Goal: Information Seeking & Learning: Learn about a topic

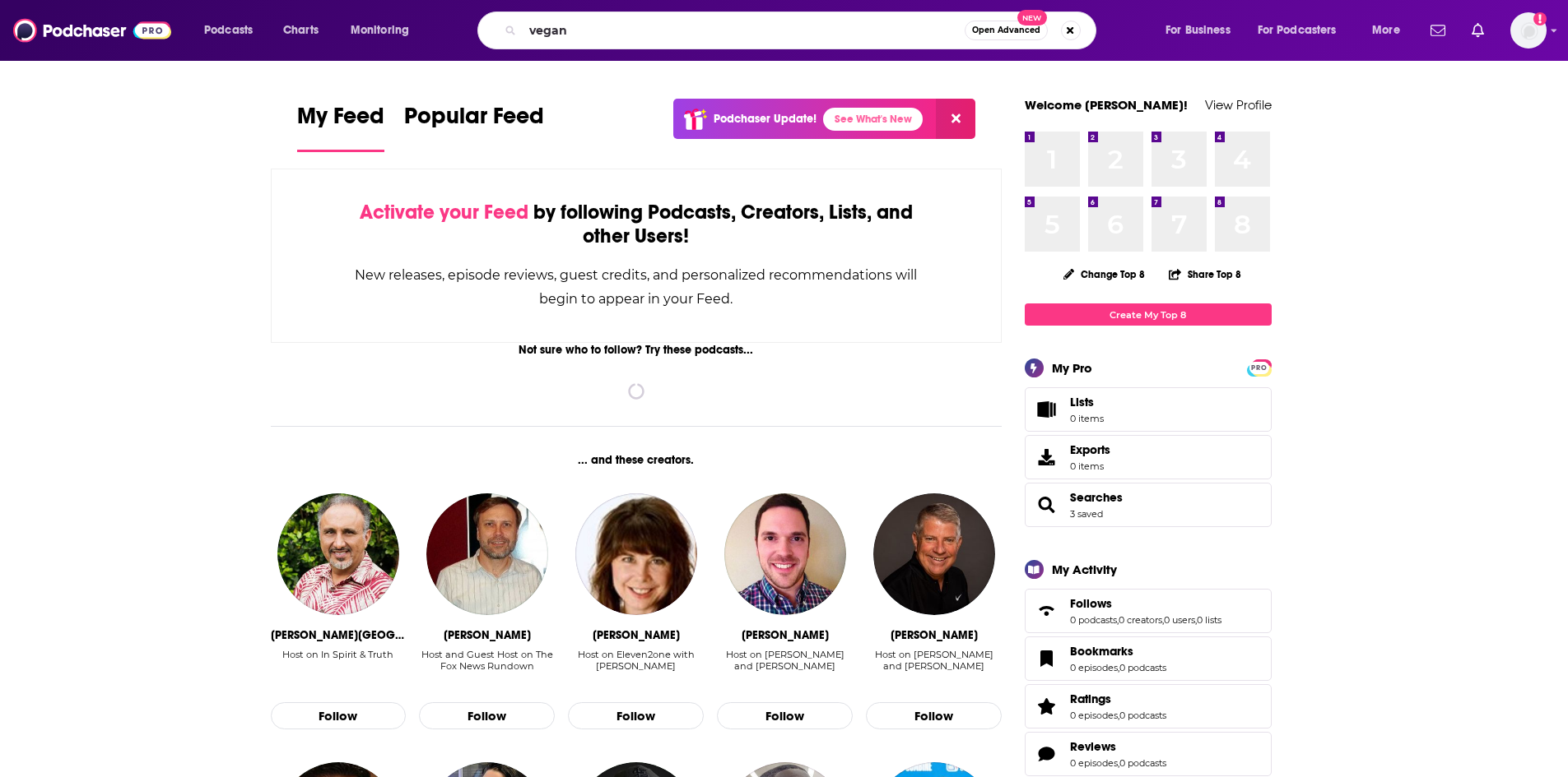
type input "vegan"
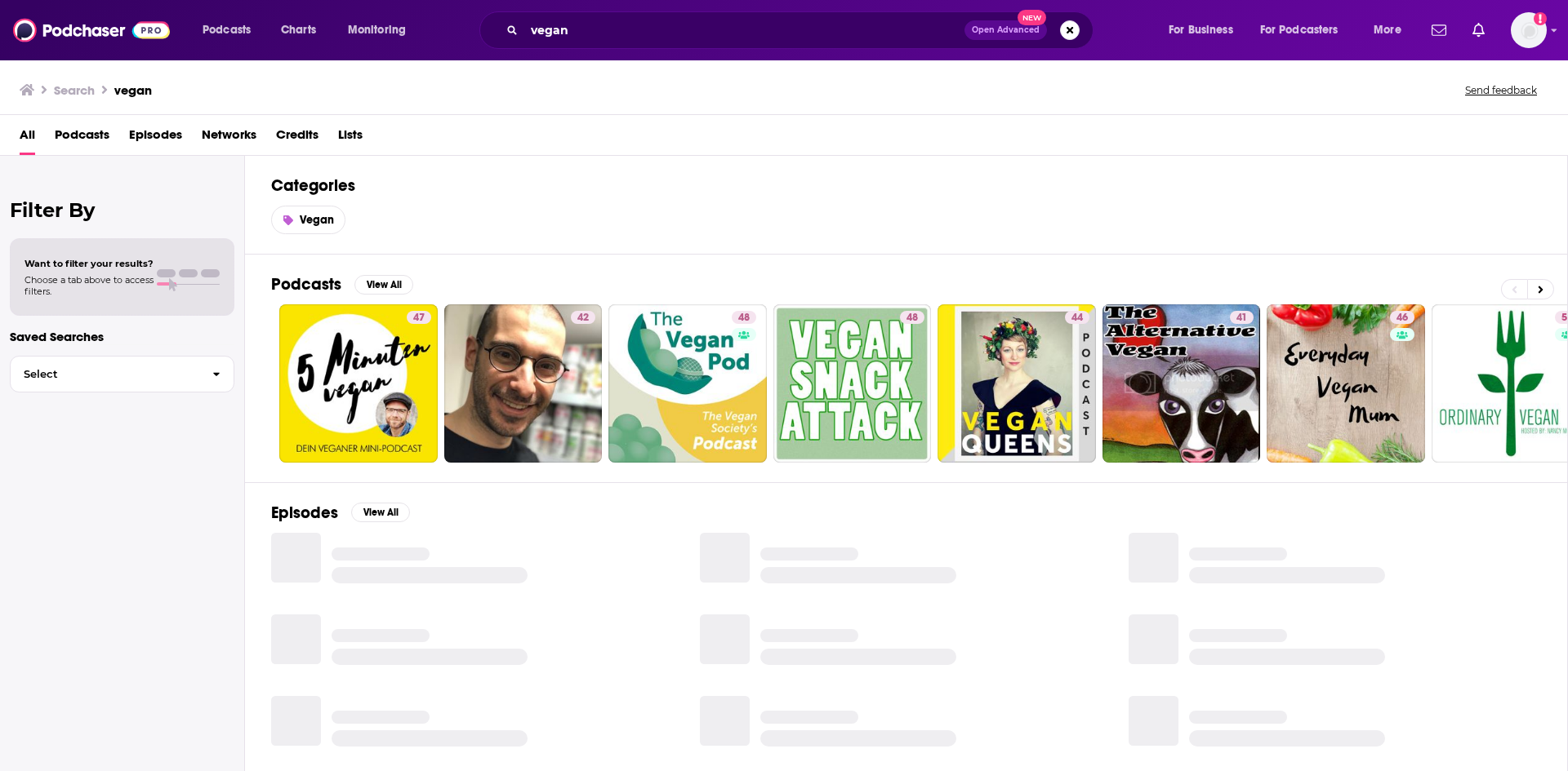
click at [151, 137] on span "Episodes" at bounding box center [155, 138] width 53 height 34
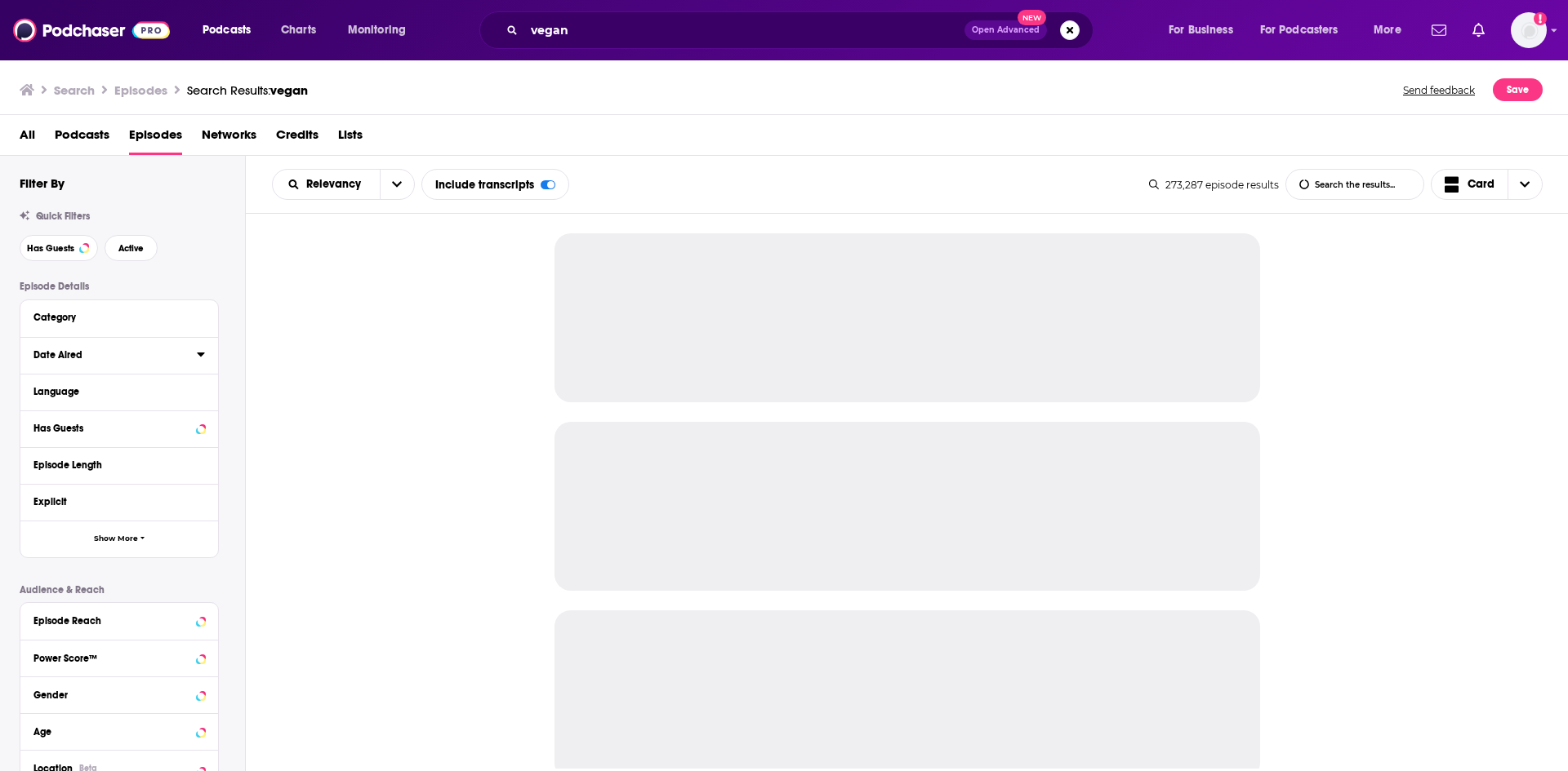
click at [199, 359] on icon at bounding box center [200, 354] width 8 height 13
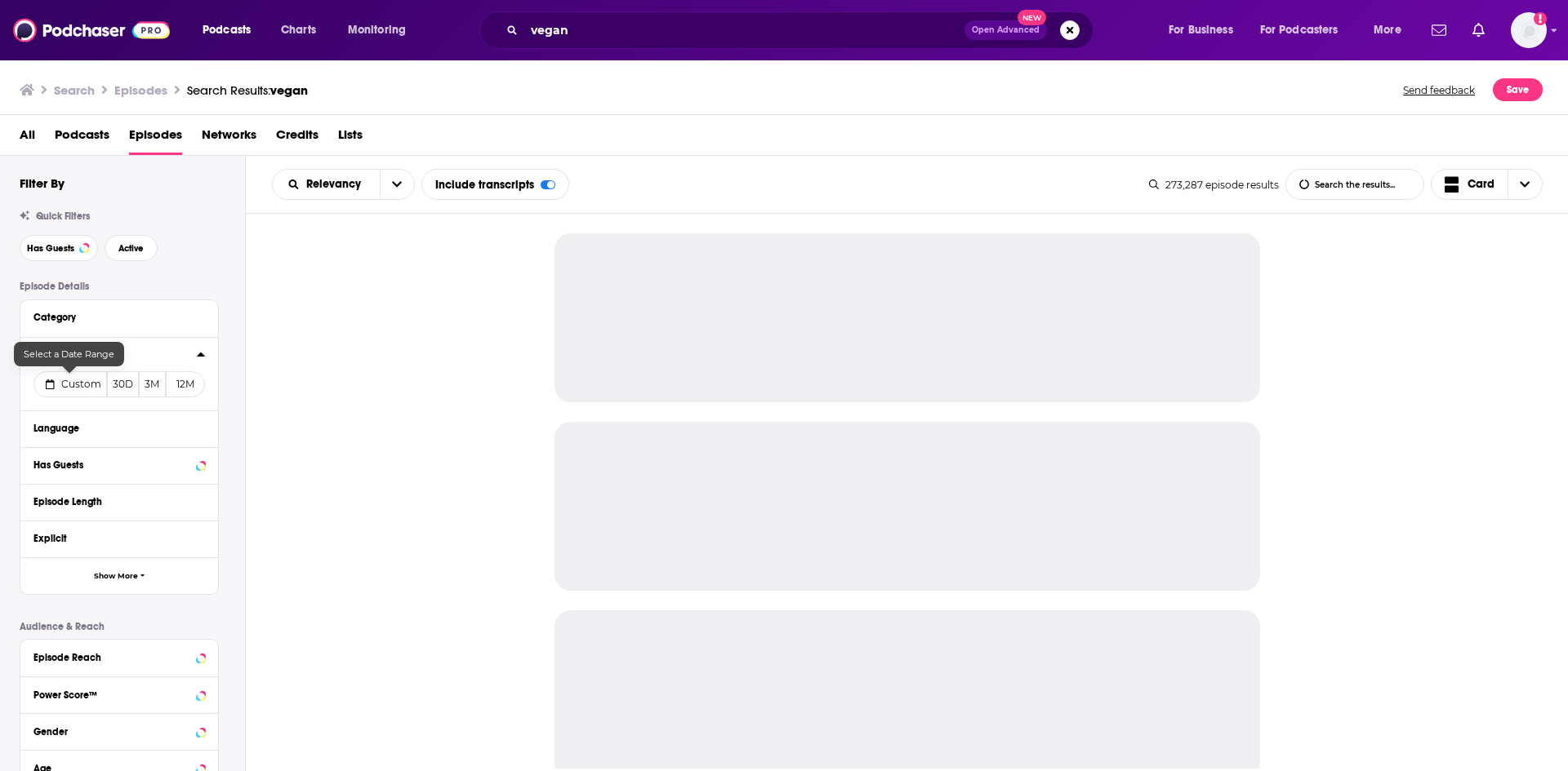
click at [79, 383] on span "Custom" at bounding box center [81, 385] width 40 height 12
select select "8"
select select "2025"
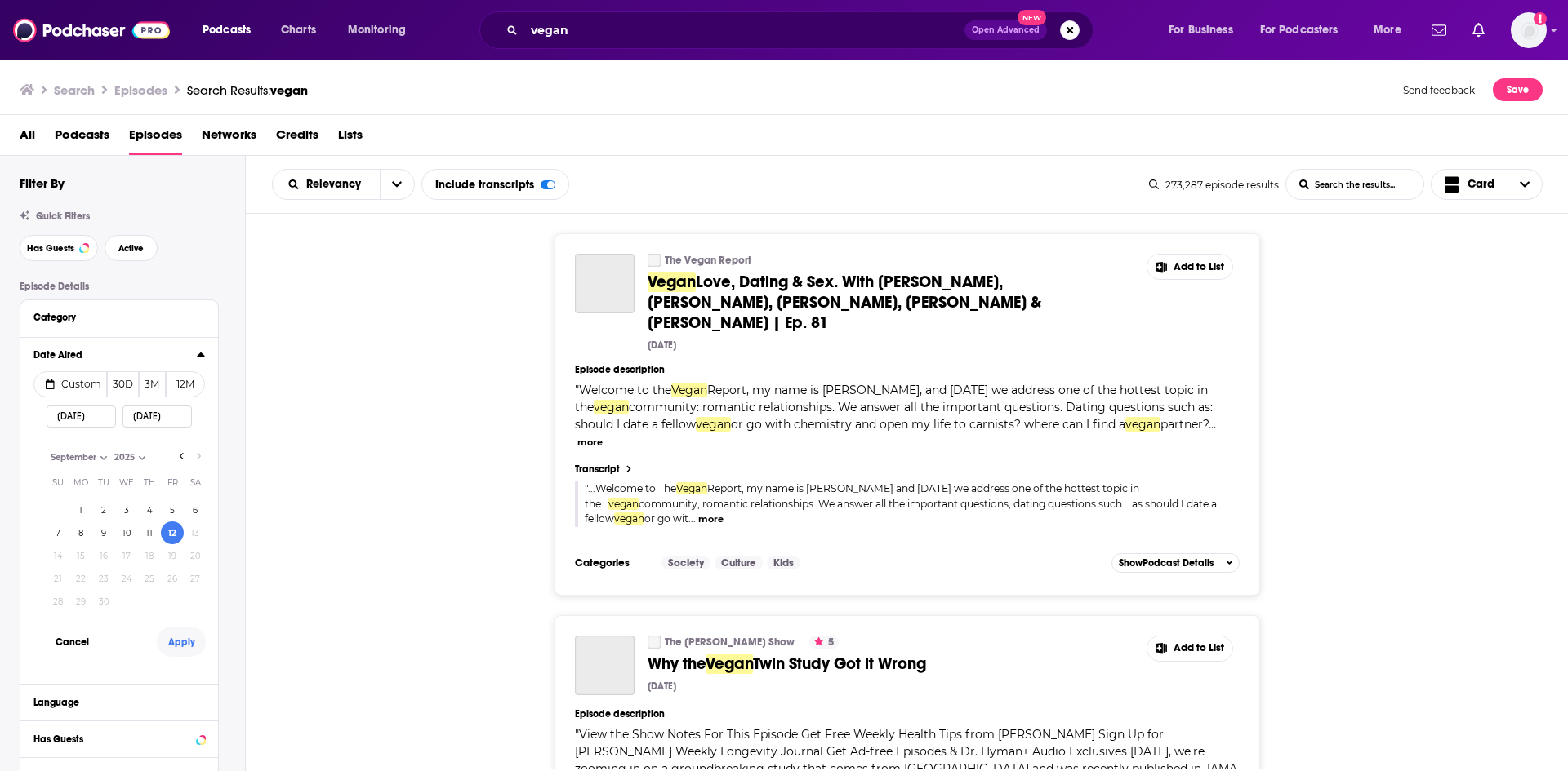
click at [179, 645] on button "Apply" at bounding box center [181, 642] width 49 height 30
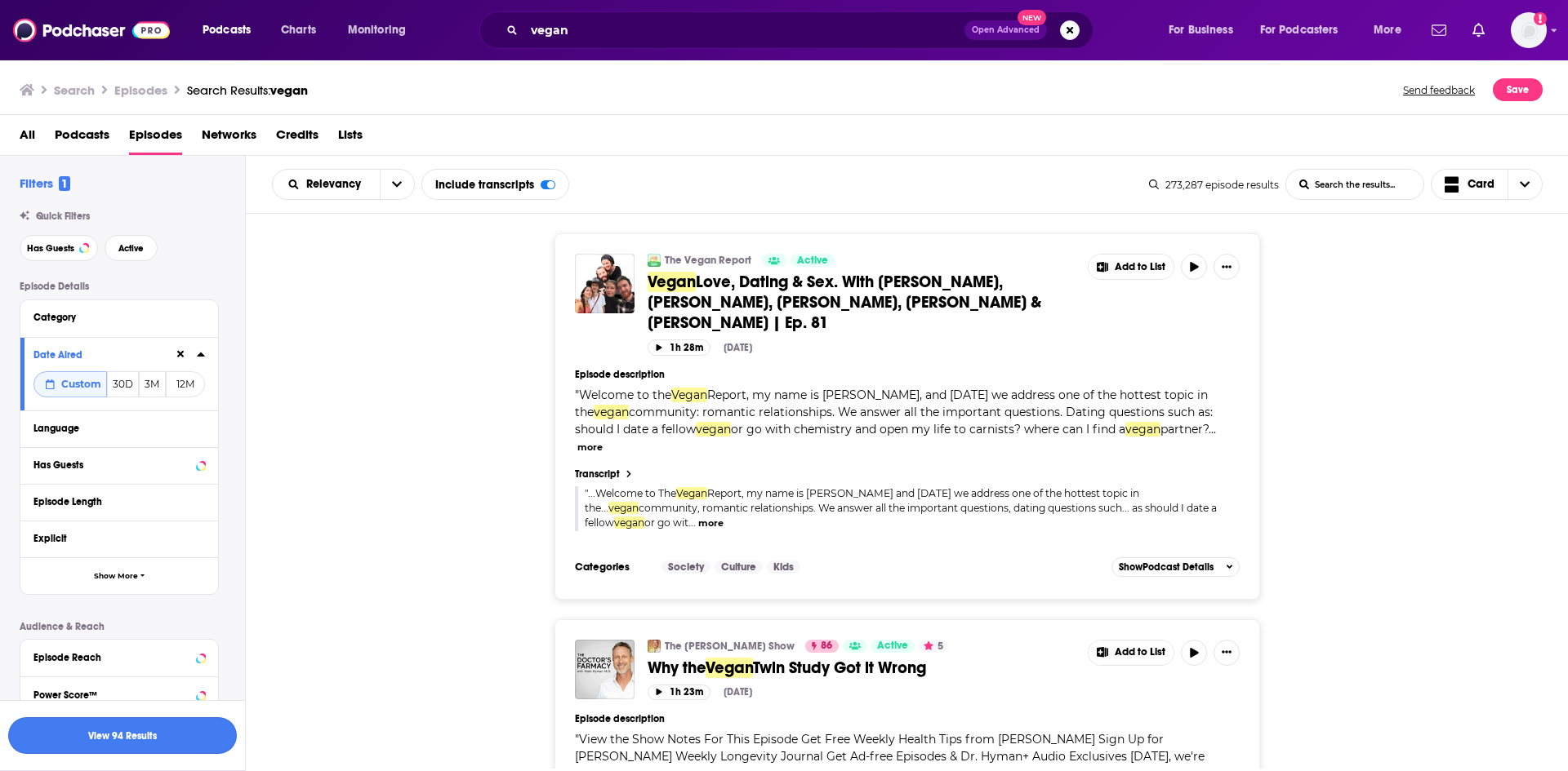
click at [176, 726] on button "View 94 Results" at bounding box center [122, 735] width 229 height 37
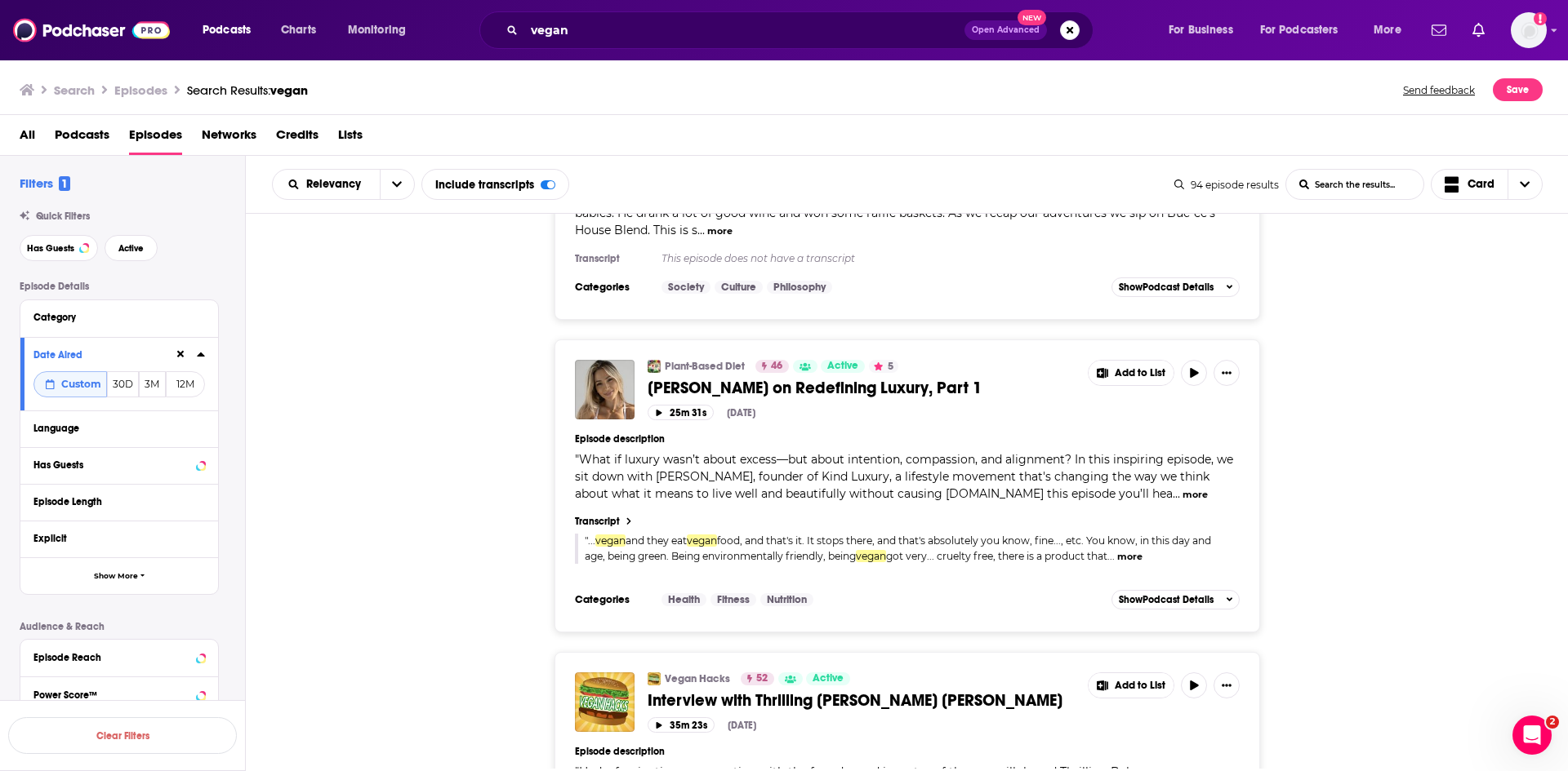
scroll to position [2122, 0]
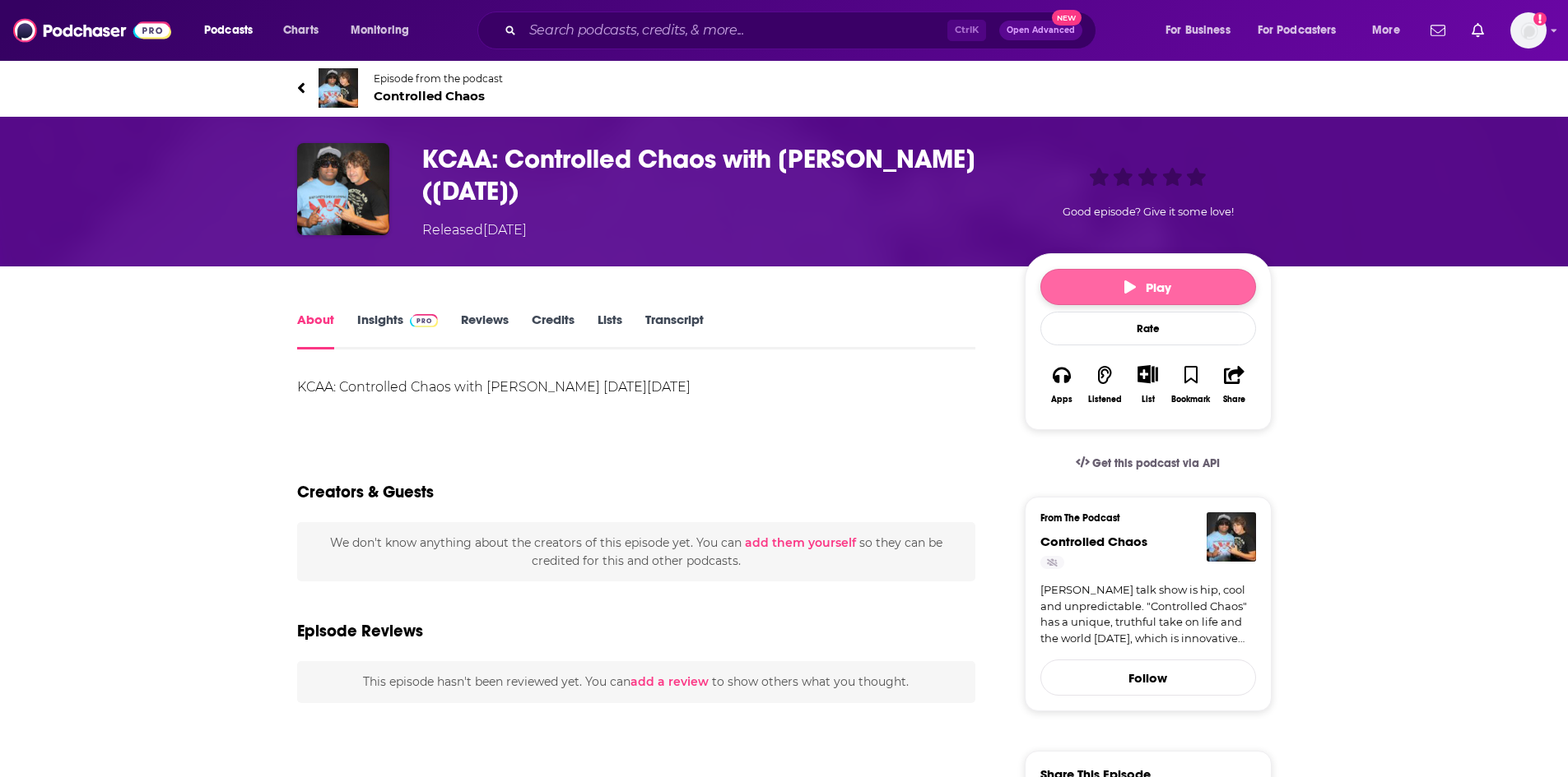
click at [1063, 283] on button "Play" at bounding box center [1148, 287] width 216 height 36
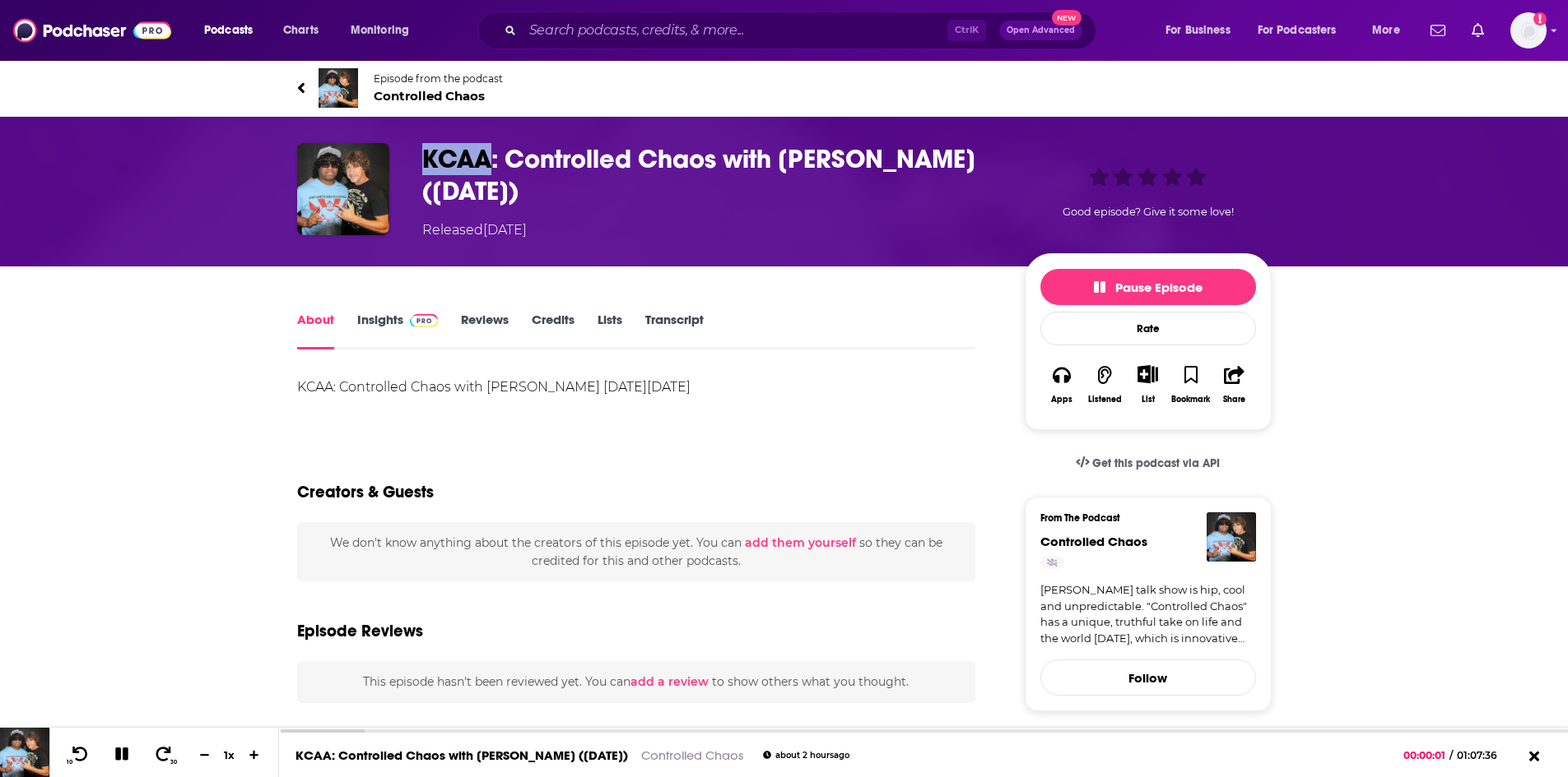
drag, startPoint x: 421, startPoint y: 155, endPoint x: 495, endPoint y: 152, distance: 74.1
click at [495, 152] on h1 "KCAA: Controlled Chaos with [PERSON_NAME] ([DATE])" at bounding box center [710, 174] width 576 height 64
click at [457, 102] on span "Controlled Chaos" at bounding box center [438, 95] width 130 height 15
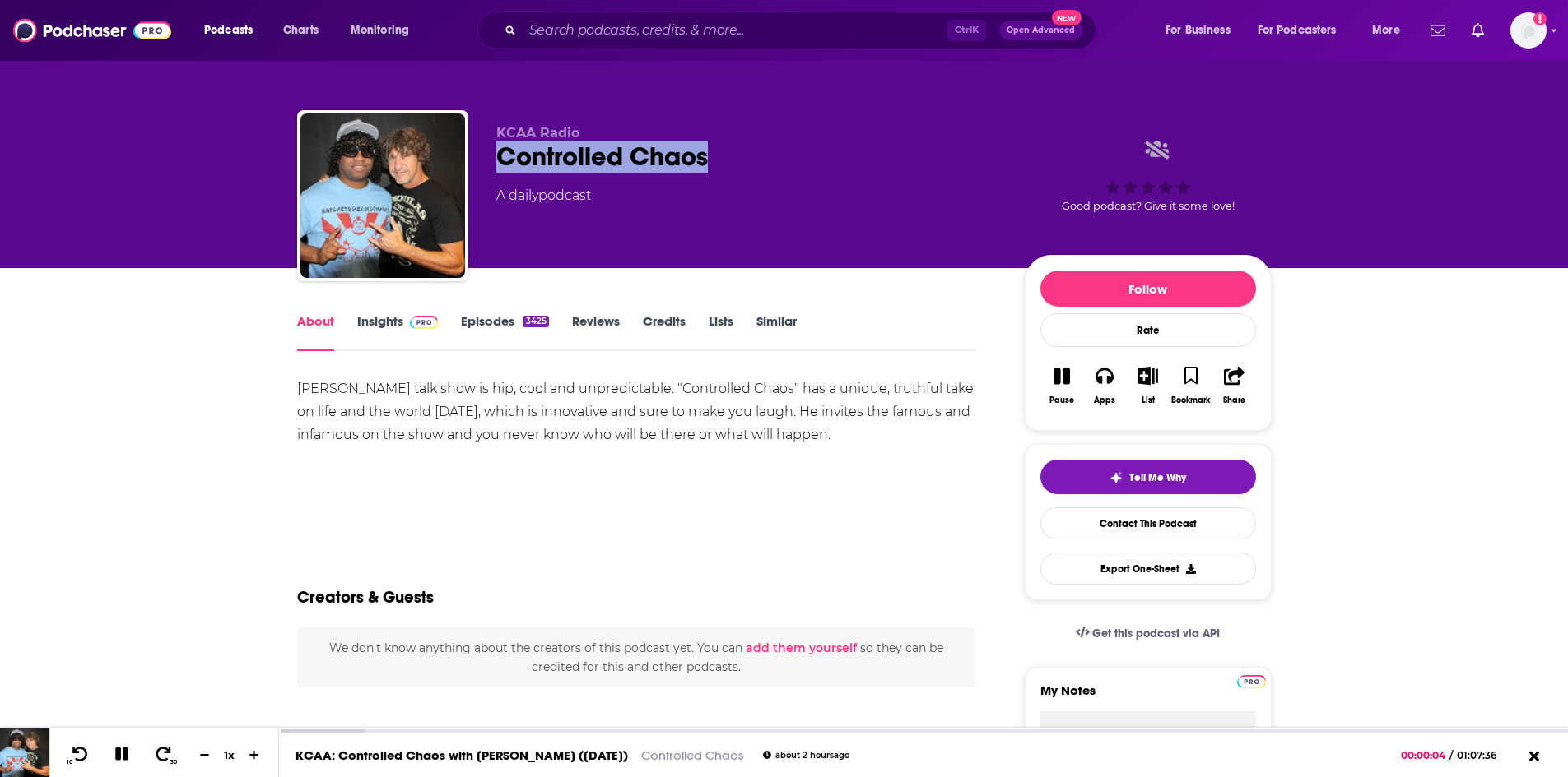
drag, startPoint x: 729, startPoint y: 159, endPoint x: 497, endPoint y: 157, distance: 232.0
click at [497, 157] on div "Controlled Chaos" at bounding box center [748, 156] width 502 height 32
copy h1 "Controlled Chaos"
click at [497, 760] on link "KCAA: Controlled Chaos with [PERSON_NAME] ([DATE])" at bounding box center [461, 756] width 333 height 15
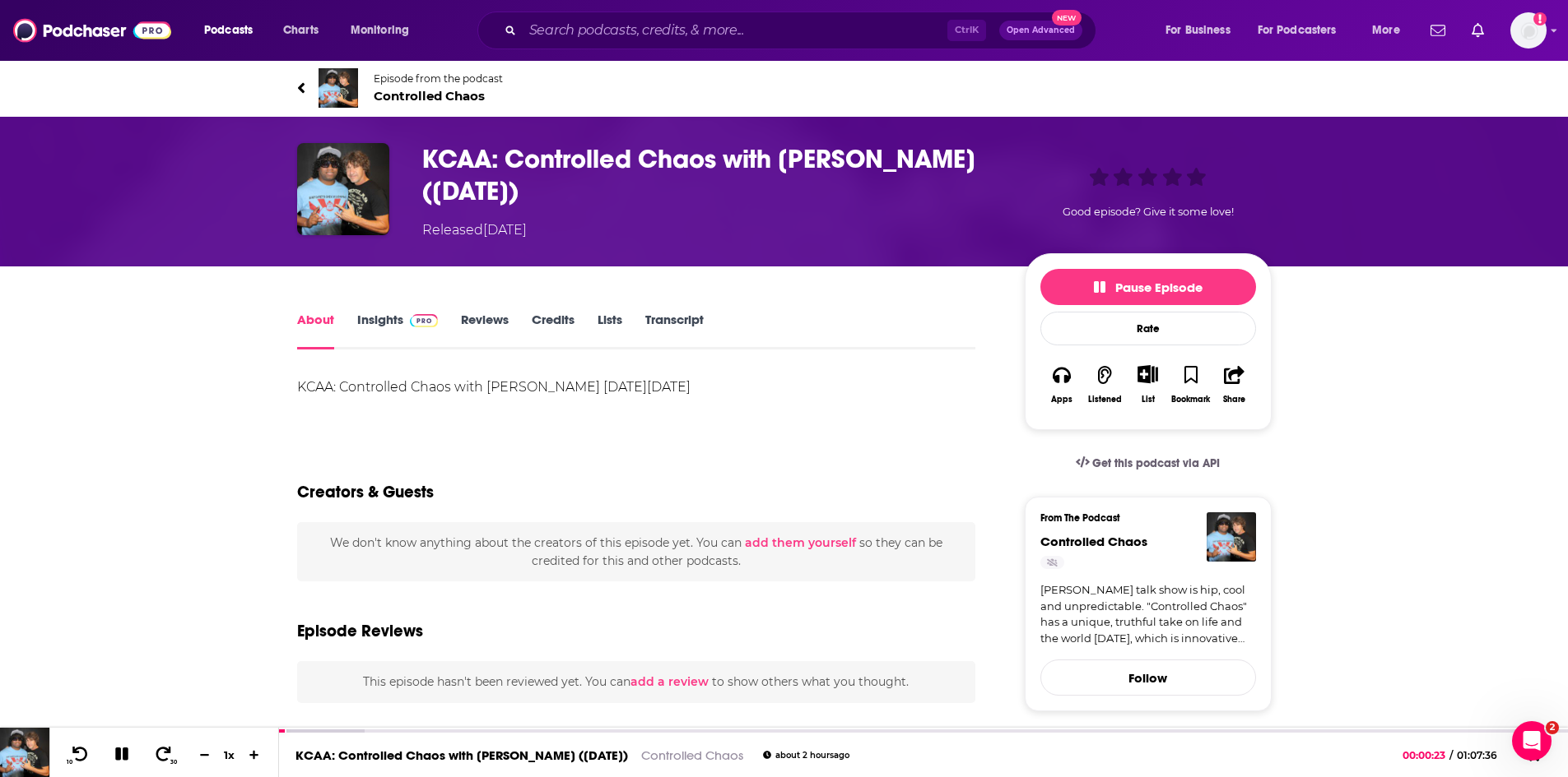
click at [686, 317] on link "Transcript" at bounding box center [674, 331] width 58 height 38
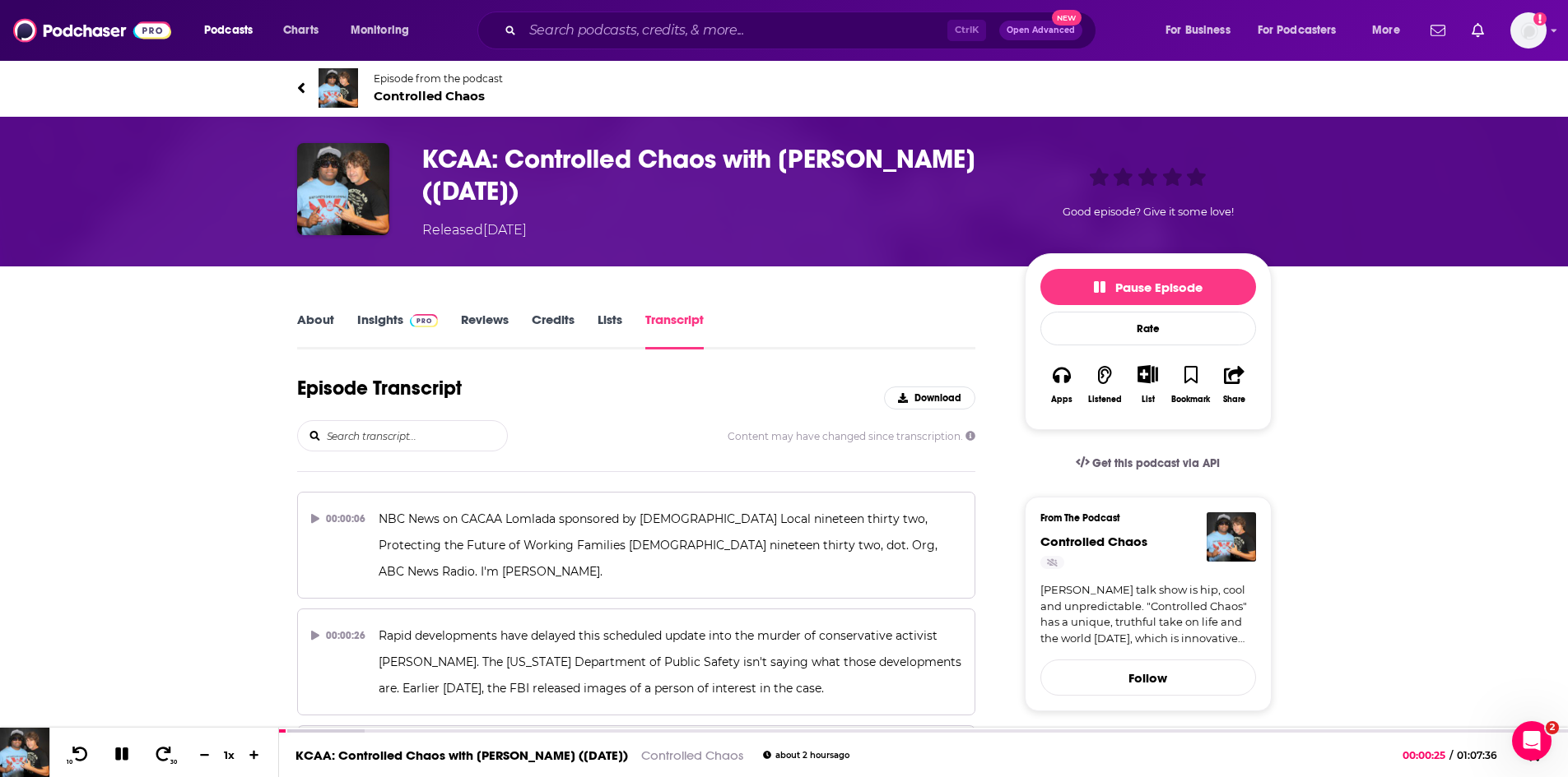
scroll to position [5735, 0]
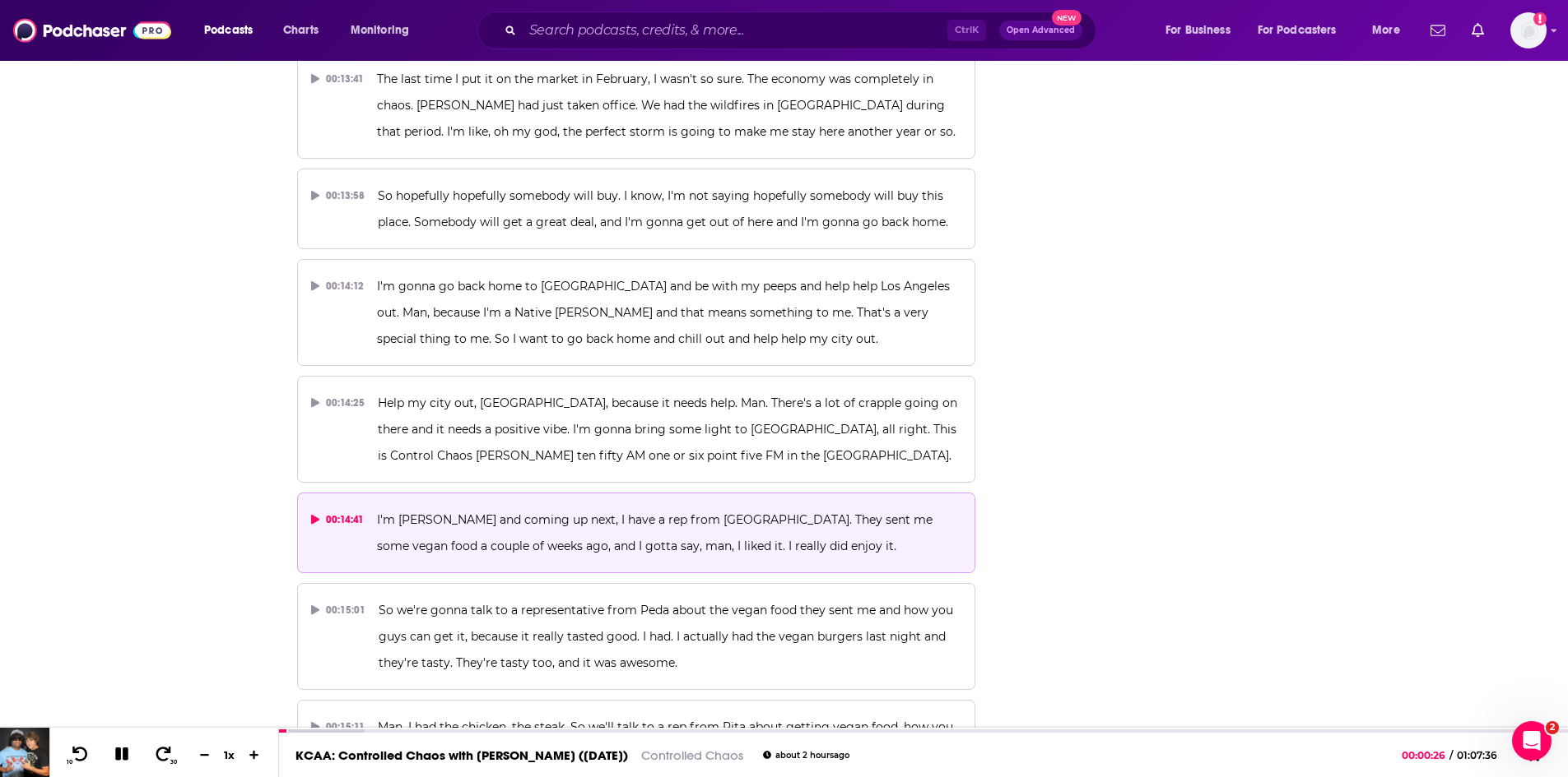
click at [651, 507] on p "I'm Gary Garver and coming up next, I have a rep from Peta. They sent me some v…" at bounding box center [668, 533] width 584 height 53
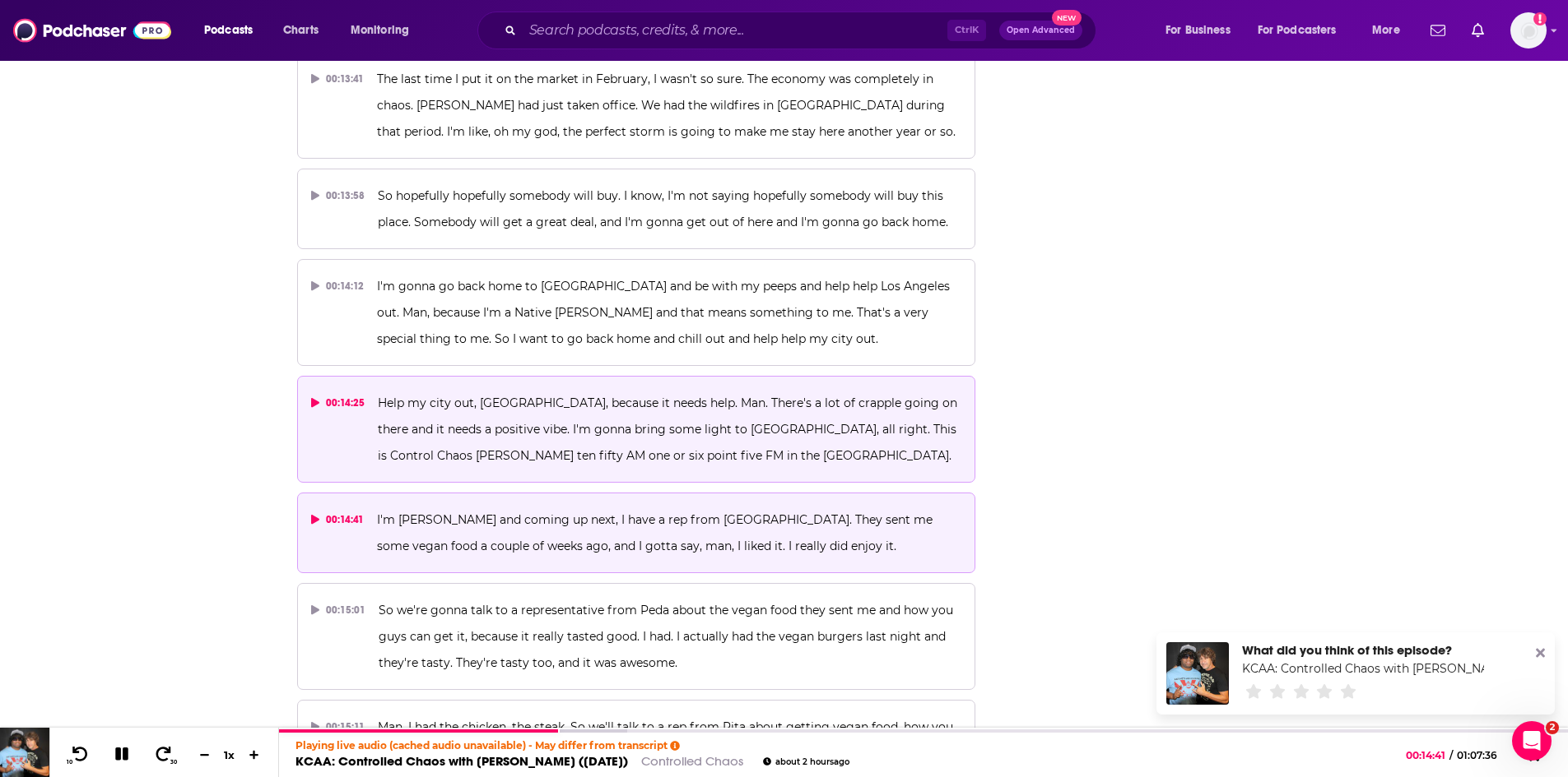
click at [568, 390] on p "Help my city out, Los Angeles, because it needs help. Man. There's a lot of cra…" at bounding box center [669, 430] width 584 height 79
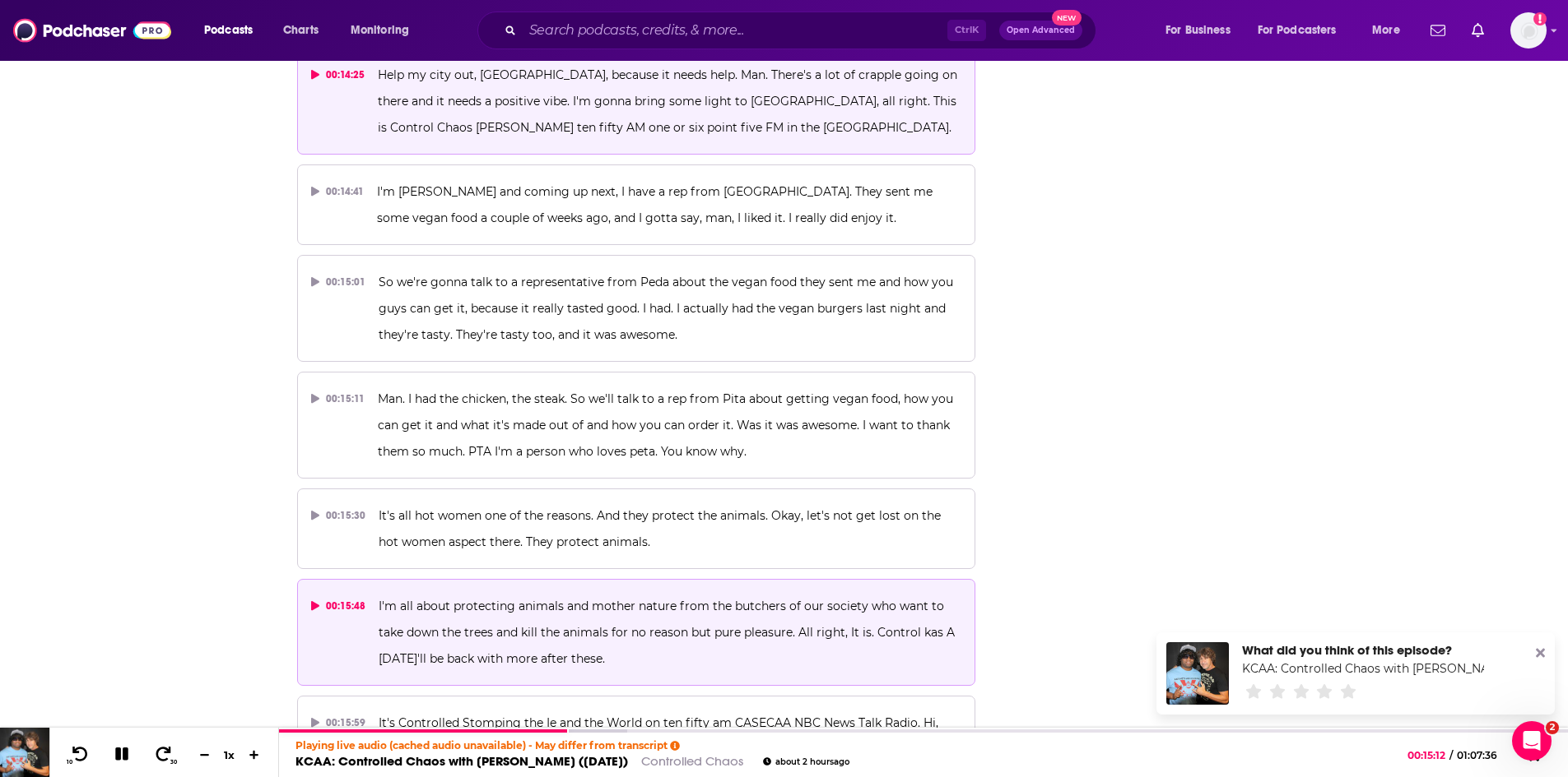
scroll to position [6064, 0]
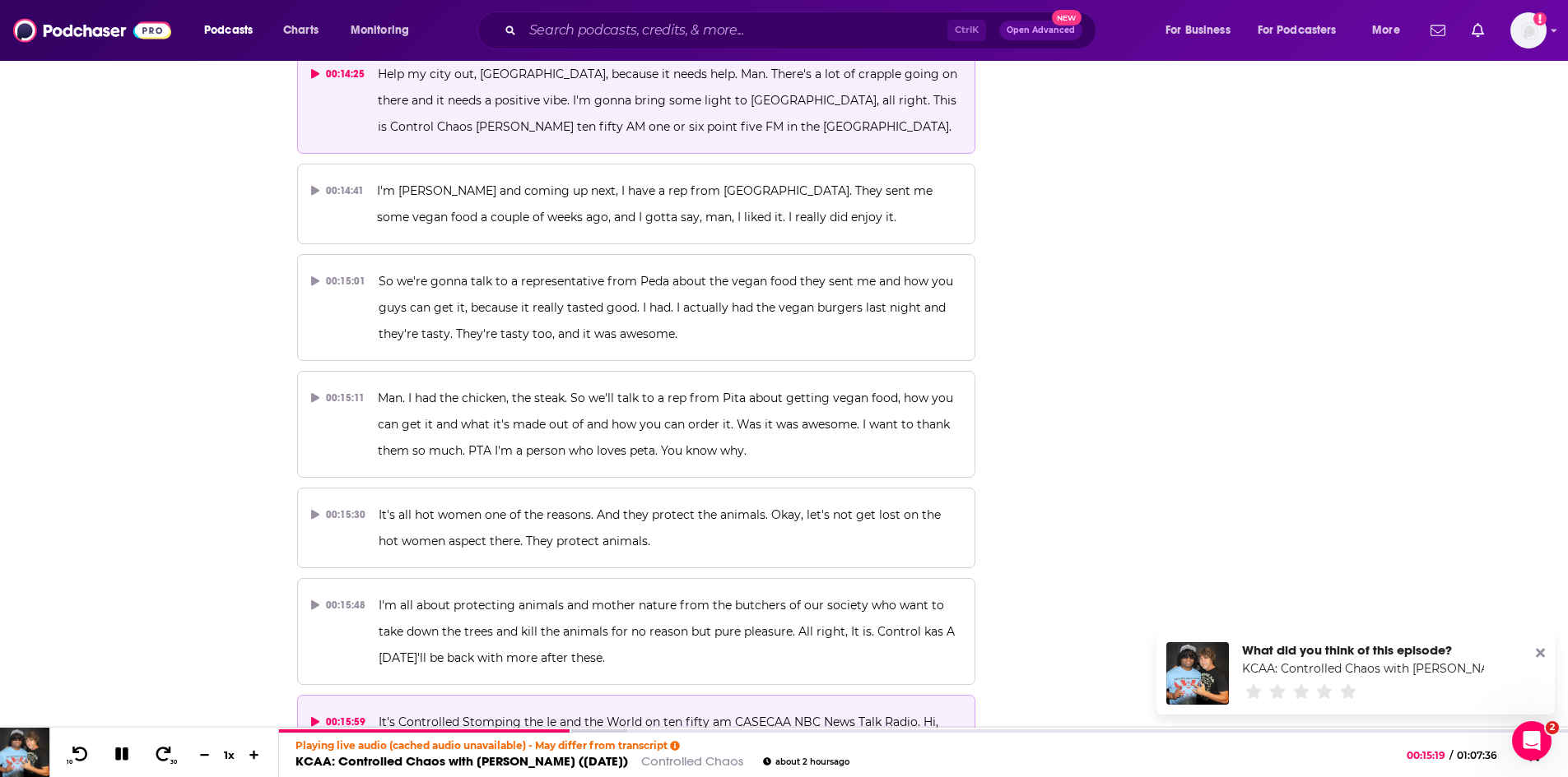
drag, startPoint x: 388, startPoint y: 619, endPoint x: 457, endPoint y: 621, distance: 69.0
click at [457, 715] on span "It's Controlled Stomping the Ie and the World on ten fifty am CASECAA NBC News …" at bounding box center [660, 748] width 563 height 67
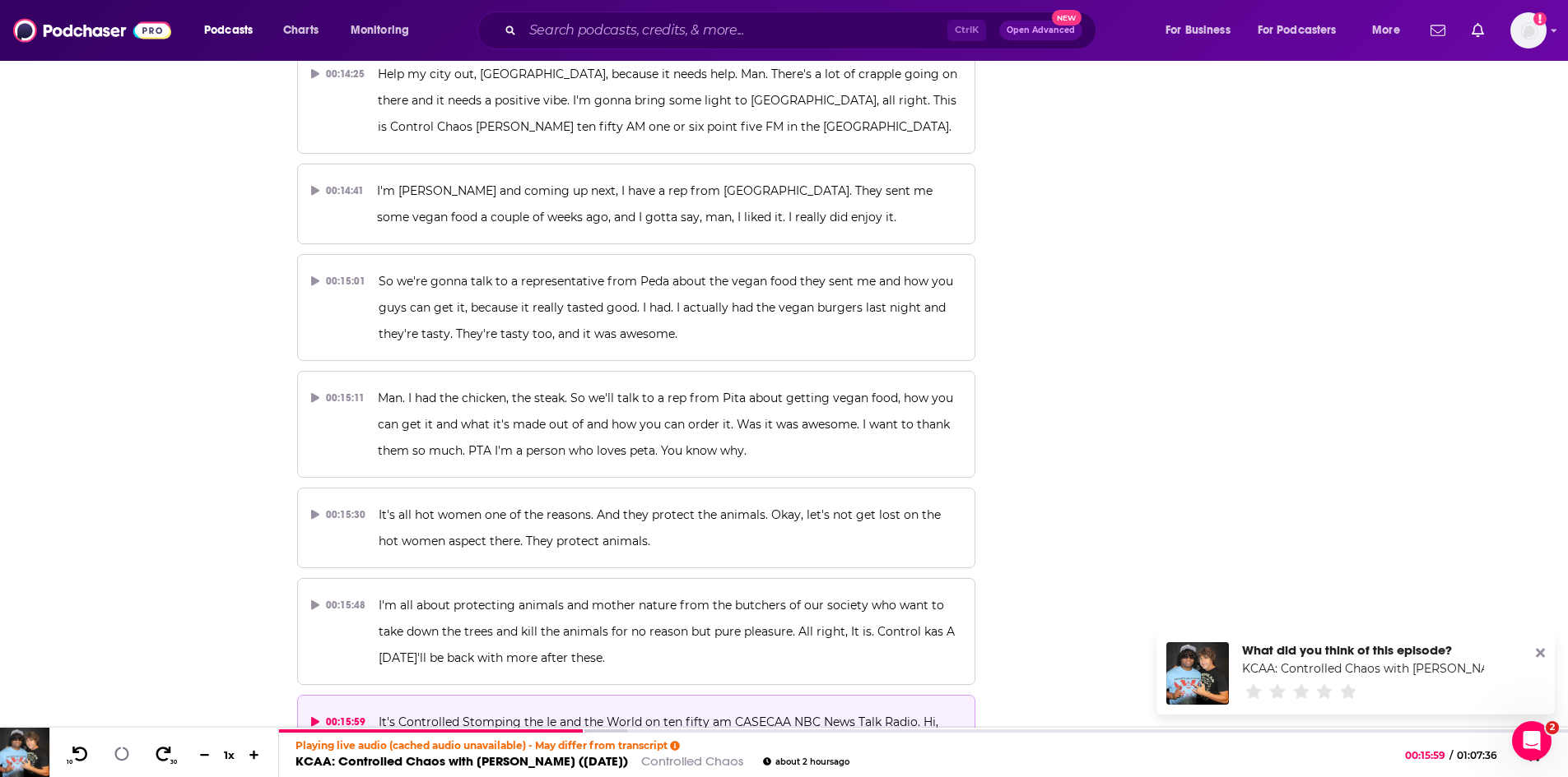
copy span "Gary Garber"
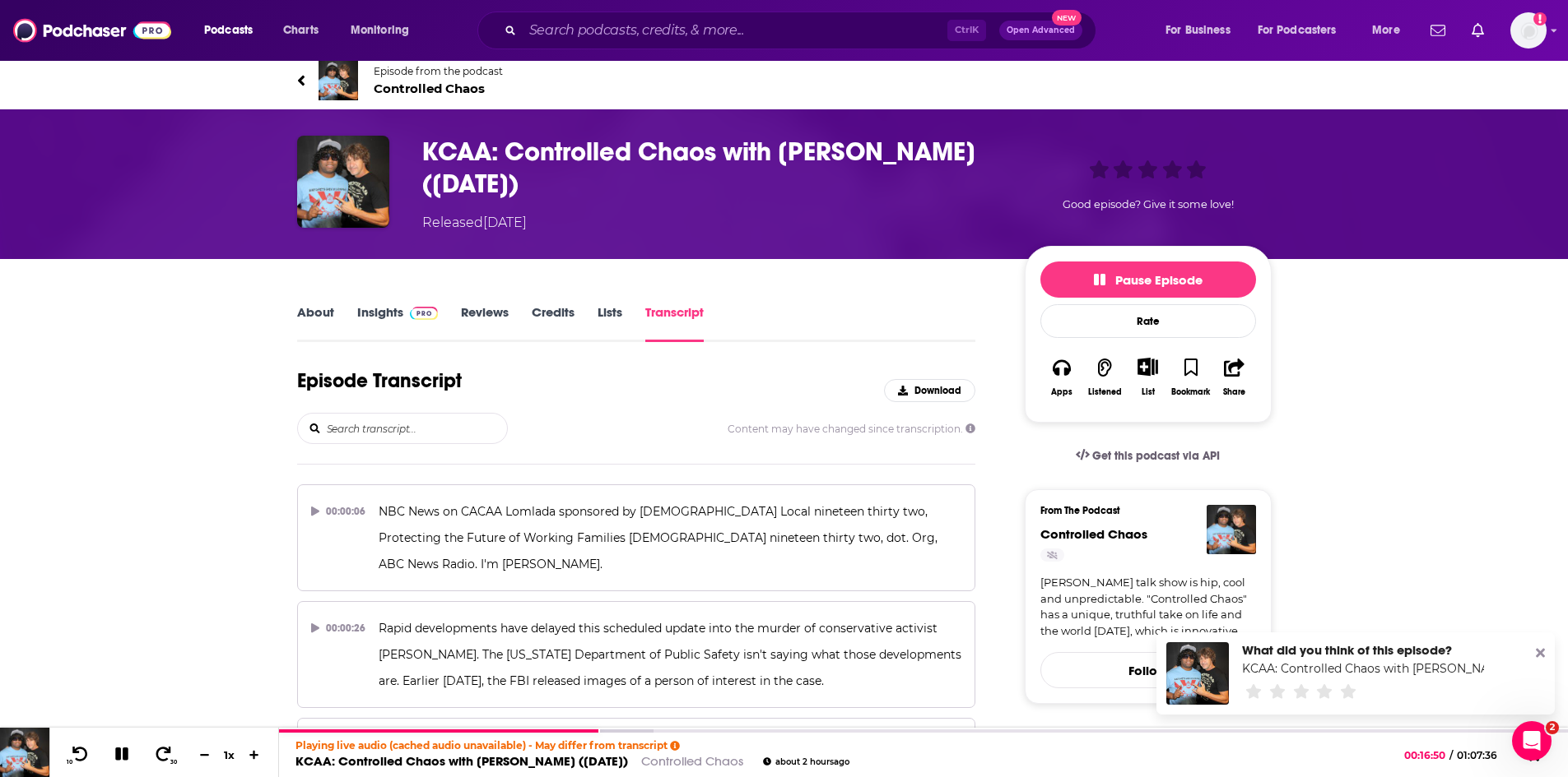
scroll to position [0, 0]
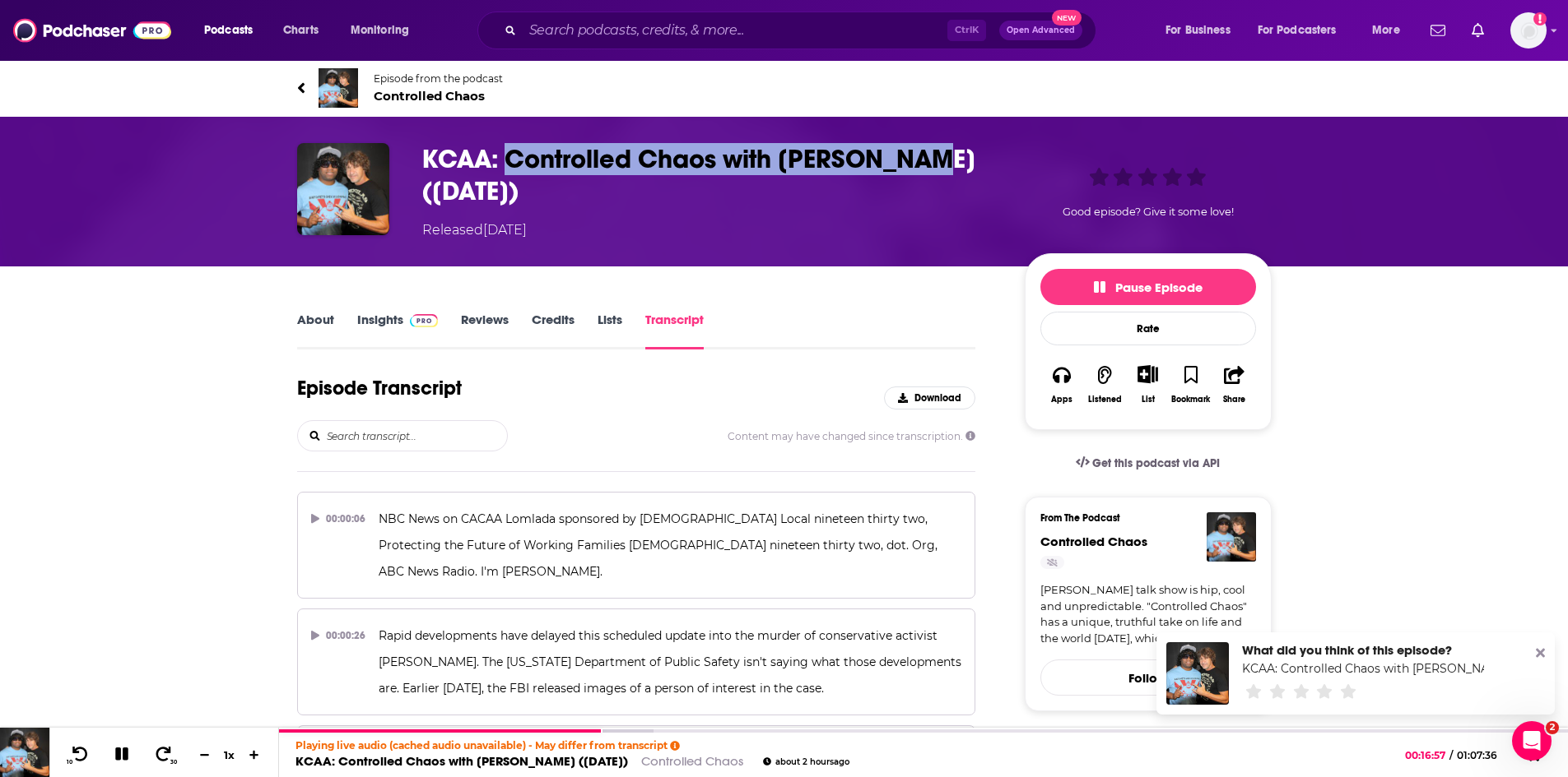
drag, startPoint x: 932, startPoint y: 159, endPoint x: 507, endPoint y: 155, distance: 425.0
click at [507, 155] on h3 "KCAA: Controlled Chaos with Gary Garver (Fri, 12 Sep, 2025)" at bounding box center [710, 174] width 576 height 64
copy h3 "Controlled Chaos with Gary Garver"
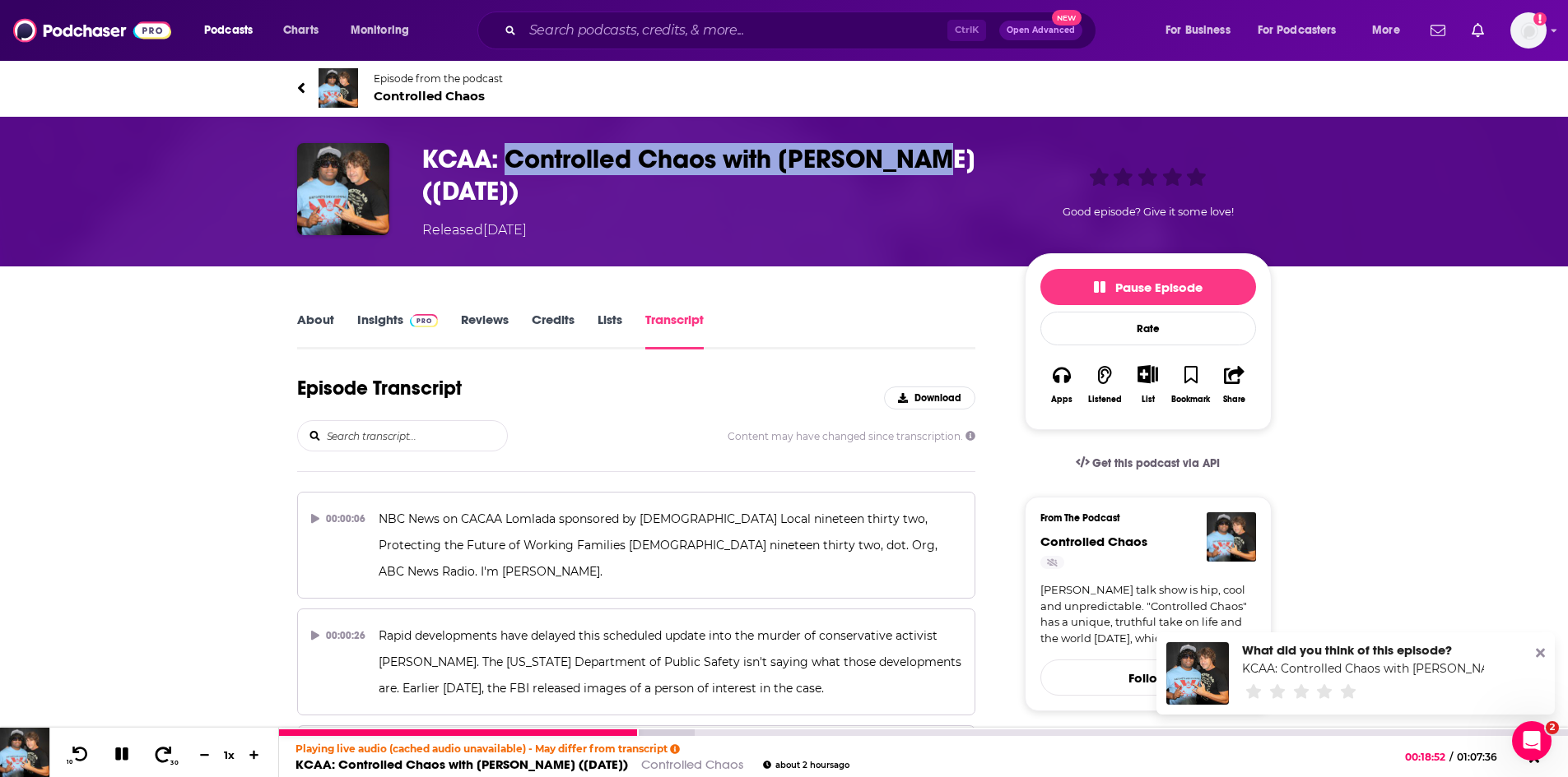
click at [162, 756] on icon at bounding box center [163, 755] width 21 height 16
click at [164, 750] on icon at bounding box center [163, 755] width 21 height 16
click at [164, 754] on icon at bounding box center [163, 755] width 21 height 16
click at [164, 758] on icon at bounding box center [163, 755] width 21 height 16
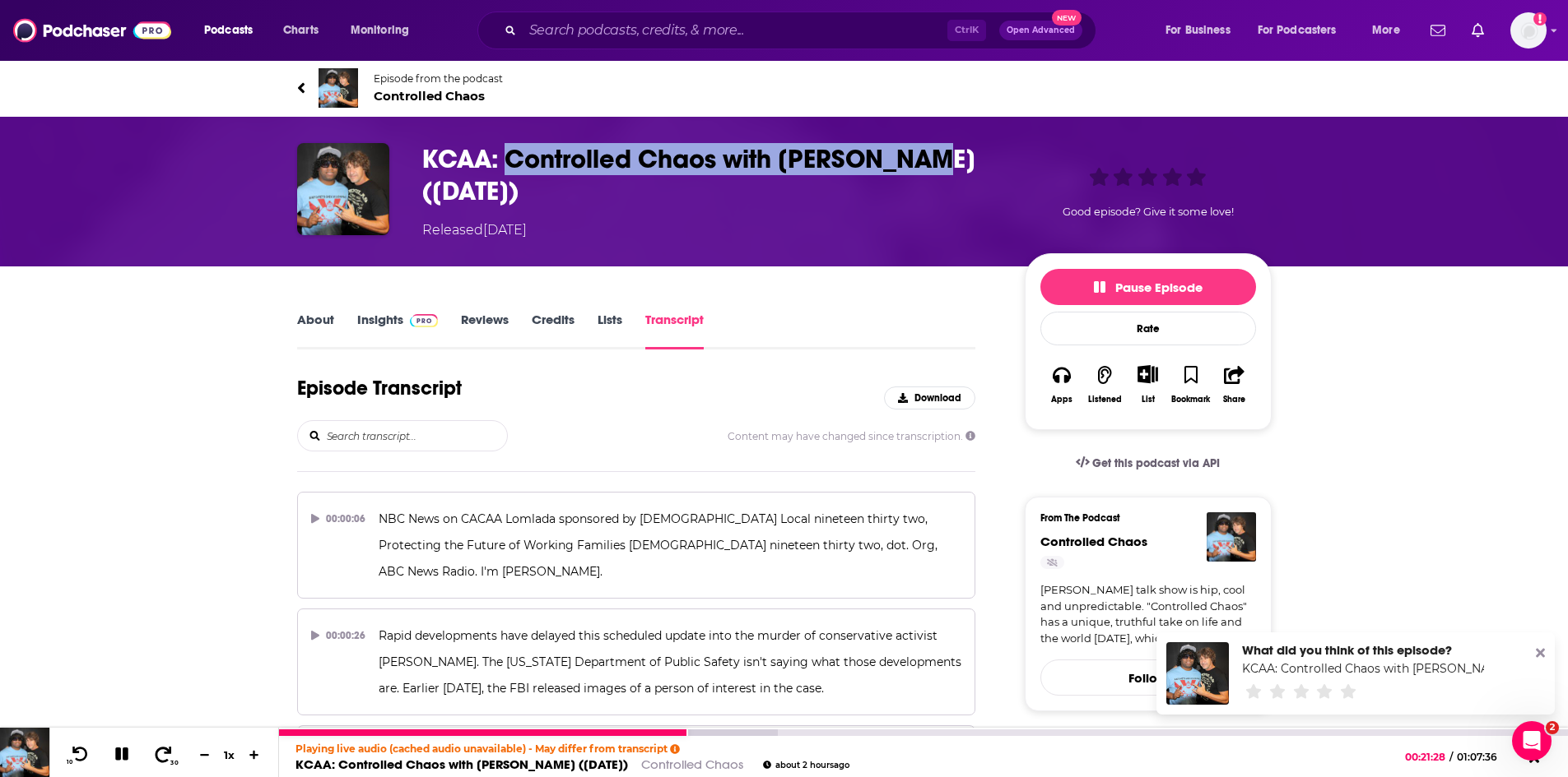
click at [164, 758] on icon at bounding box center [163, 755] width 21 height 16
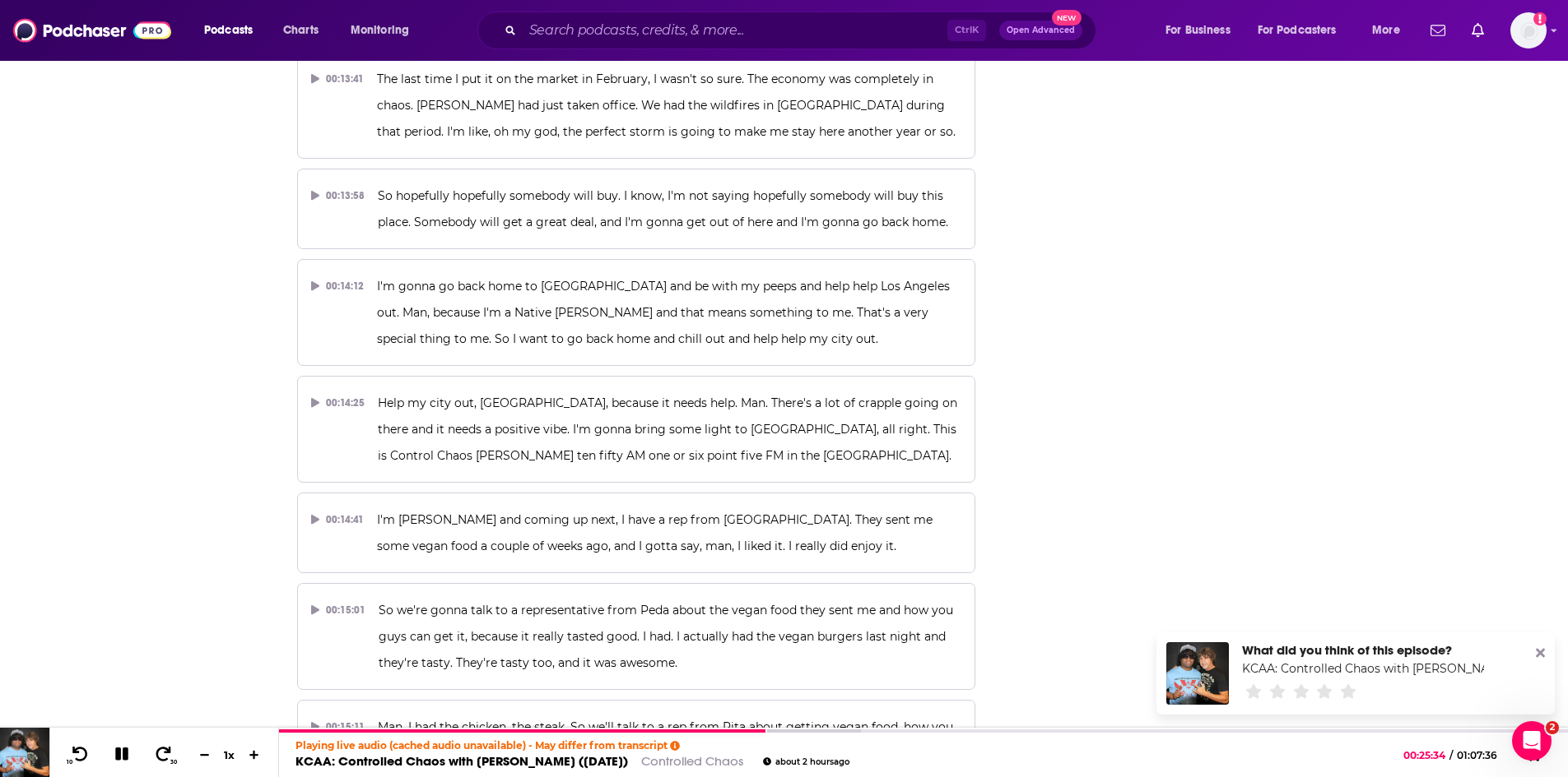
scroll to position [9055, 0]
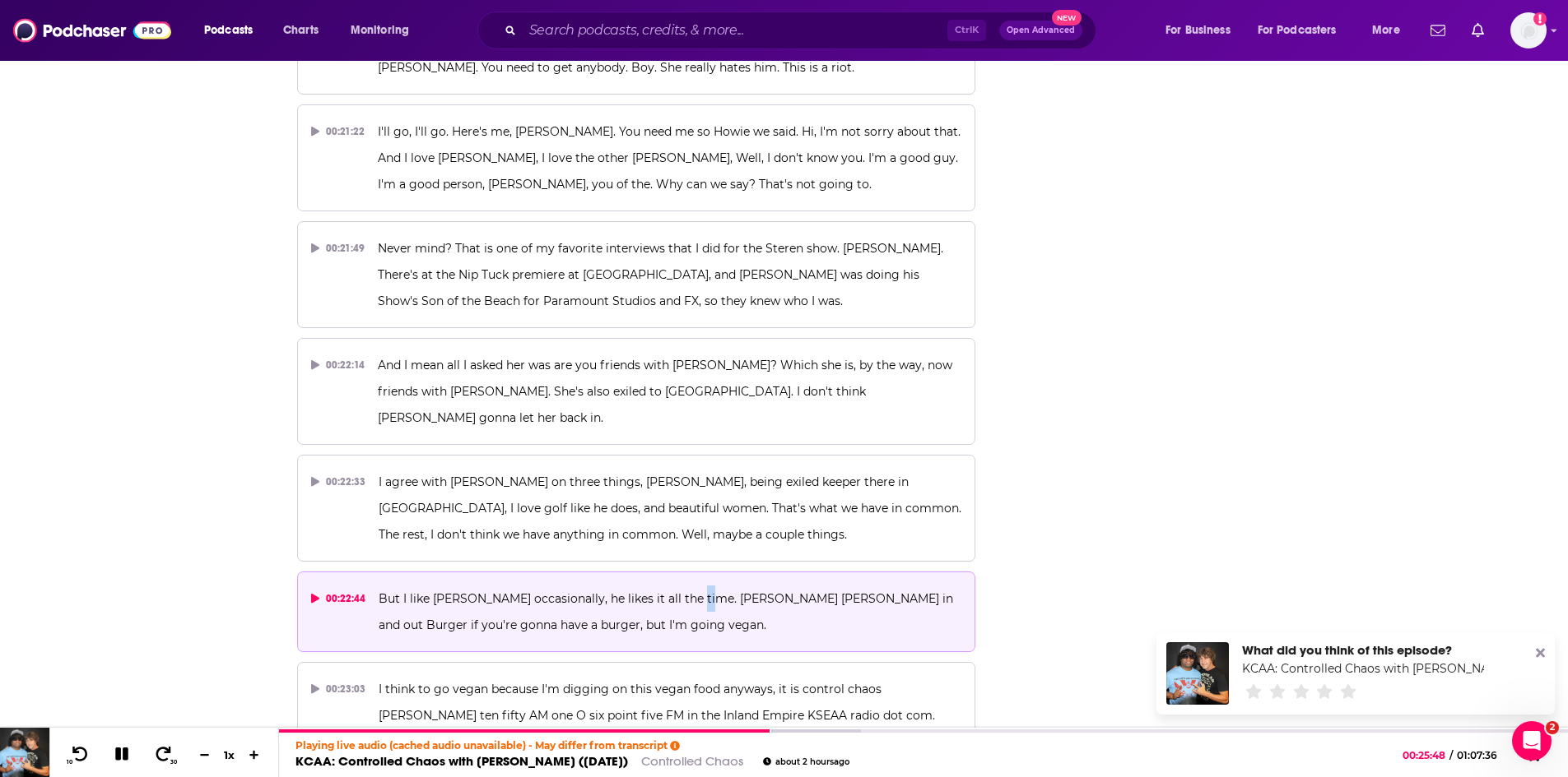
drag, startPoint x: 700, startPoint y: 358, endPoint x: 691, endPoint y: 370, distance: 15.0
click at [691, 585] on p "But I like McDonald's occasionally, he likes it all the time. Donnie Donnie in …" at bounding box center [670, 612] width 583 height 53
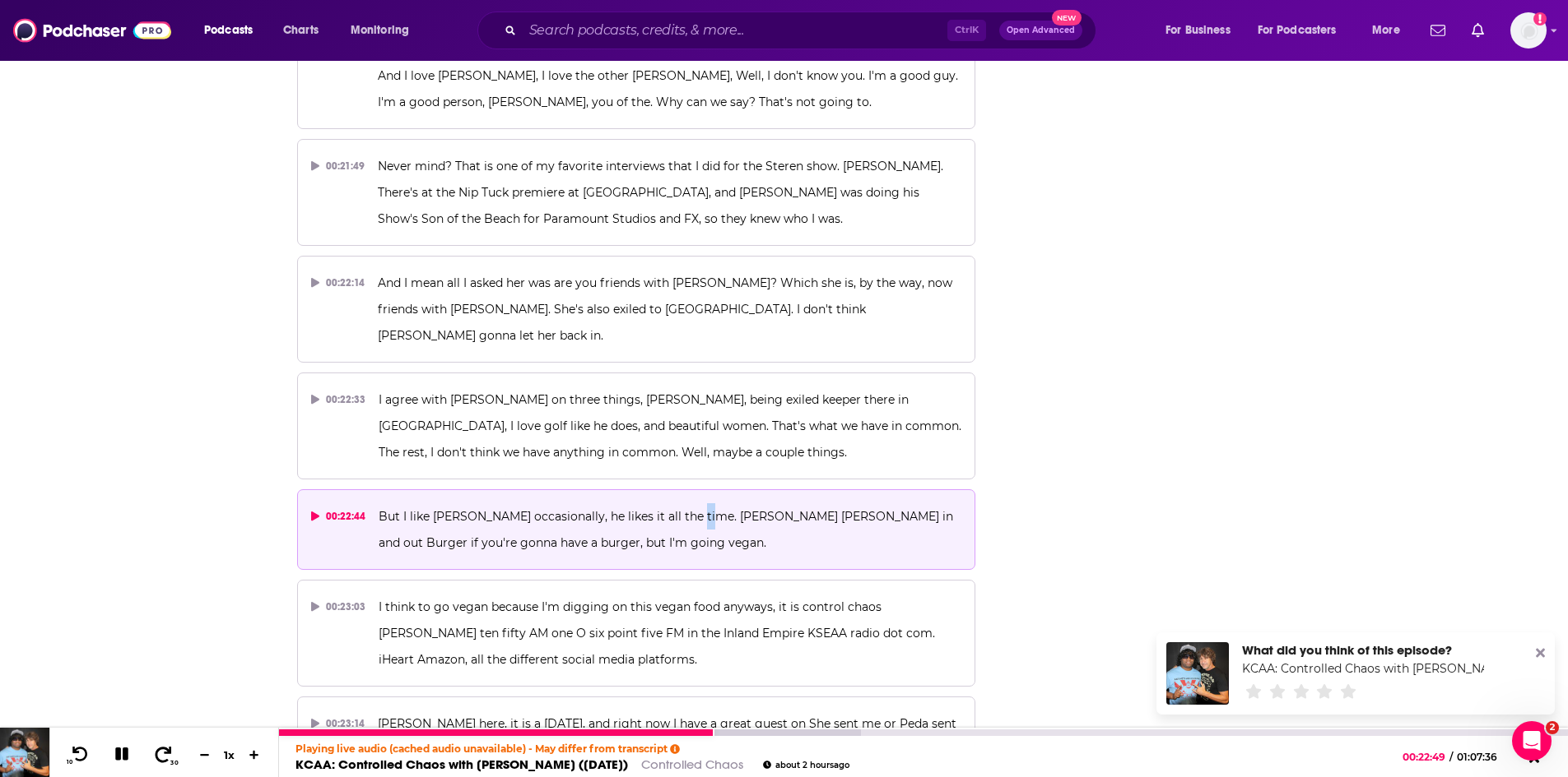
click at [168, 755] on icon at bounding box center [163, 755] width 21 height 16
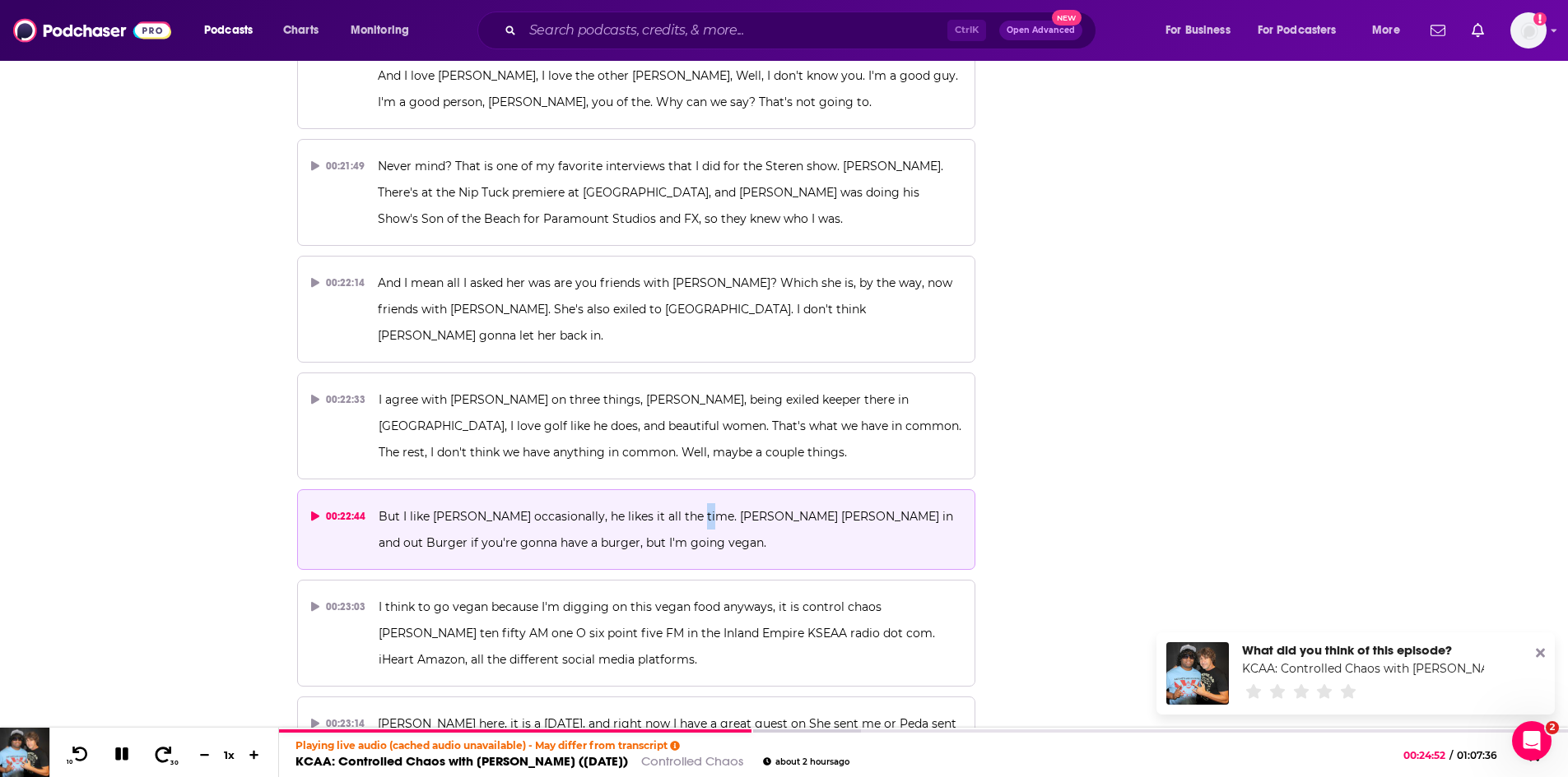
scroll to position [9220, 0]
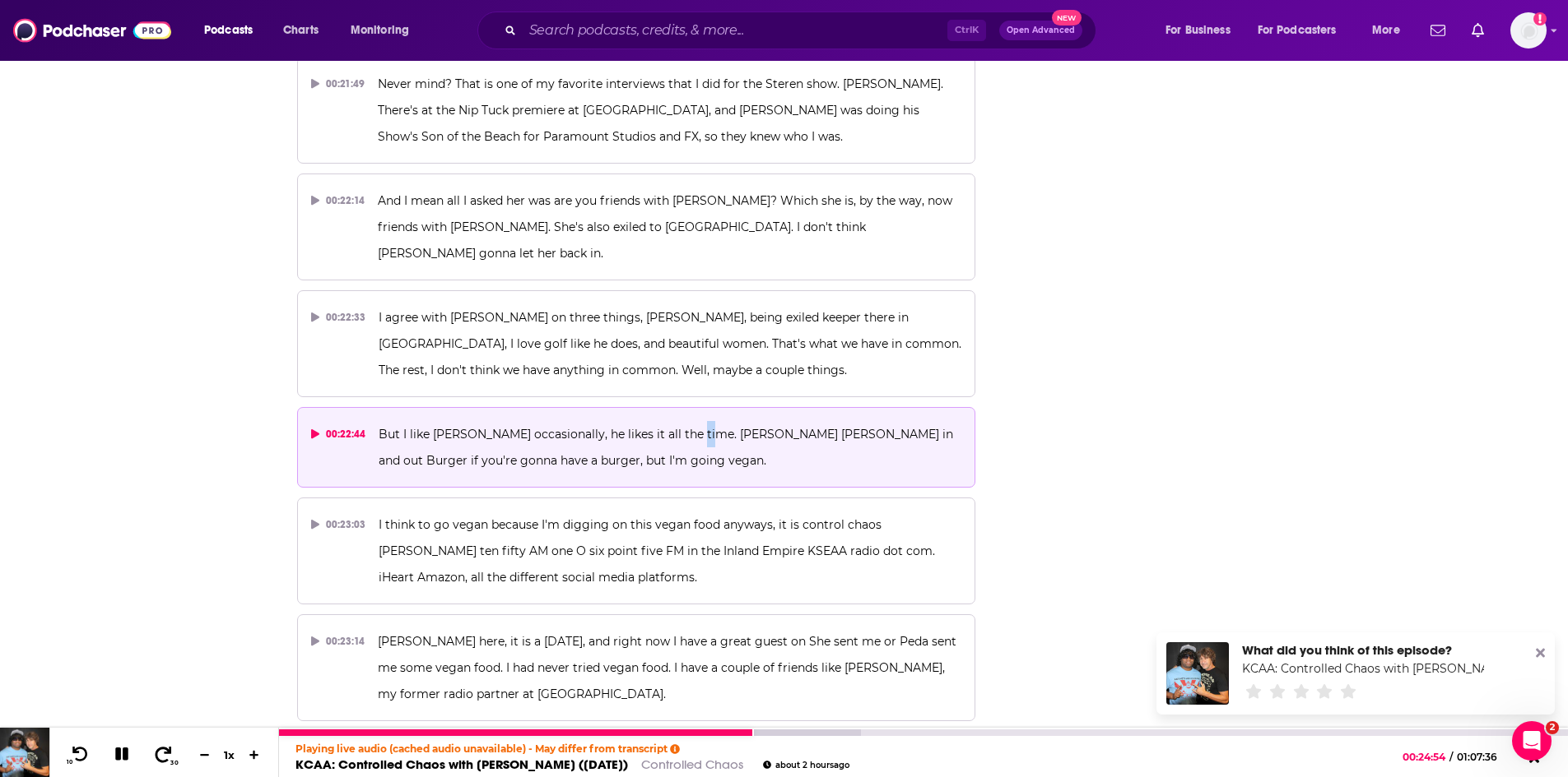
click at [168, 758] on icon at bounding box center [163, 755] width 21 height 16
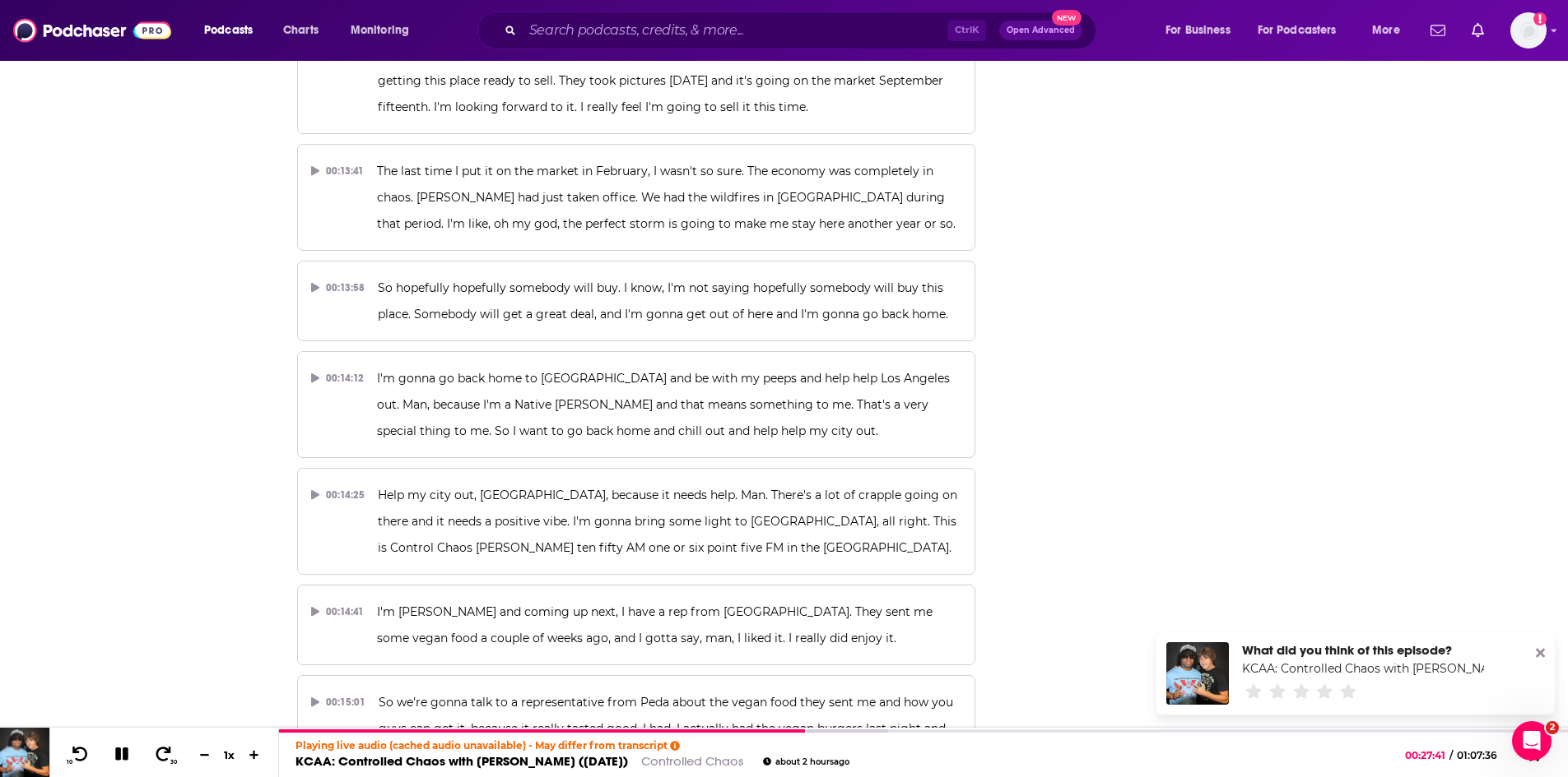
scroll to position [5600, 0]
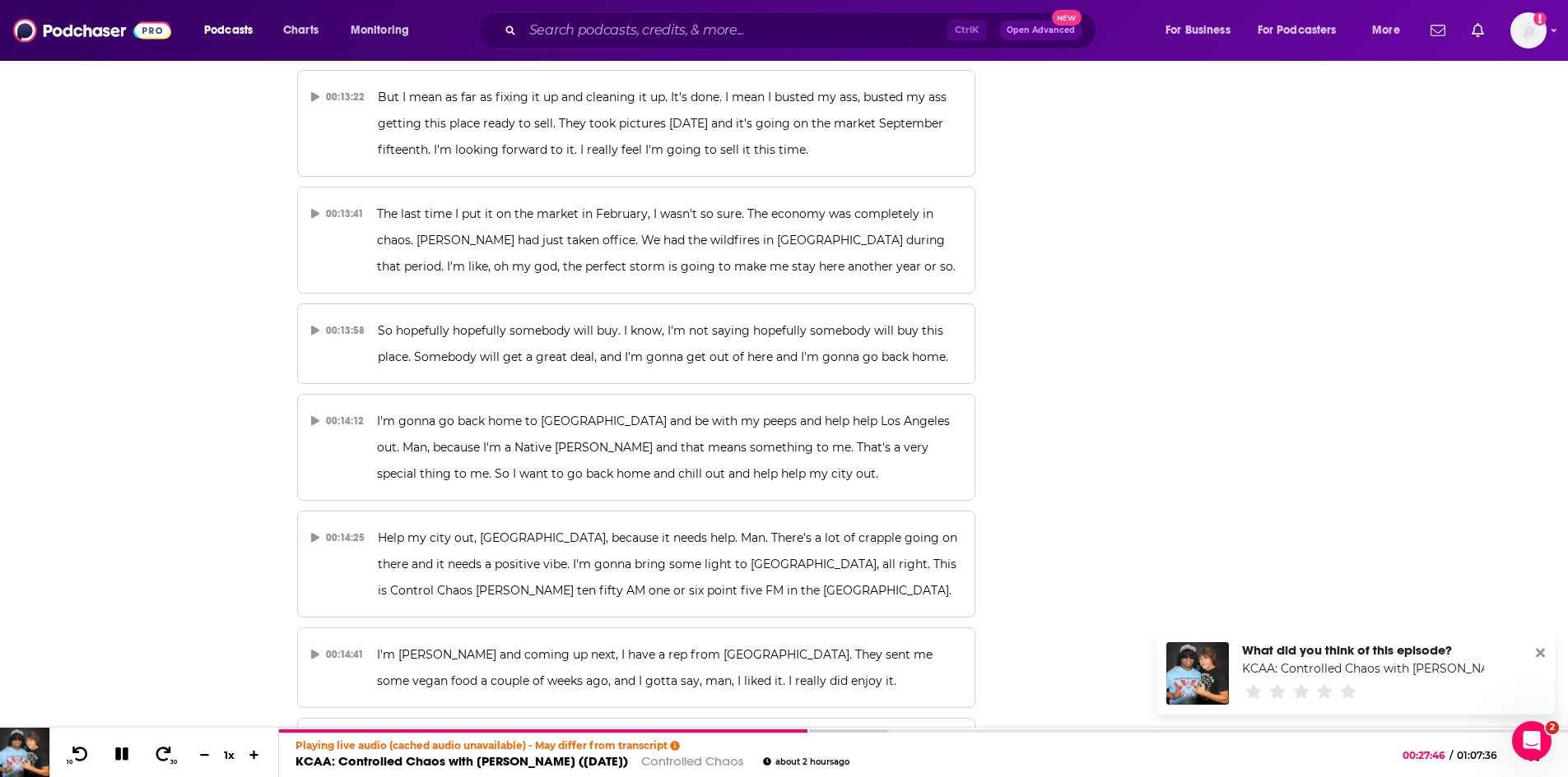
drag, startPoint x: 373, startPoint y: 517, endPoint x: 1191, endPoint y: 476, distance: 819.0
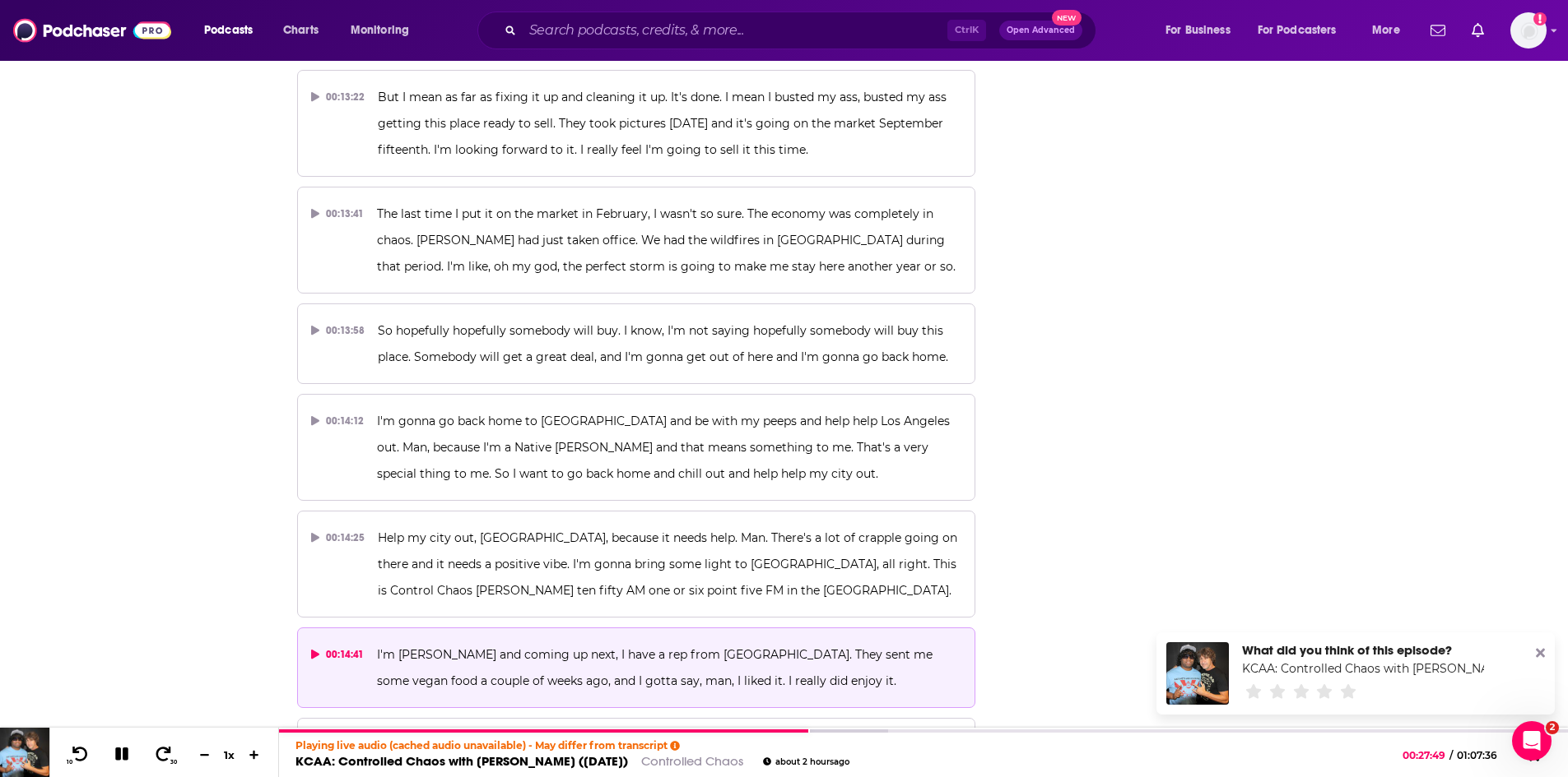
drag, startPoint x: 372, startPoint y: 503, endPoint x: 398, endPoint y: 535, distance: 41.2
click at [430, 628] on button "00:14:41 I'm Gary Garver and coming up next, I have a rep from Peta. They sent …" at bounding box center [636, 668] width 679 height 81
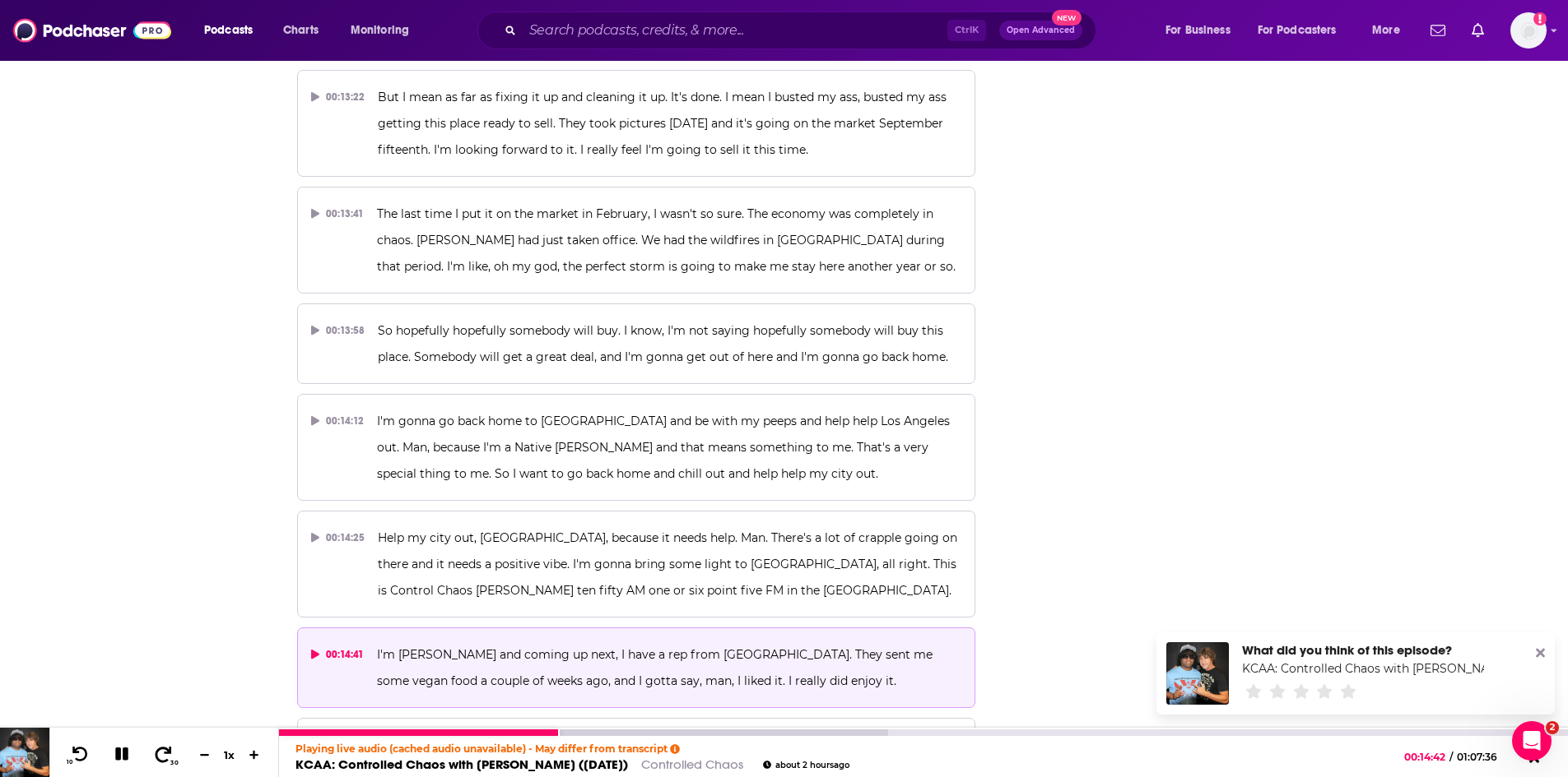
click at [157, 751] on icon at bounding box center [163, 755] width 21 height 16
click at [157, 751] on icon at bounding box center [164, 754] width 16 height 15
click at [158, 751] on icon at bounding box center [164, 754] width 16 height 15
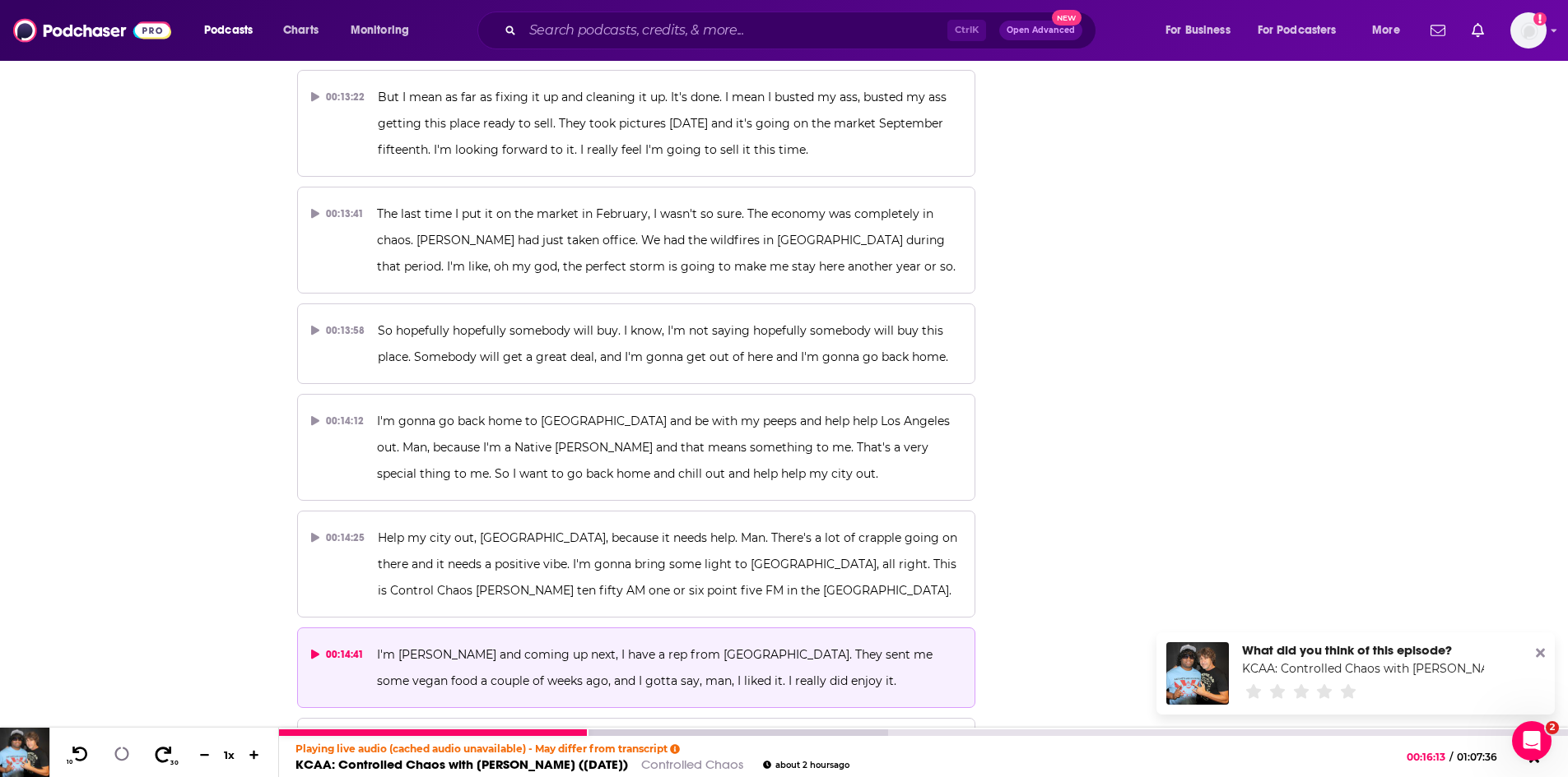
drag, startPoint x: 158, startPoint y: 751, endPoint x: 214, endPoint y: 742, distance: 56.7
click at [159, 751] on icon at bounding box center [164, 754] width 16 height 15
click at [679, 737] on div "Playing live audio (cached audio unavailable) - May differ from transcript KCAA…" at bounding box center [923, 757] width 1289 height 41
click at [685, 731] on div at bounding box center [583, 732] width 608 height 6
click at [701, 731] on div at bounding box center [583, 732] width 608 height 6
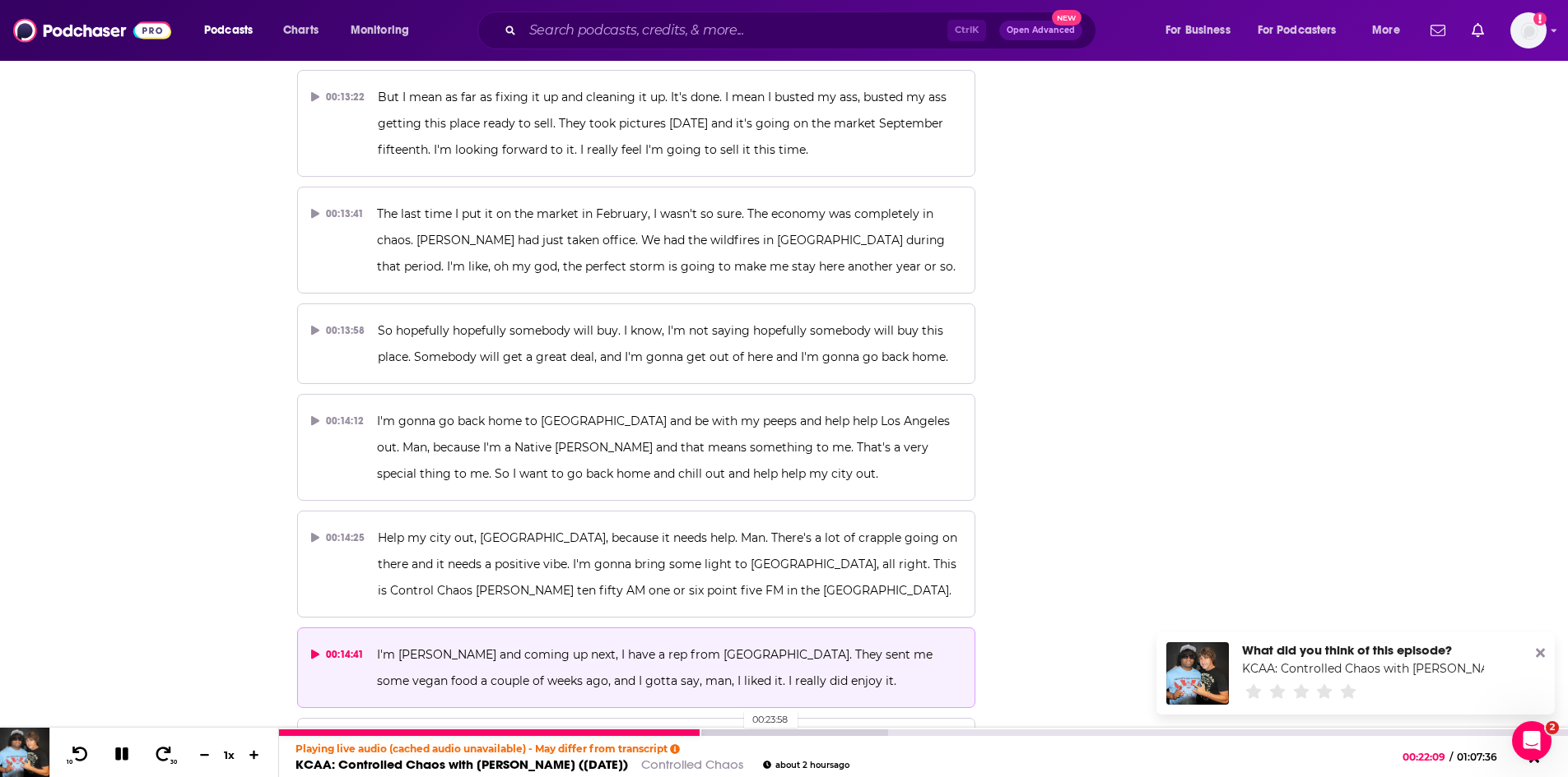
click at [736, 735] on div at bounding box center [583, 732] width 608 height 6
click at [768, 733] on div at bounding box center [583, 732] width 608 height 6
click at [825, 732] on div at bounding box center [583, 732] width 608 height 6
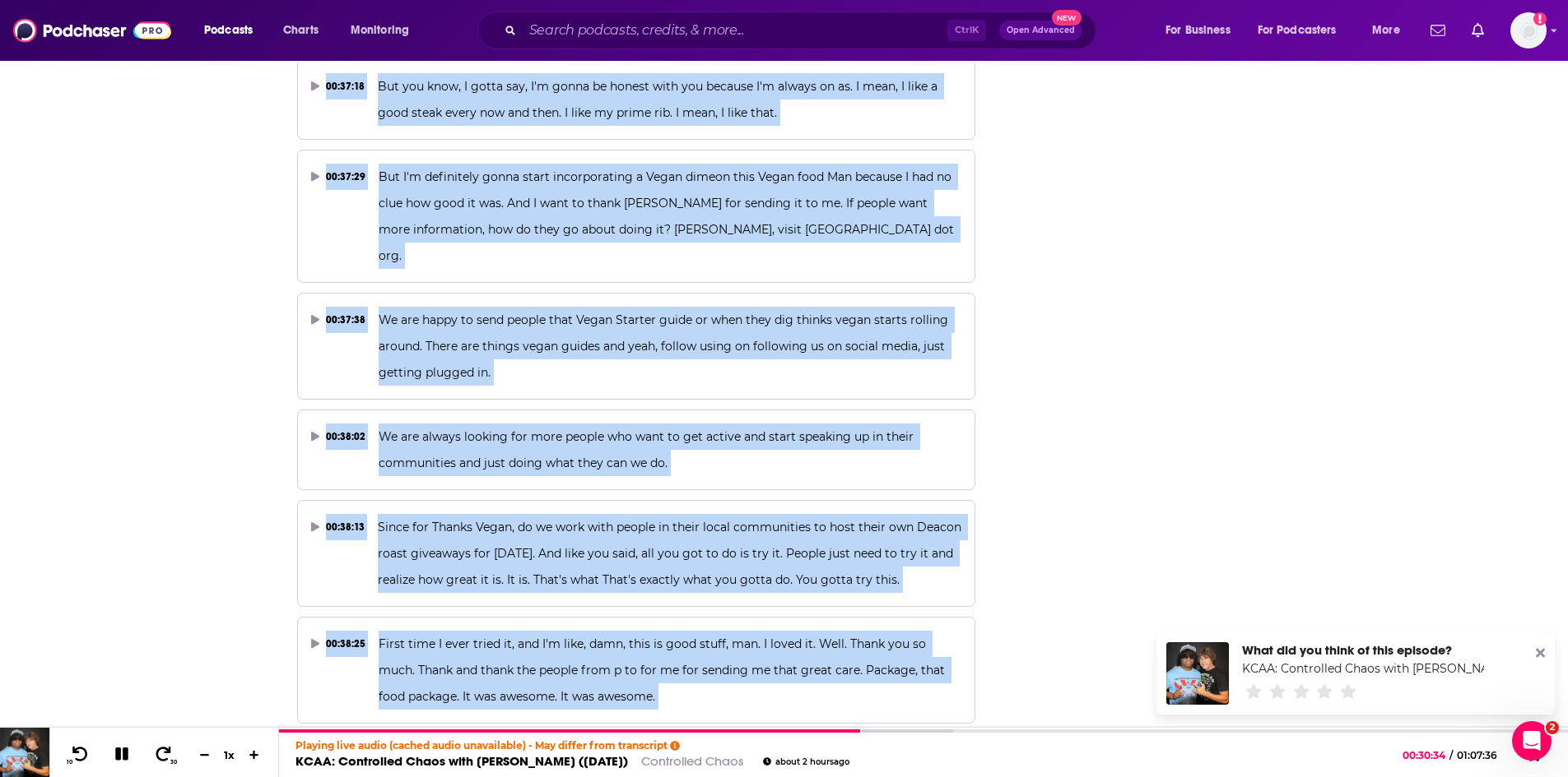
scroll to position [15979, 0]
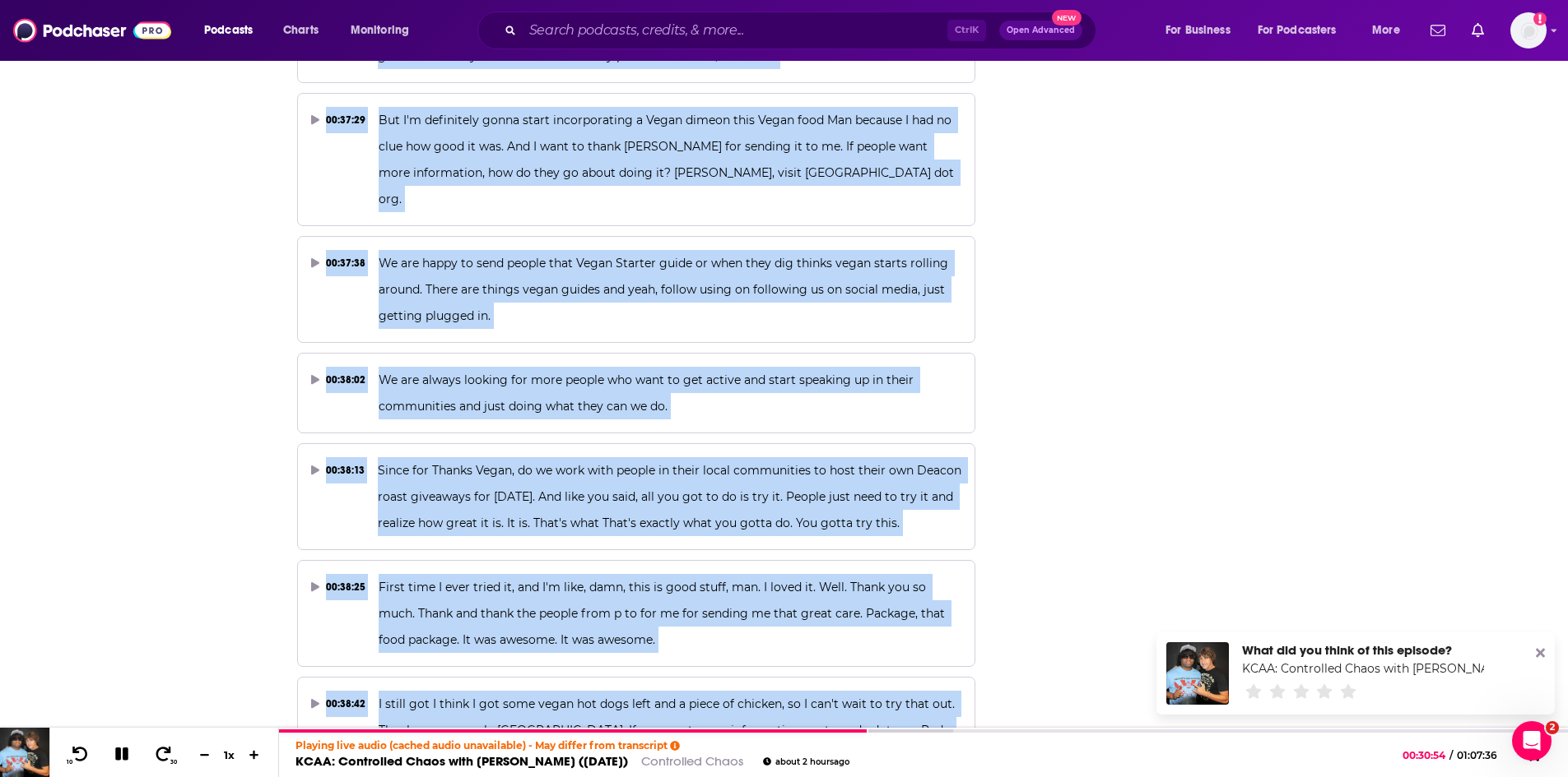
drag, startPoint x: 377, startPoint y: 406, endPoint x: 693, endPoint y: 675, distance: 415.0
copy div "Help my city out, Los Angeles, because it needs help. Man. There's a lot of cra…"
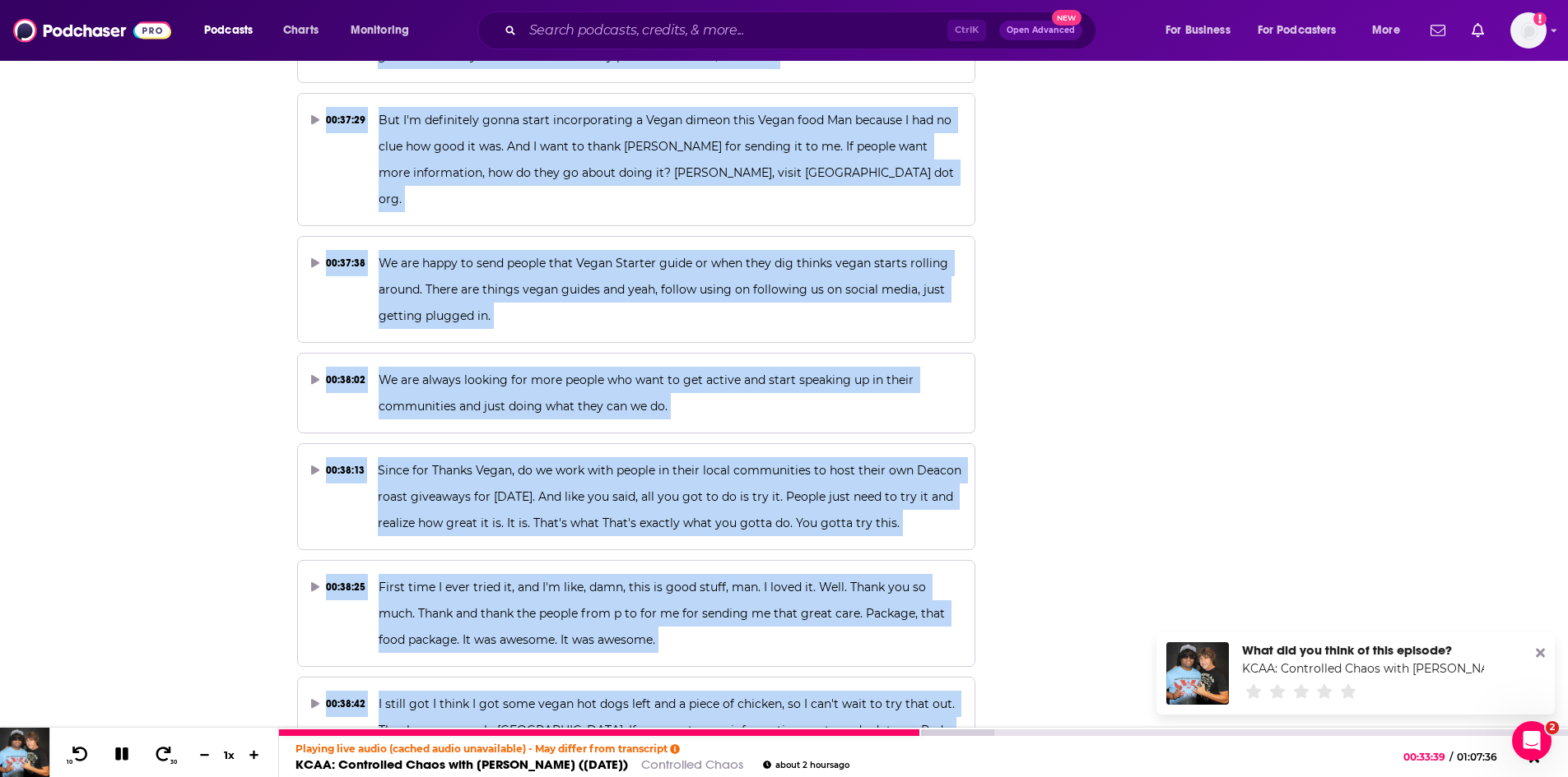
click at [487, 766] on link "KCAA: Controlled Chaos with Gary Garver (Fri, 12 Sep, 2025)" at bounding box center [461, 764] width 333 height 15
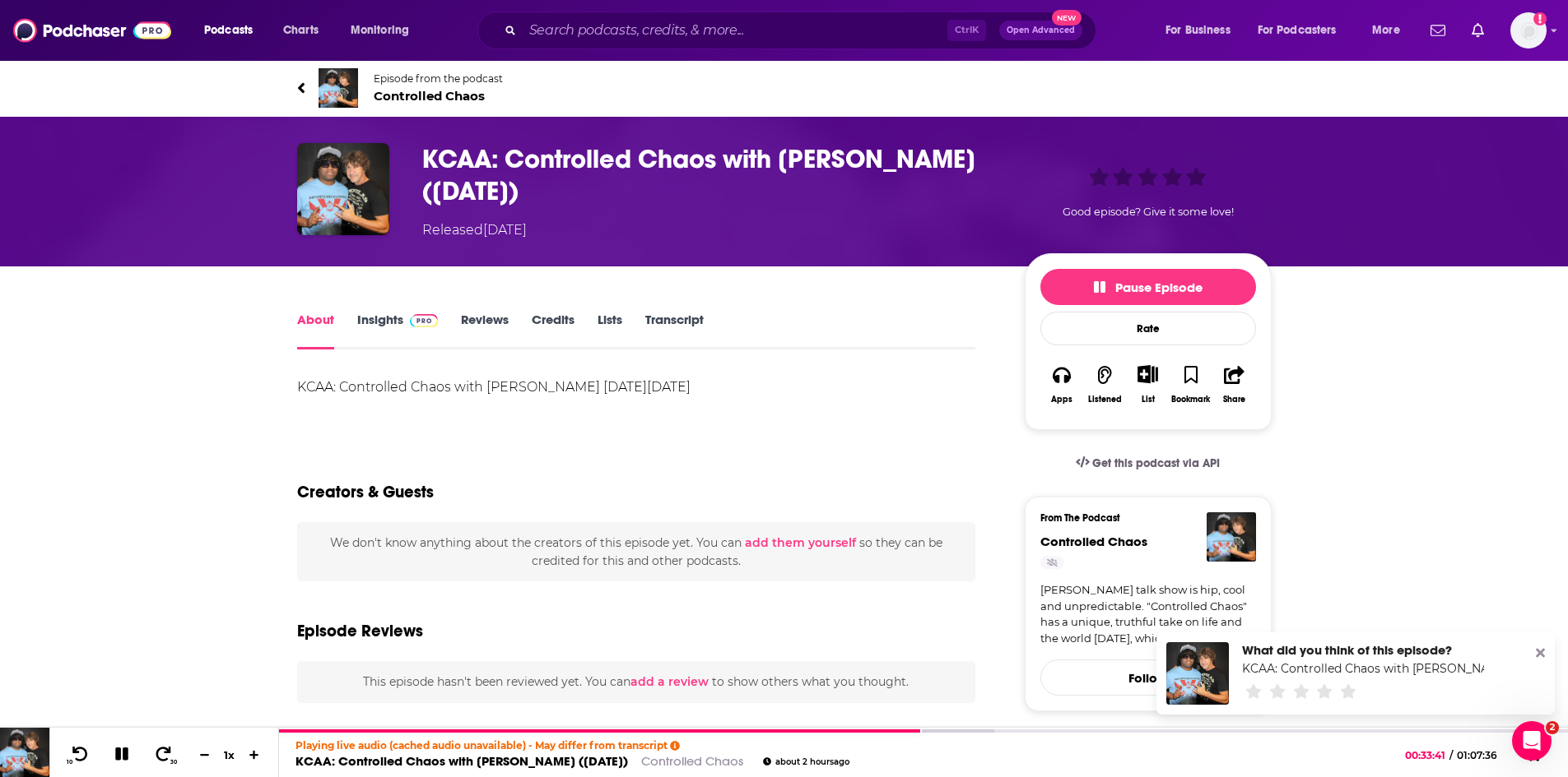
click at [444, 90] on span "Controlled Chaos" at bounding box center [438, 95] width 130 height 15
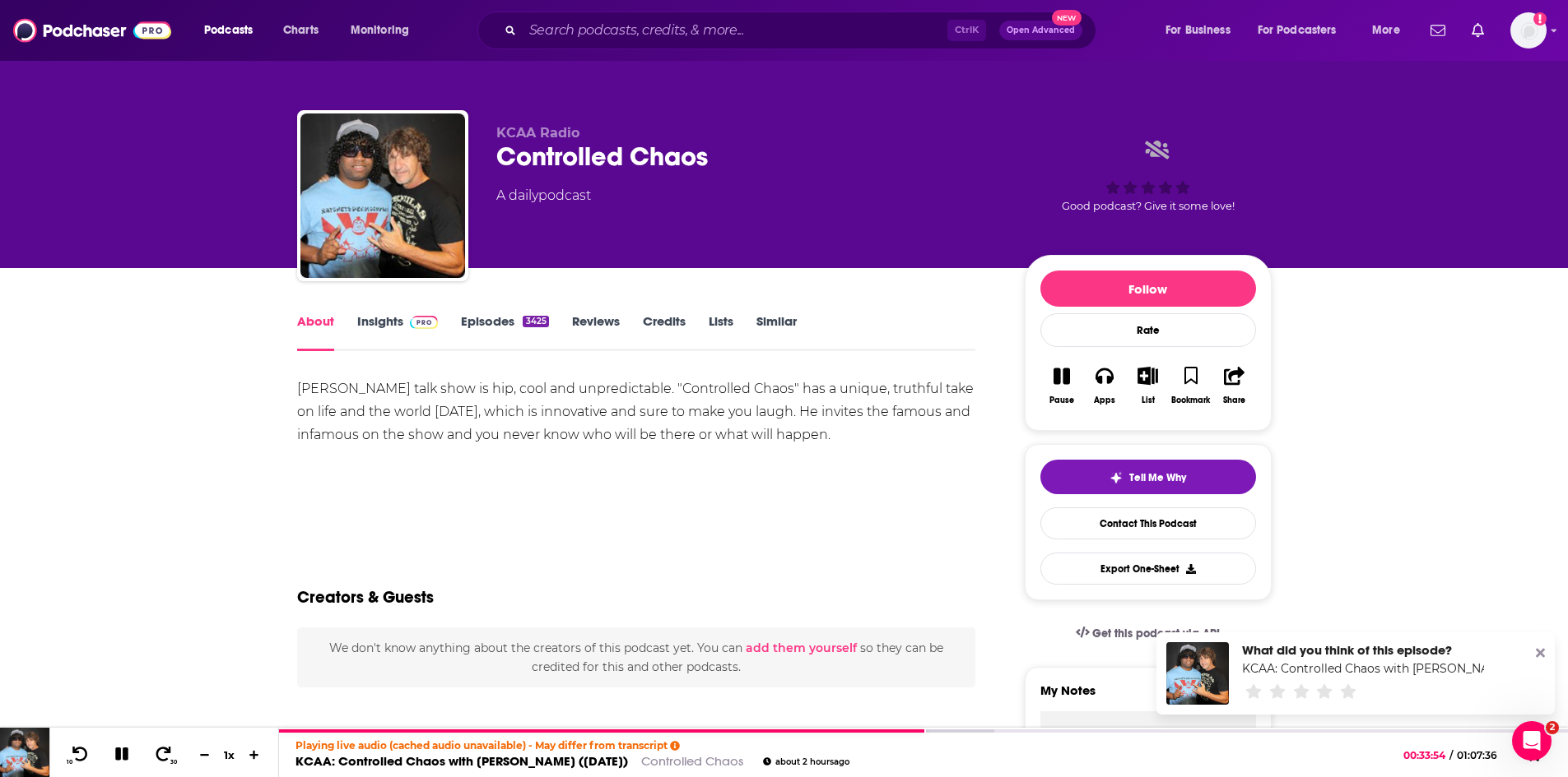
click at [372, 318] on link "Insights" at bounding box center [398, 333] width 82 height 38
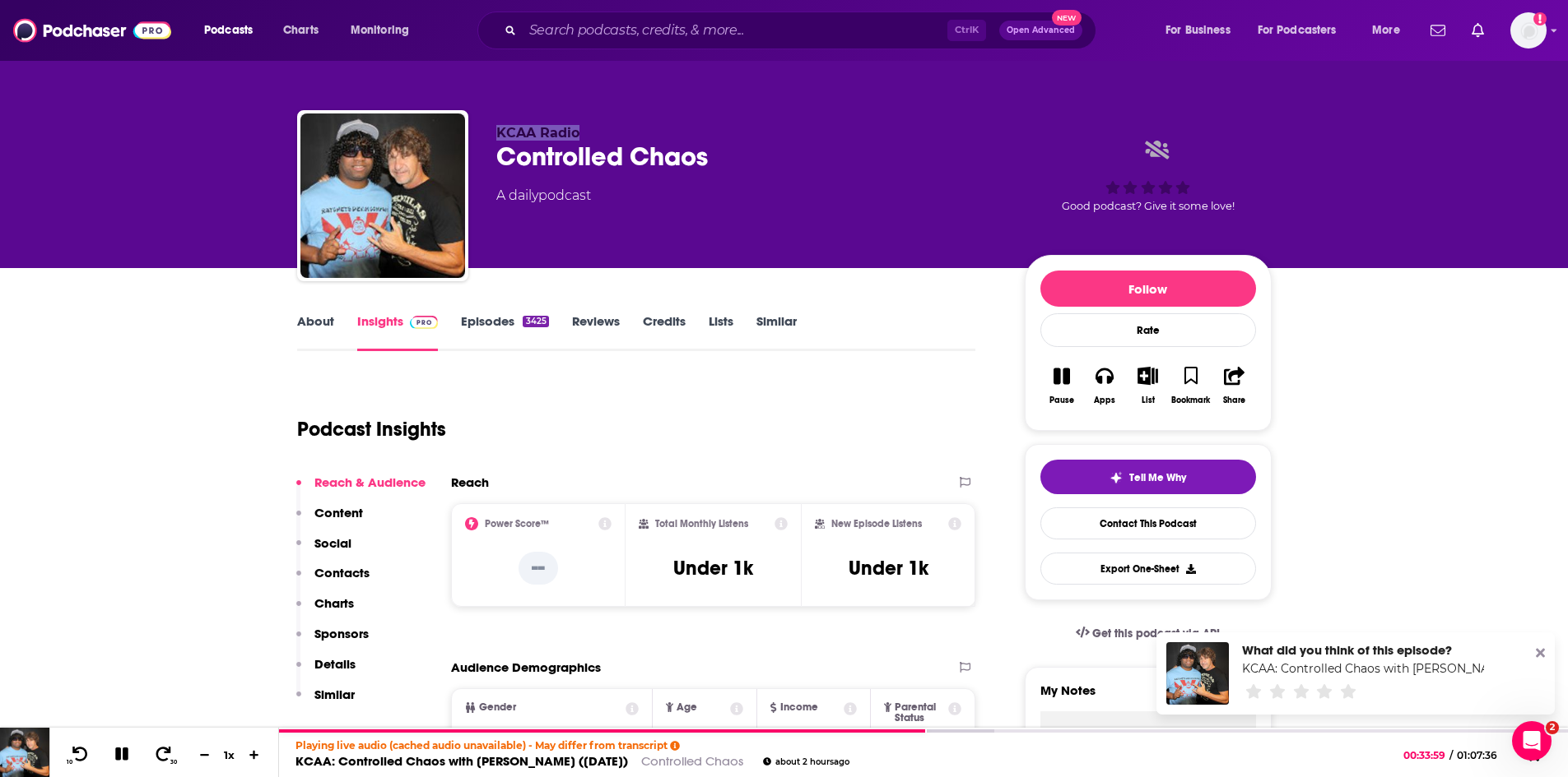
drag, startPoint x: 591, startPoint y: 135, endPoint x: 491, endPoint y: 132, distance: 100.0
click at [491, 132] on div "KCAA Radio Controlled Chaos A daily podcast Good podcast? Give it some love!" at bounding box center [784, 200] width 974 height 178
copy span "KCAA Radio"
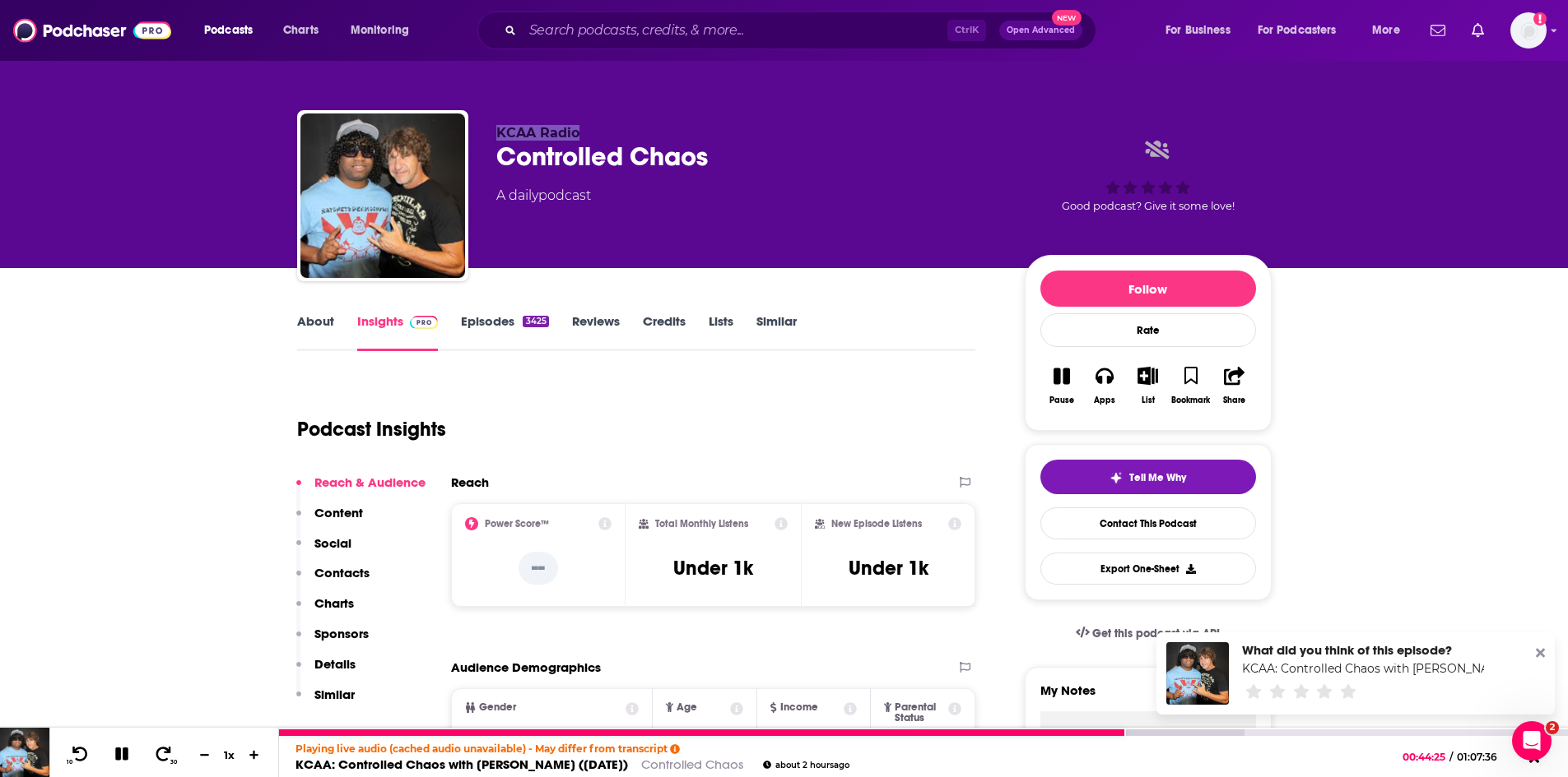
click at [121, 755] on icon at bounding box center [121, 755] width 14 height 14
click at [577, 762] on link "KCAA: Controlled Chaos with Gary Garver (Fri, 12 Sep, 2025)" at bounding box center [461, 764] width 333 height 15
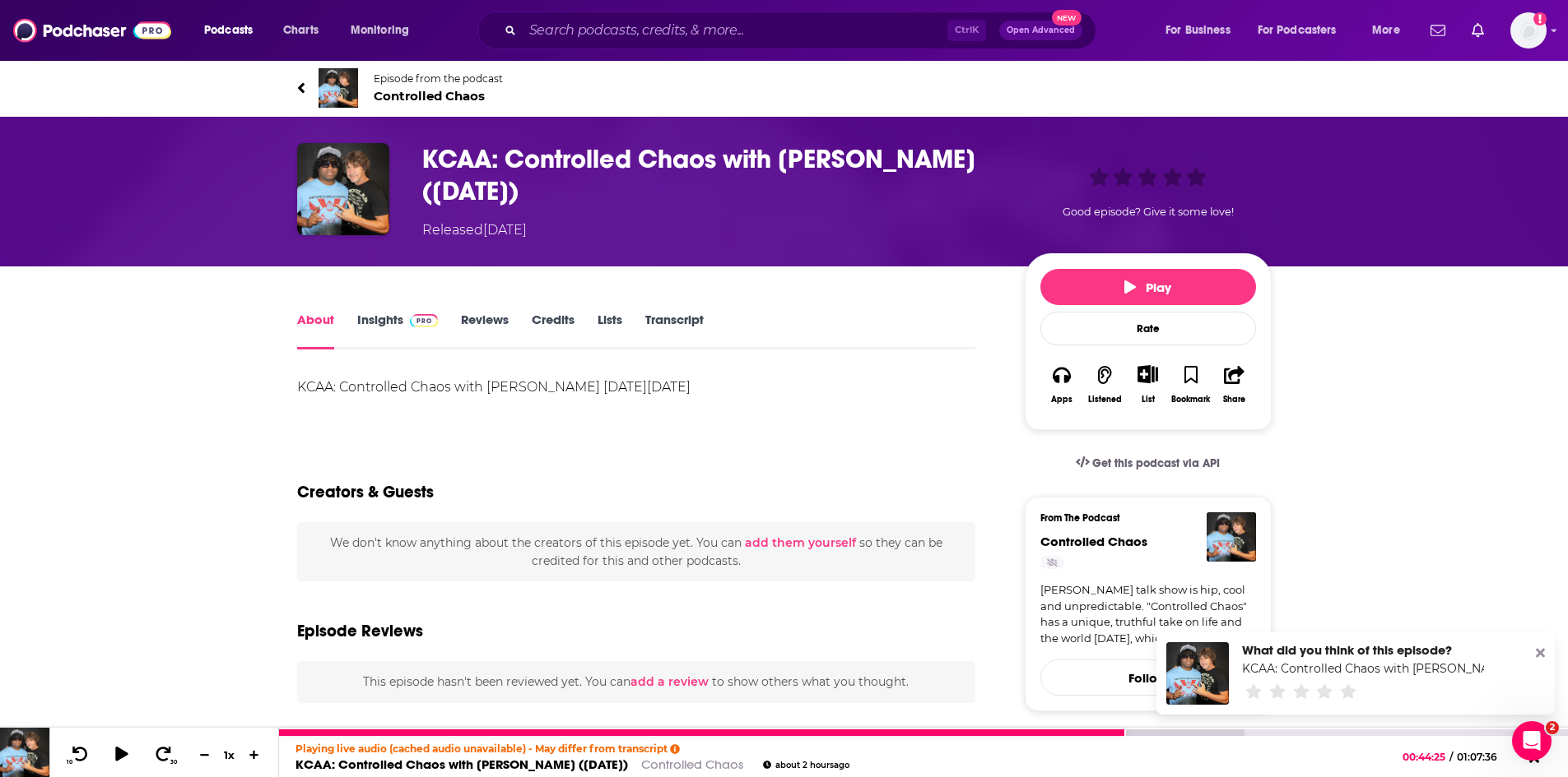
click at [359, 763] on link "KCAA: Controlled Chaos with Gary Garver (Fri, 12 Sep, 2025)" at bounding box center [461, 764] width 333 height 15
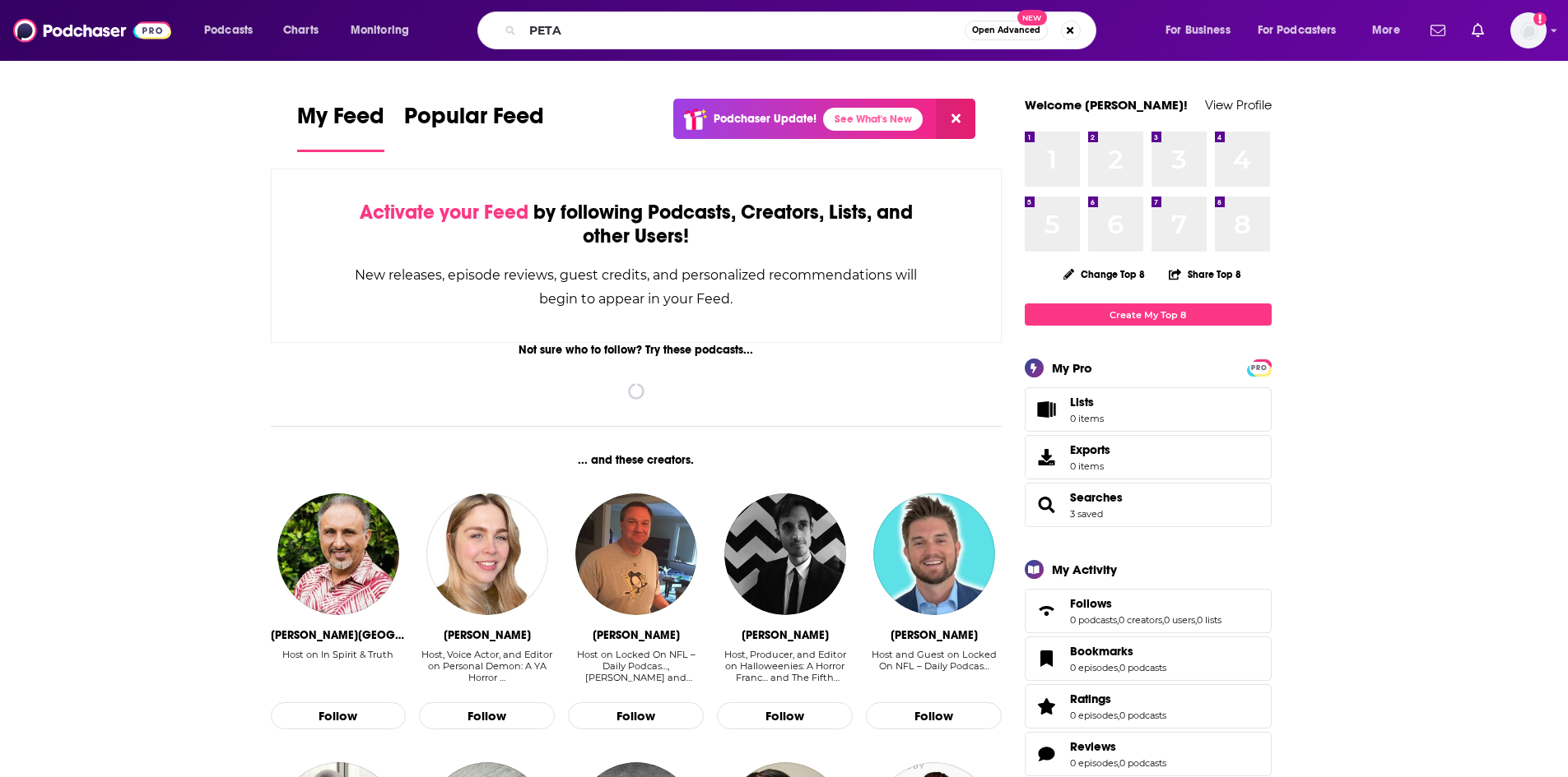
type input "PETA"
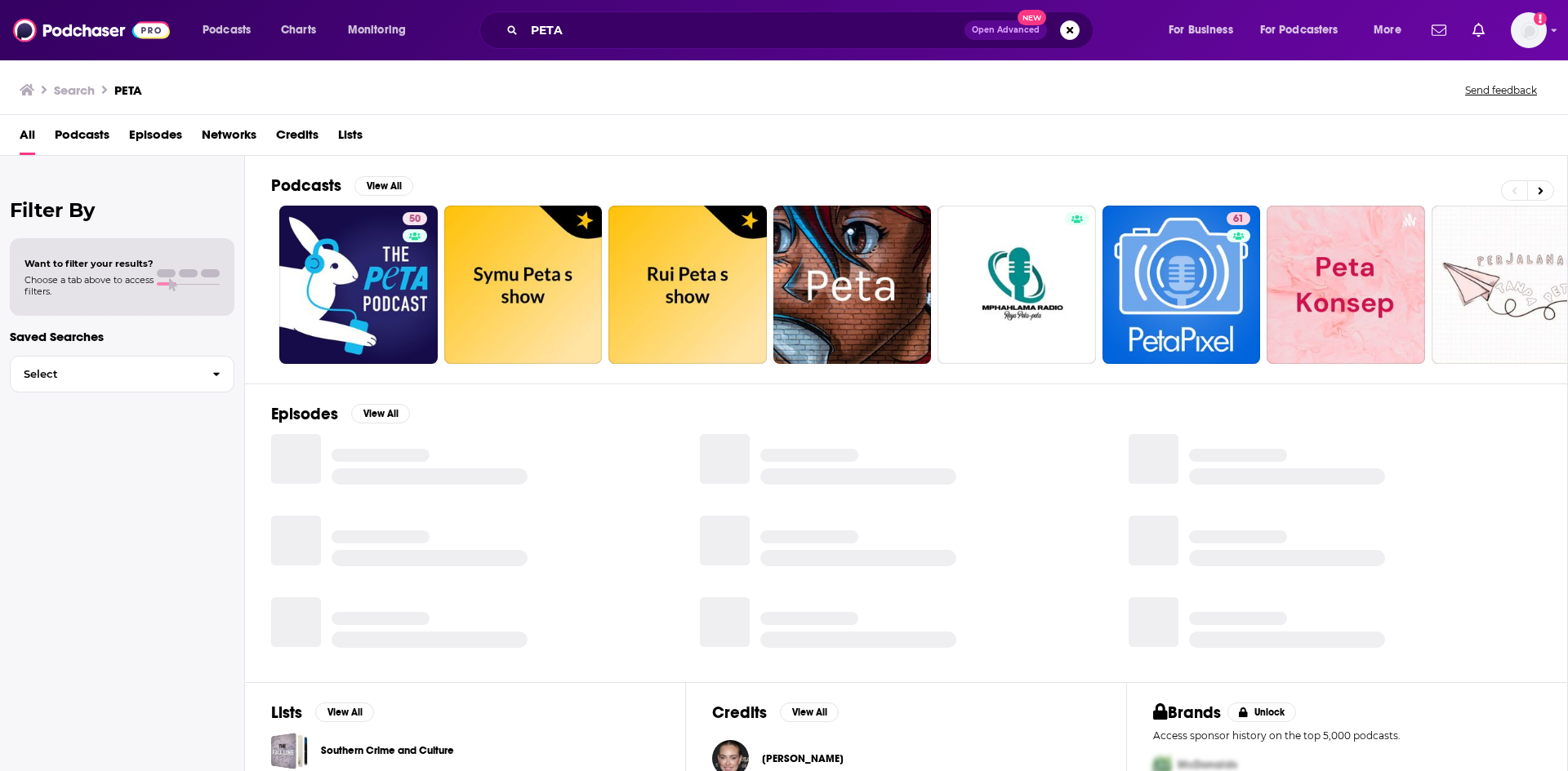
click at [141, 131] on span "Episodes" at bounding box center [155, 138] width 53 height 34
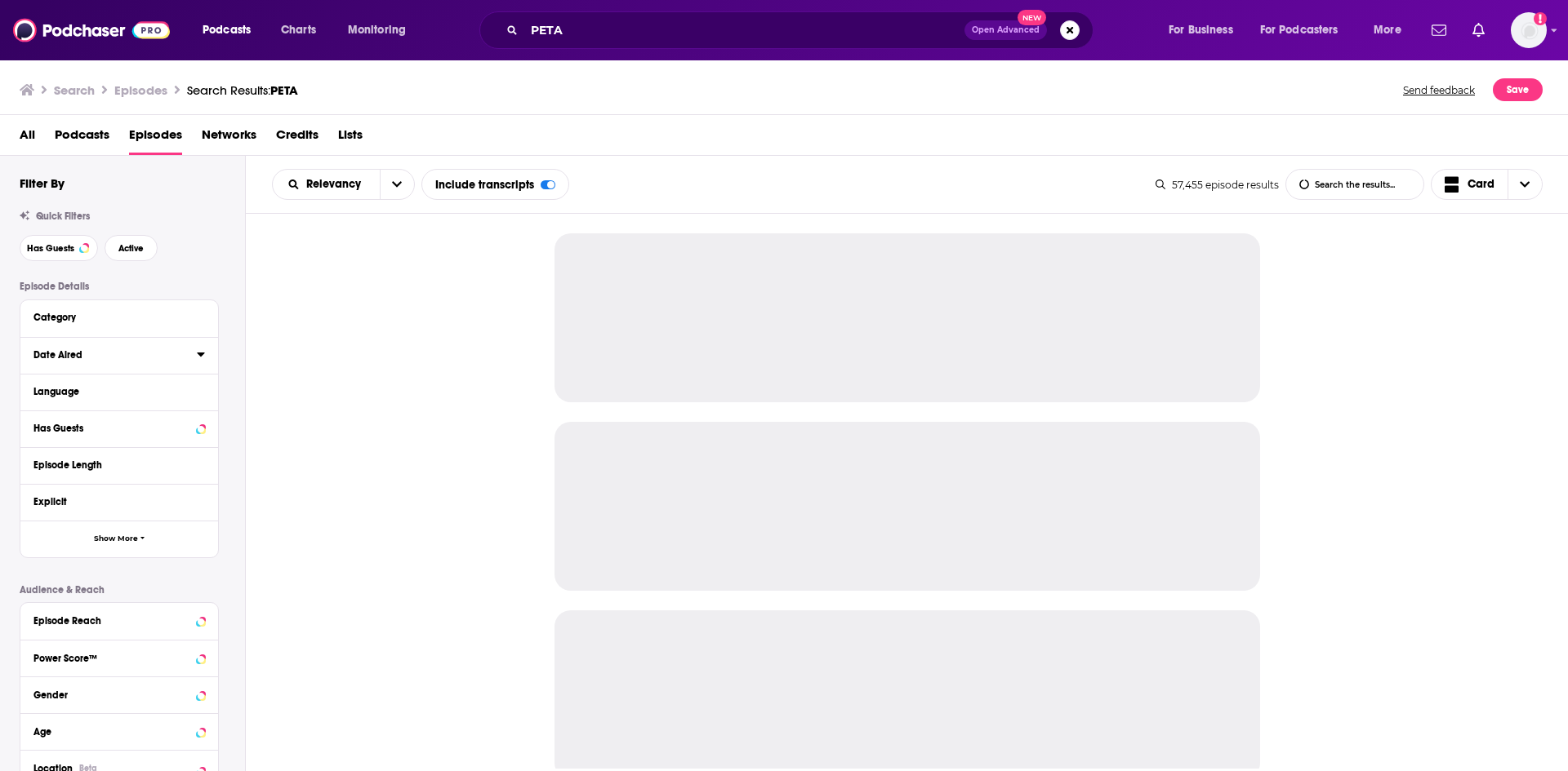
click at [204, 354] on icon at bounding box center [200, 354] width 7 height 4
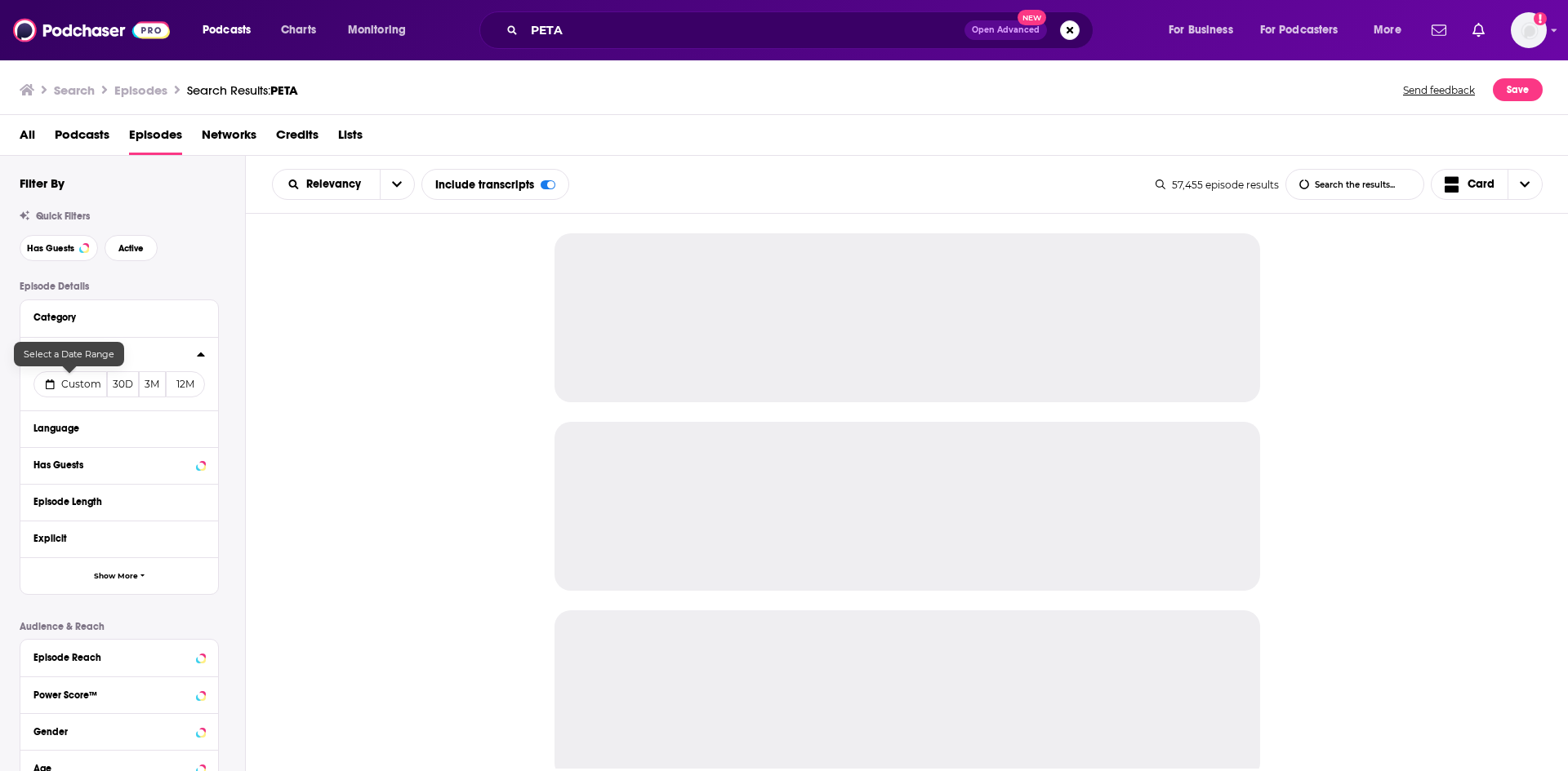
click at [72, 385] on span "Custom" at bounding box center [81, 385] width 40 height 12
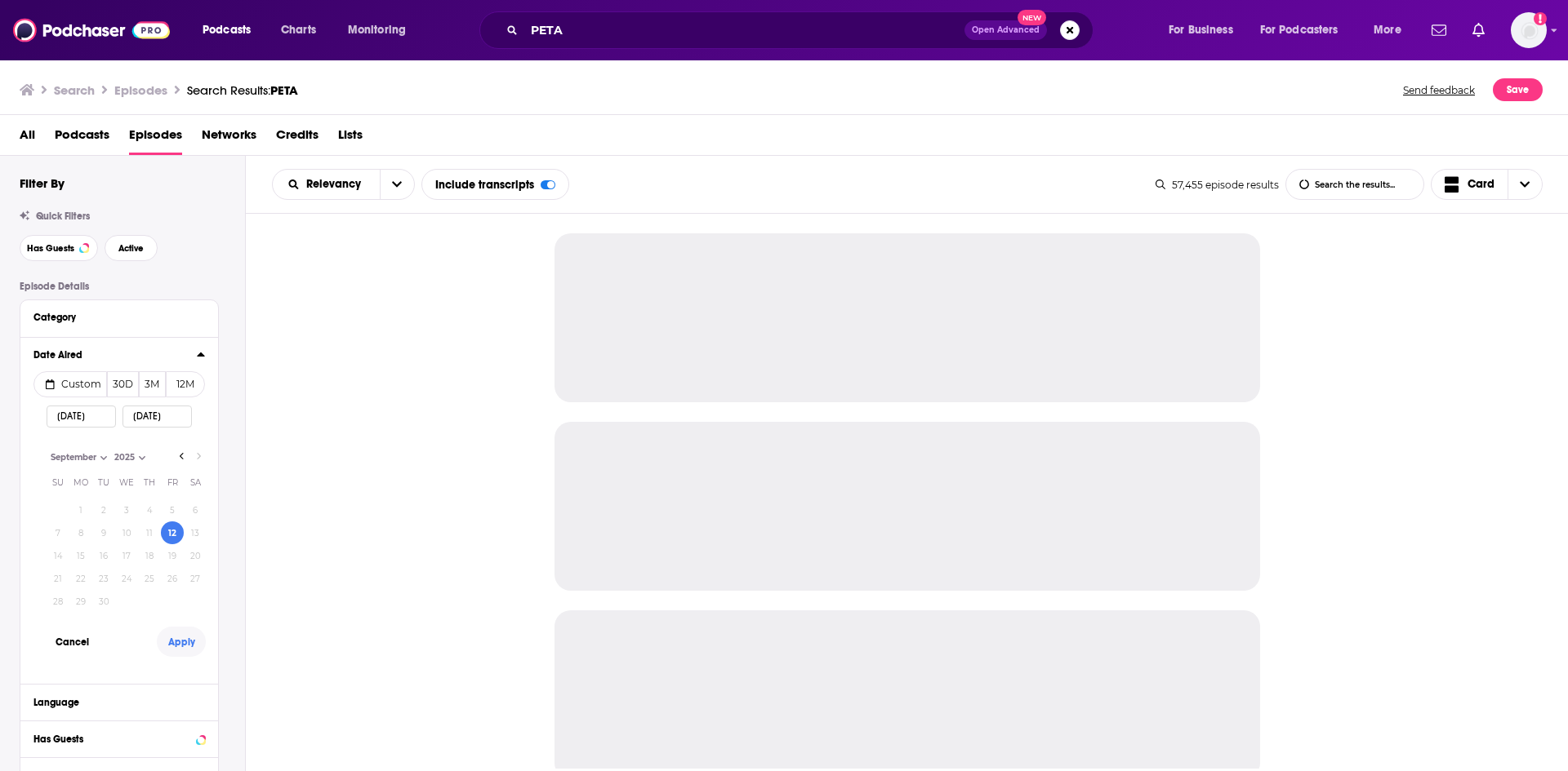
click at [171, 642] on button "Apply" at bounding box center [181, 642] width 49 height 30
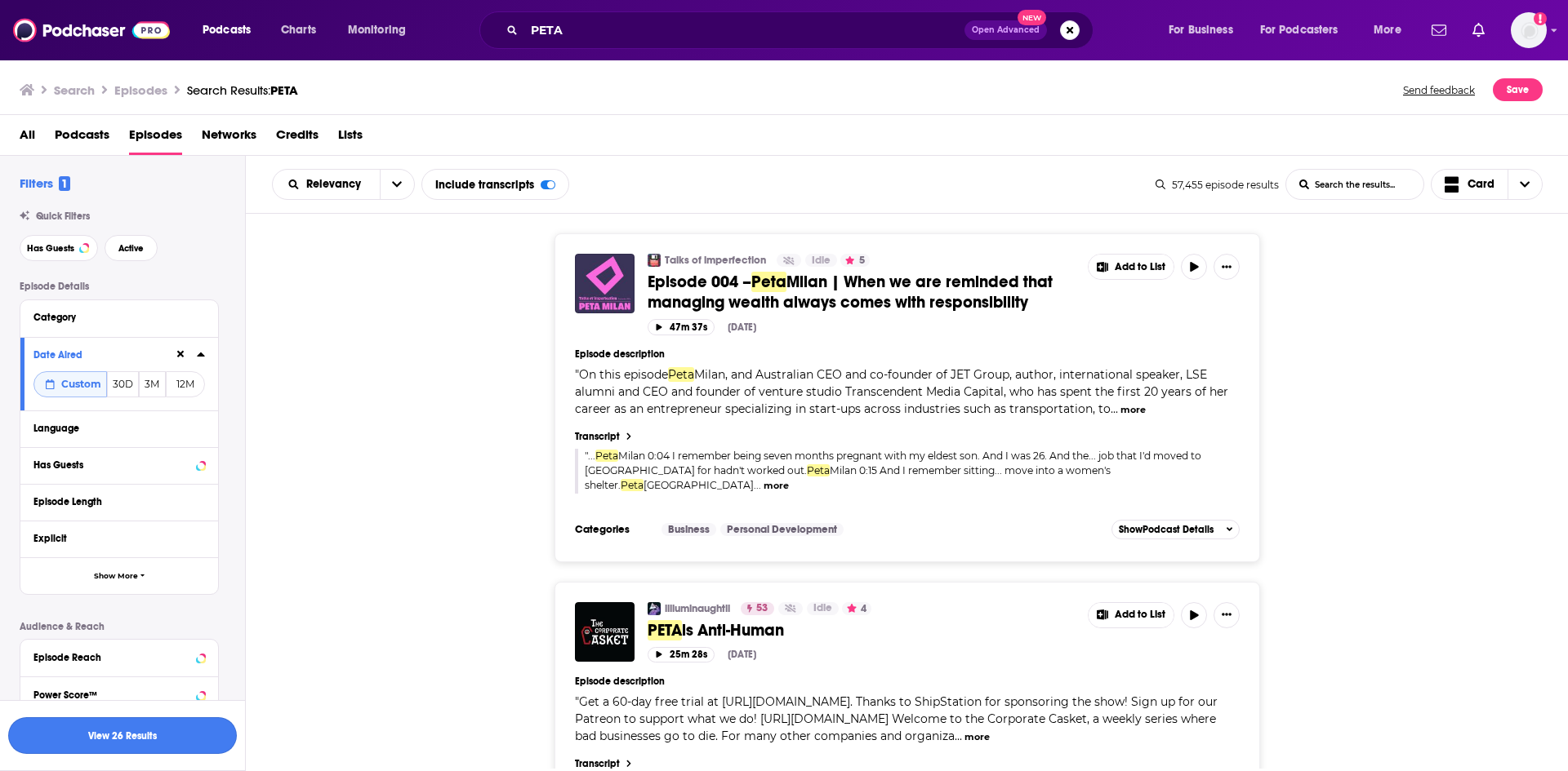
click at [213, 733] on button "View 26 Results" at bounding box center [122, 735] width 229 height 37
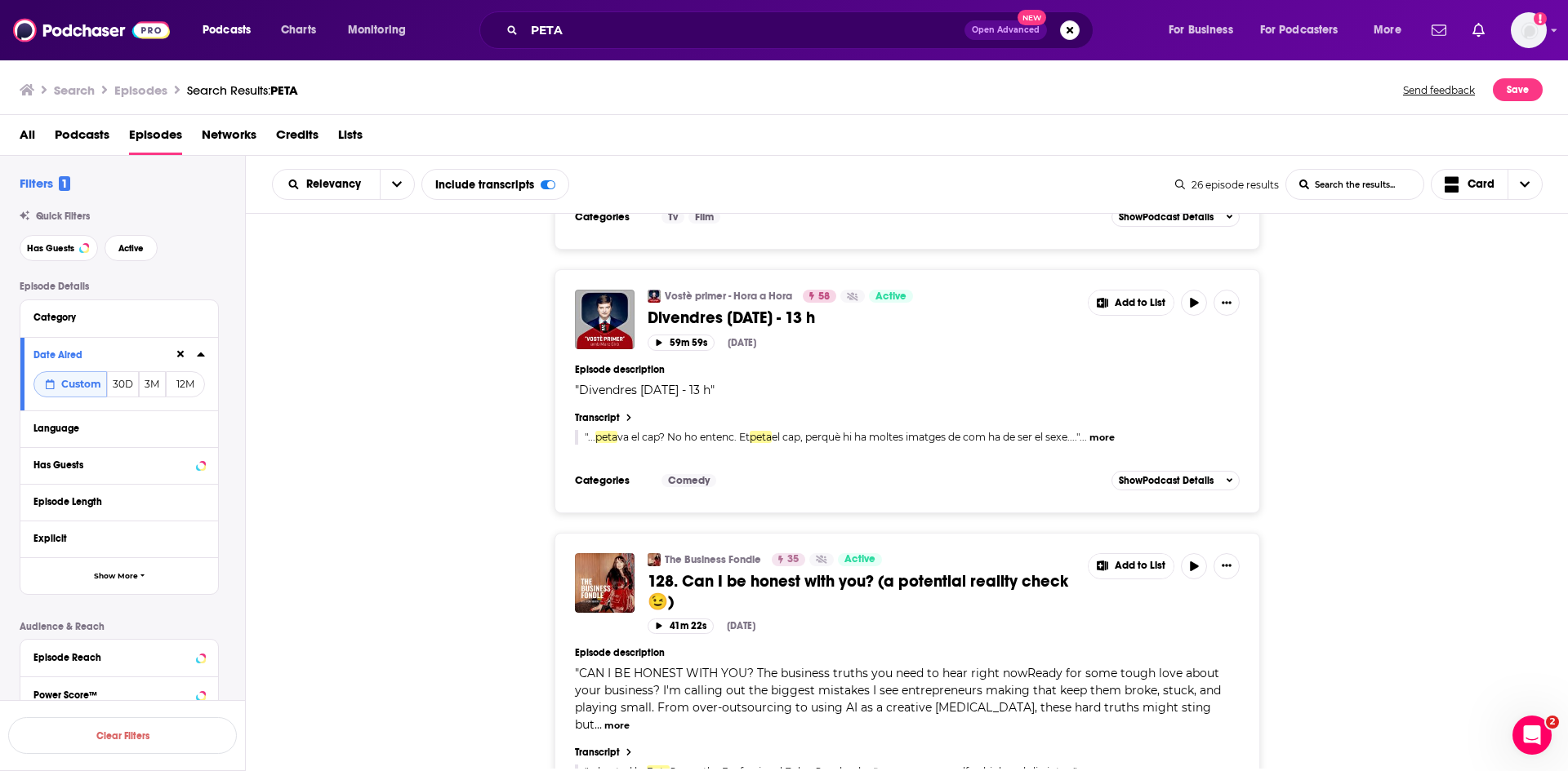
scroll to position [6815, 0]
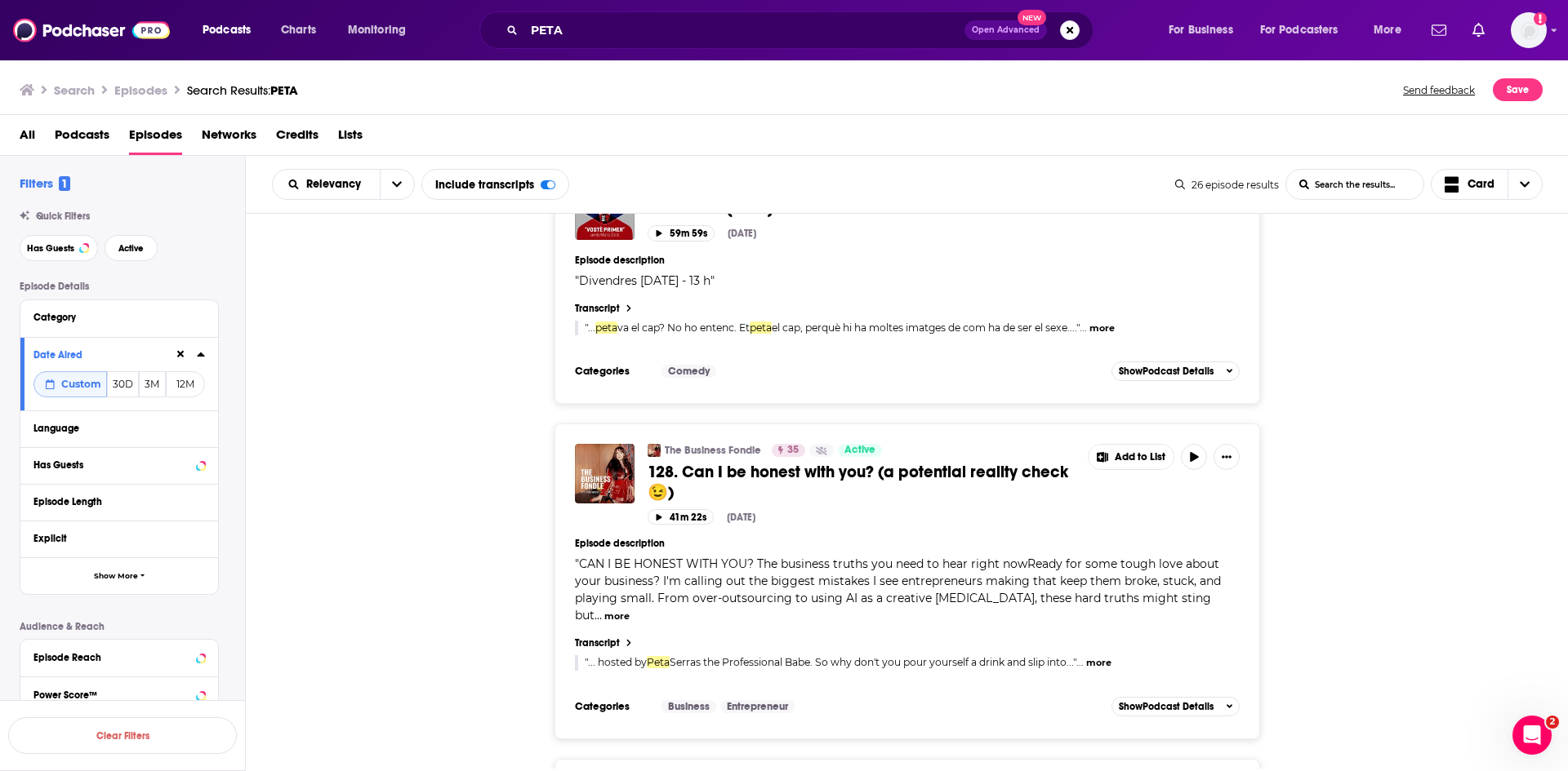
scroll to position [7335, 0]
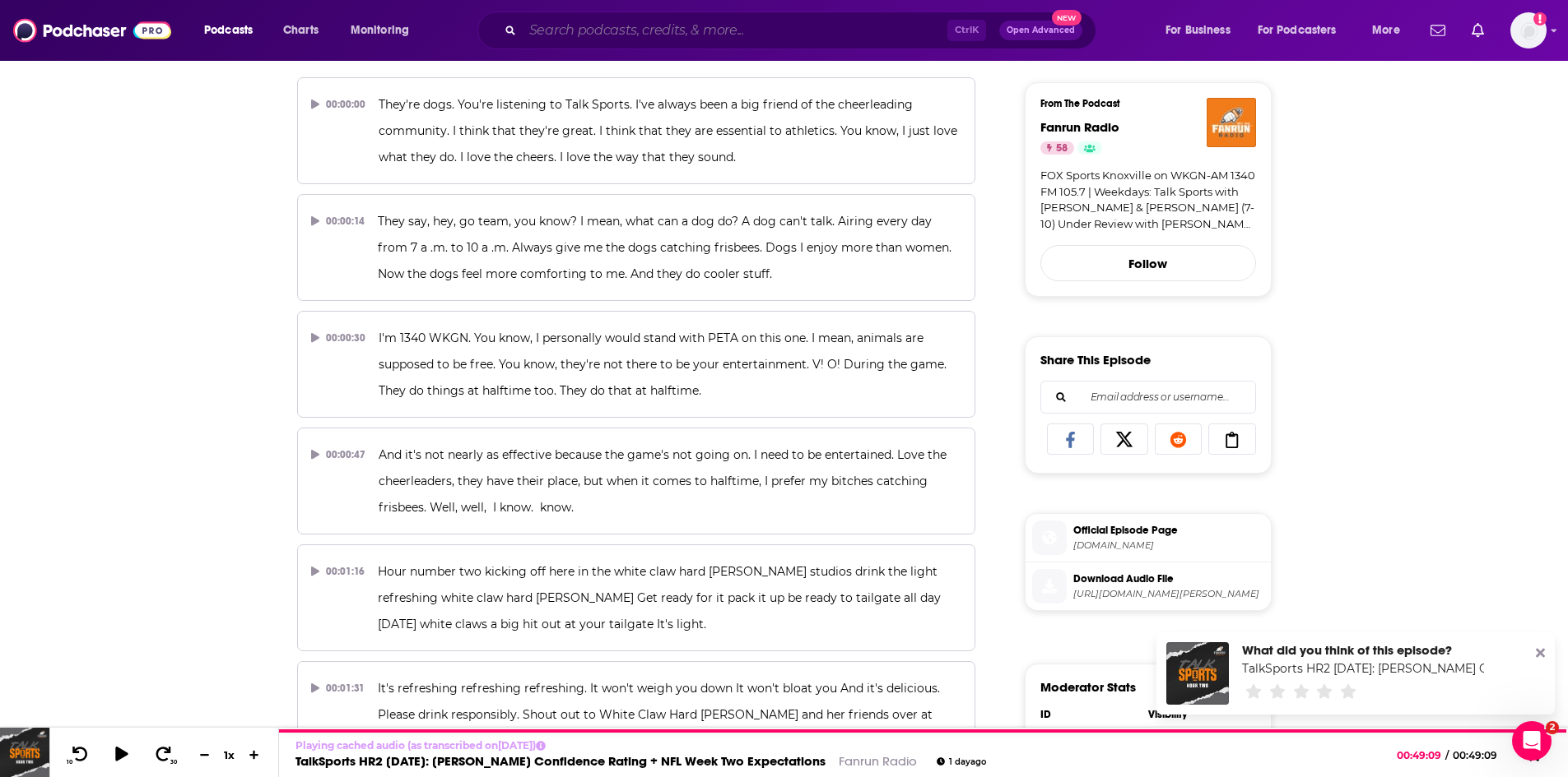
click at [729, 24] on input "Search podcasts, credits, & more..." at bounding box center [735, 30] width 425 height 26
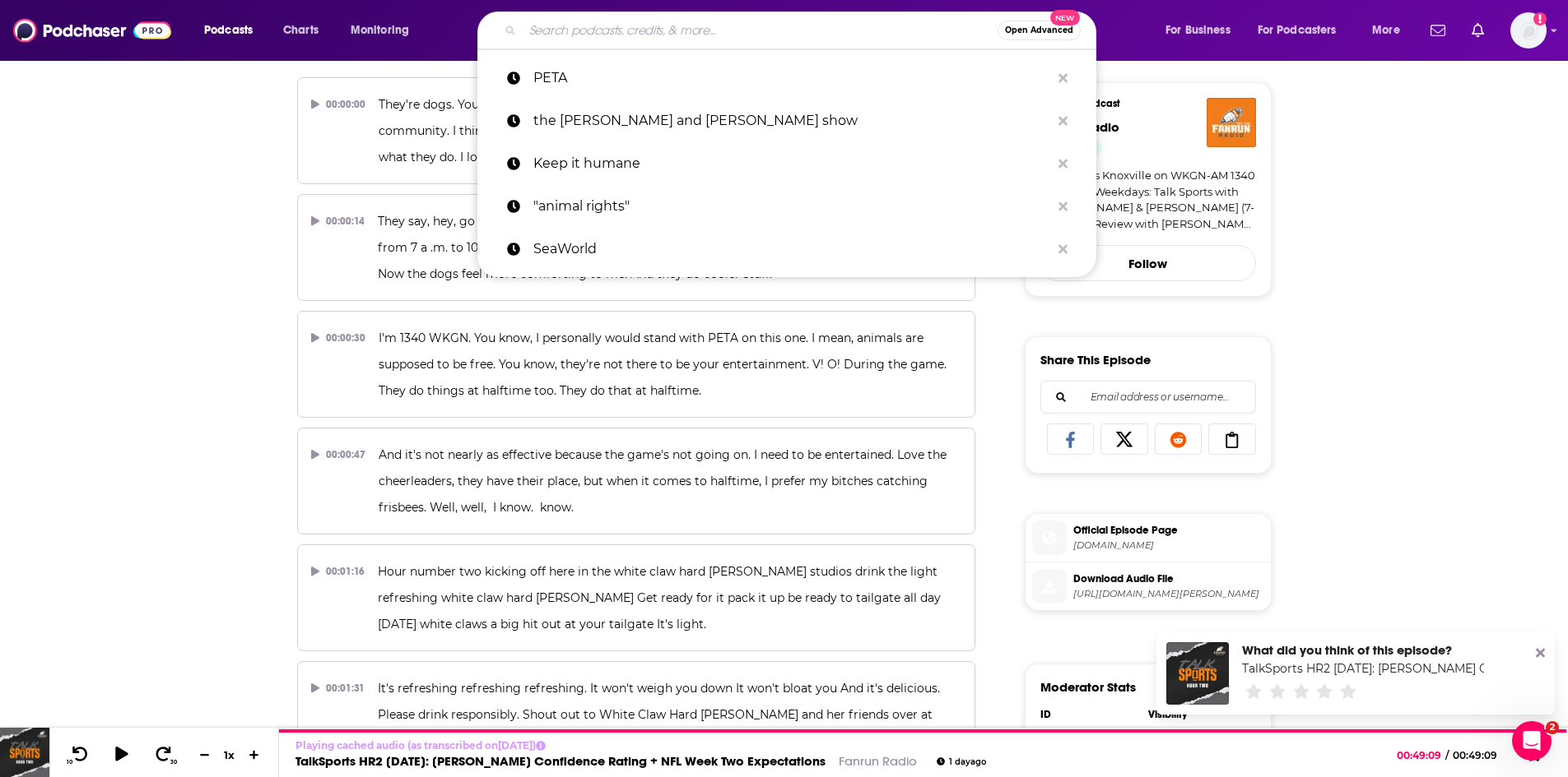
paste input "The Penthouse with Peta"
type input "The Penthouse with Peta"
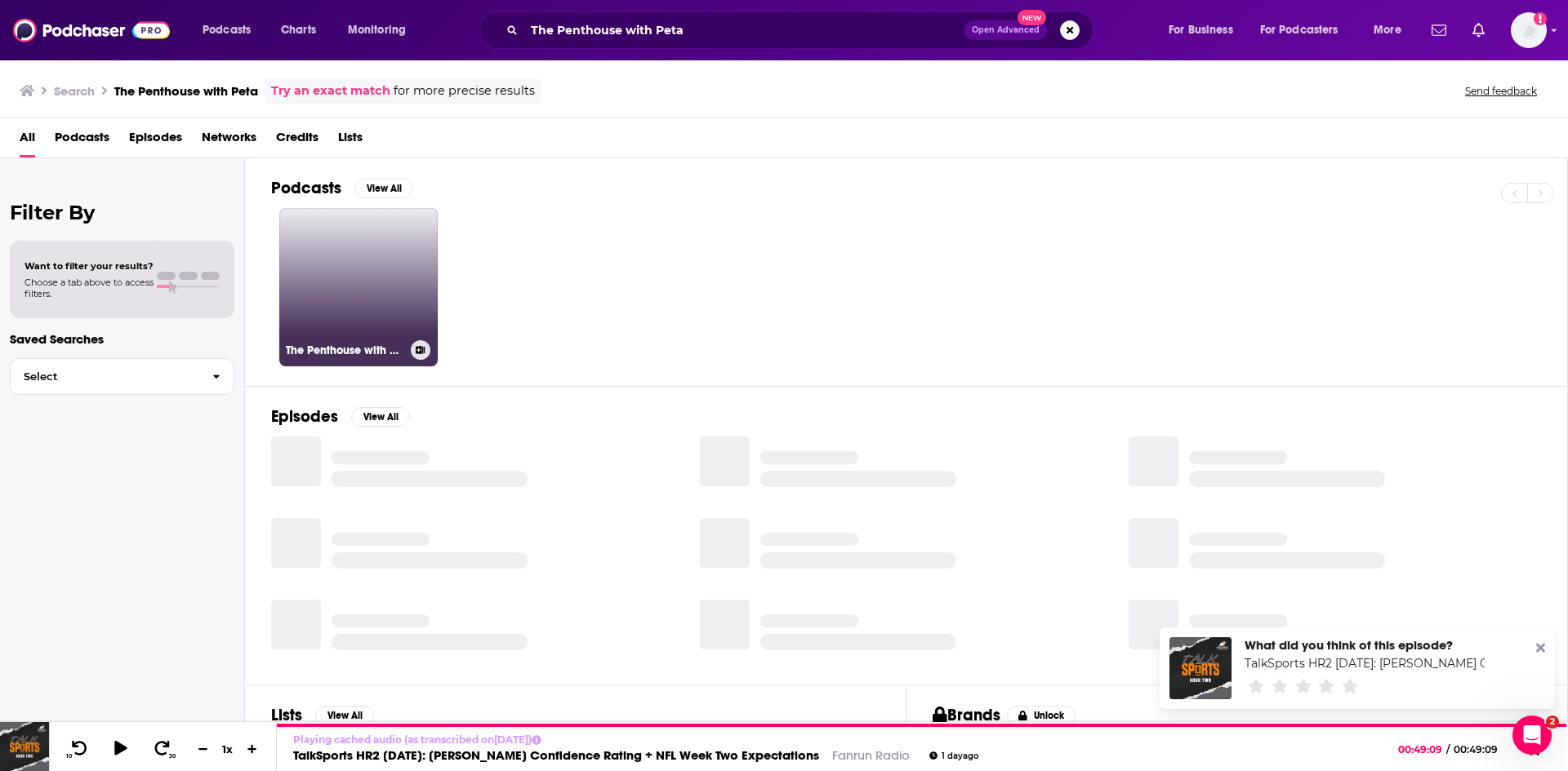
click at [369, 285] on link "The Penthouse with Peta" at bounding box center [358, 286] width 158 height 158
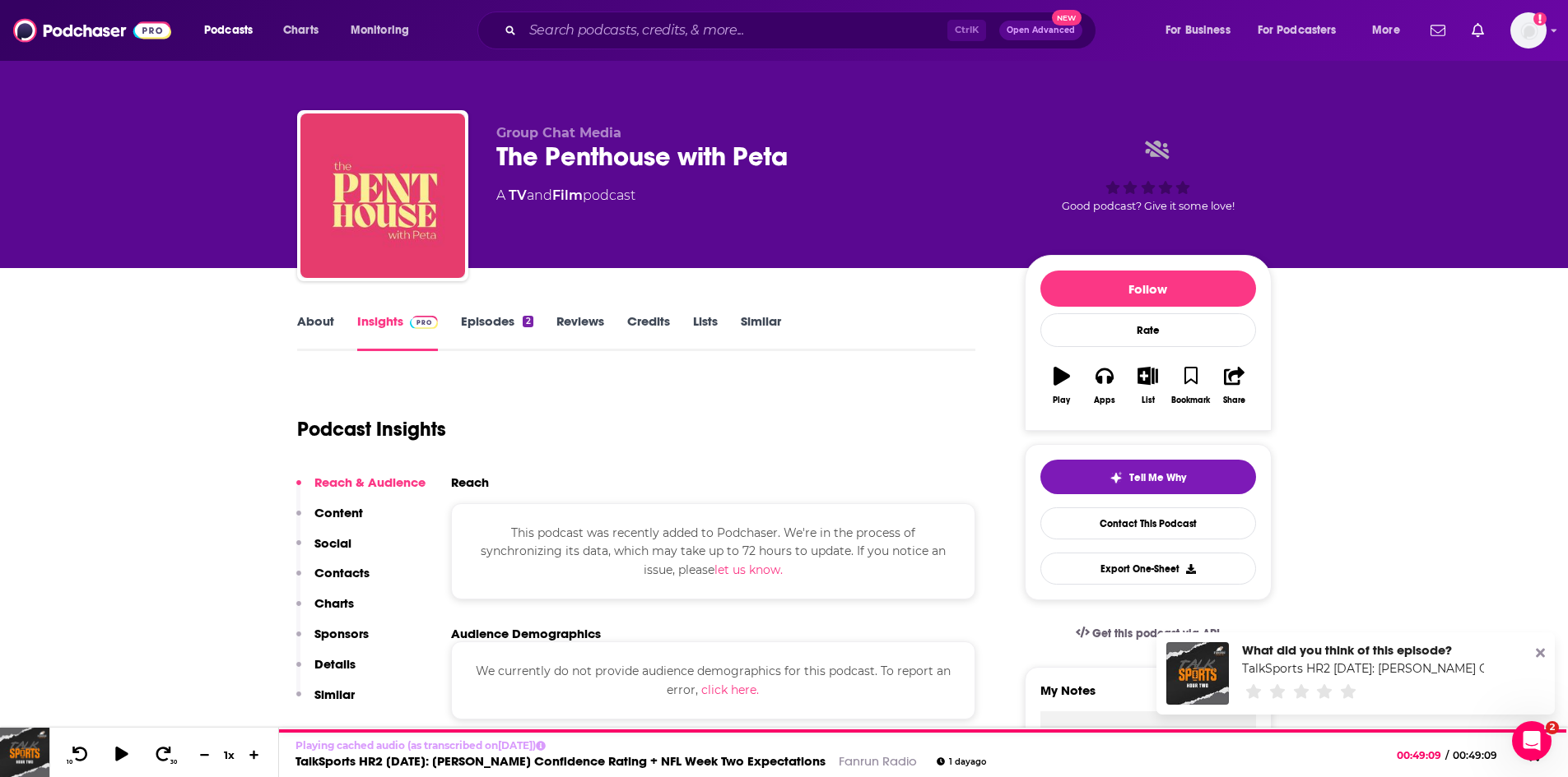
click at [492, 316] on link "Episodes 2" at bounding box center [497, 333] width 72 height 38
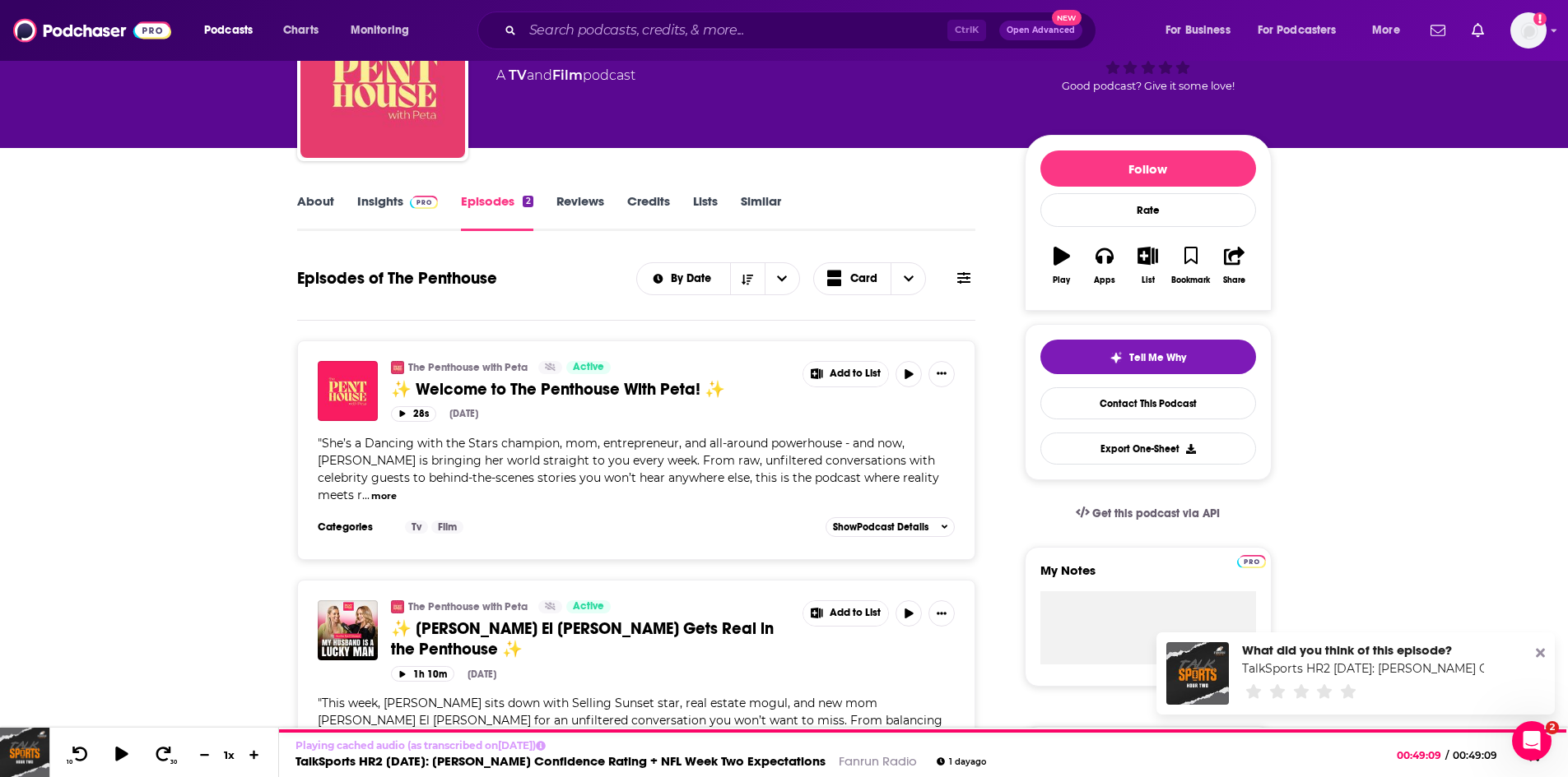
scroll to position [82, 0]
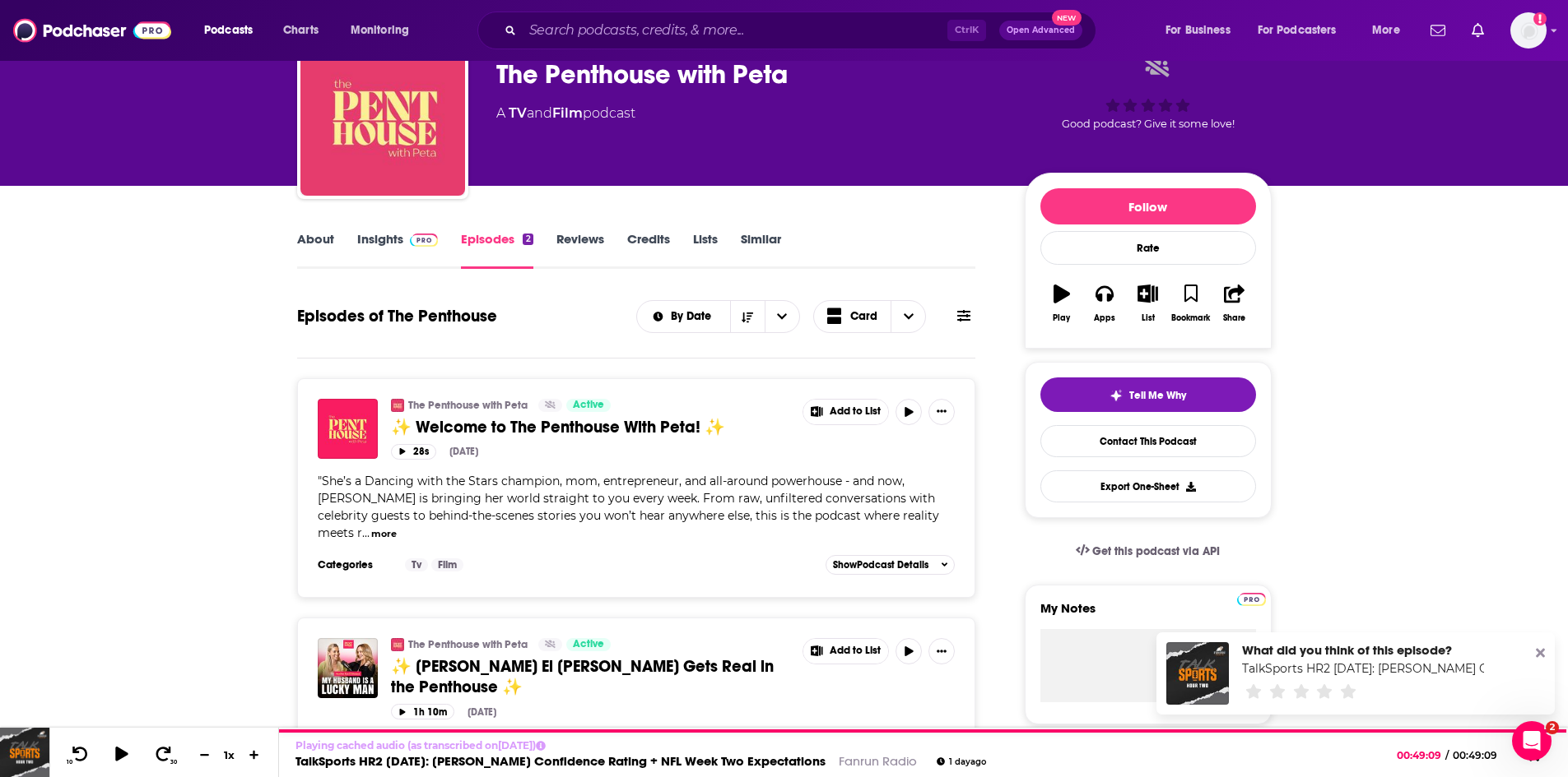
click at [311, 238] on link "About" at bounding box center [315, 250] width 37 height 38
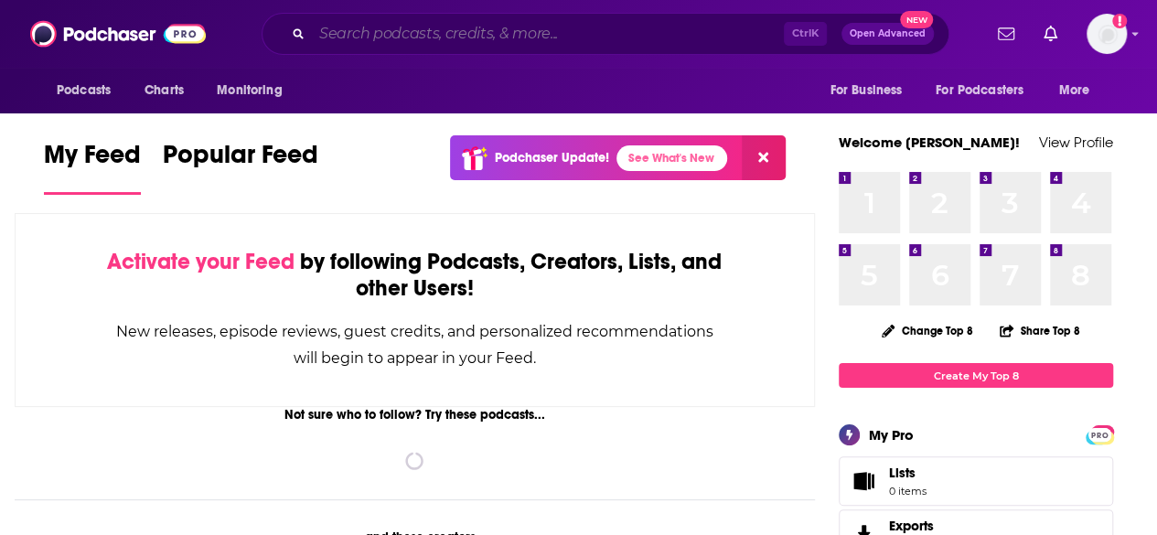
drag, startPoint x: 387, startPoint y: 33, endPoint x: 403, endPoint y: 45, distance: 20.3
click at [387, 34] on input "Search podcasts, credits, & more..." at bounding box center [548, 33] width 472 height 29
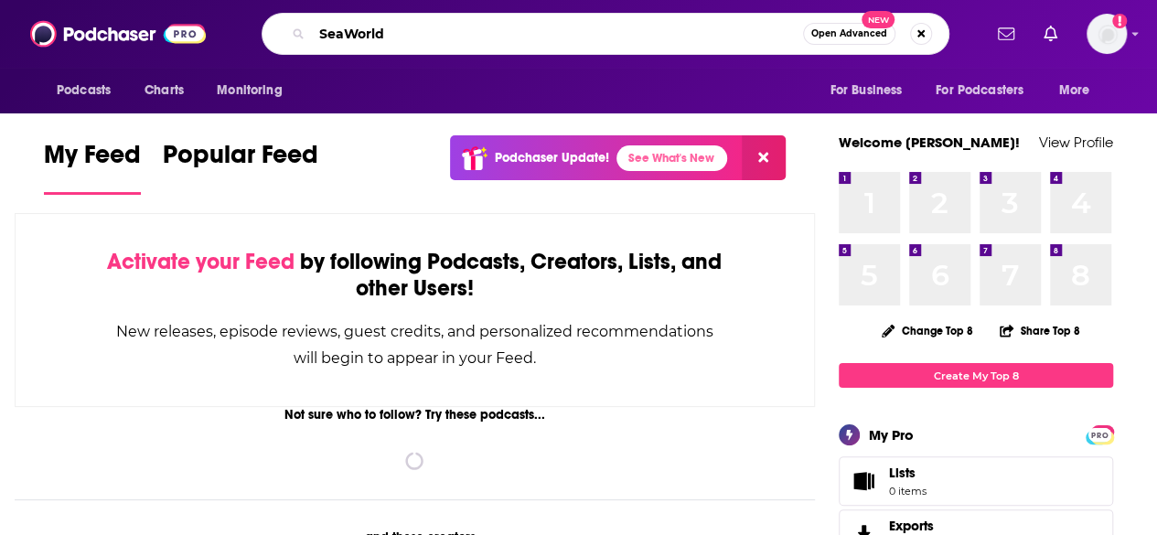
type input "SeaWorld"
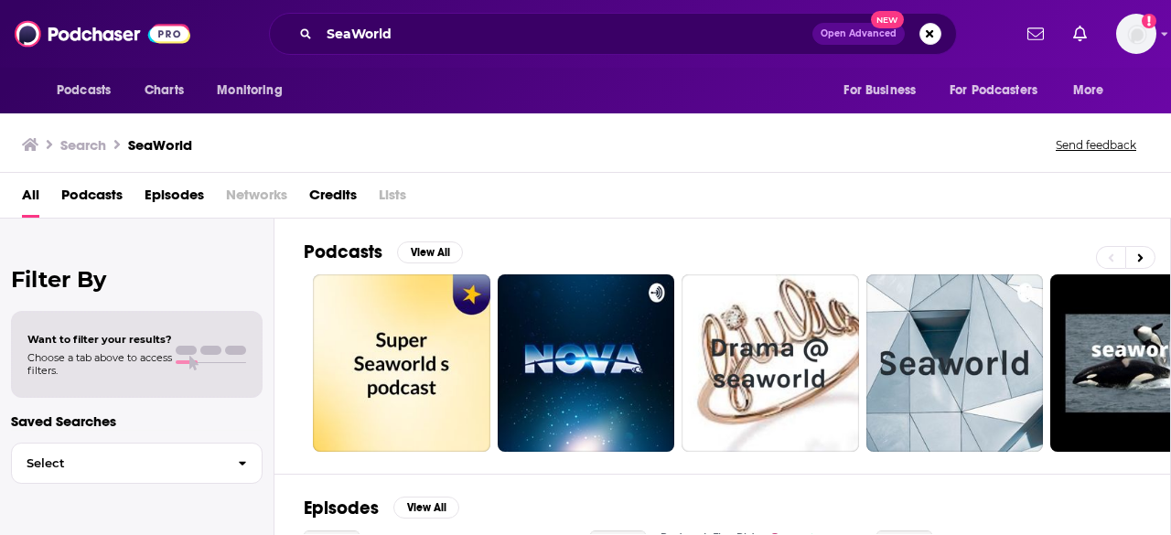
click at [167, 199] on span "Episodes" at bounding box center [174, 199] width 59 height 38
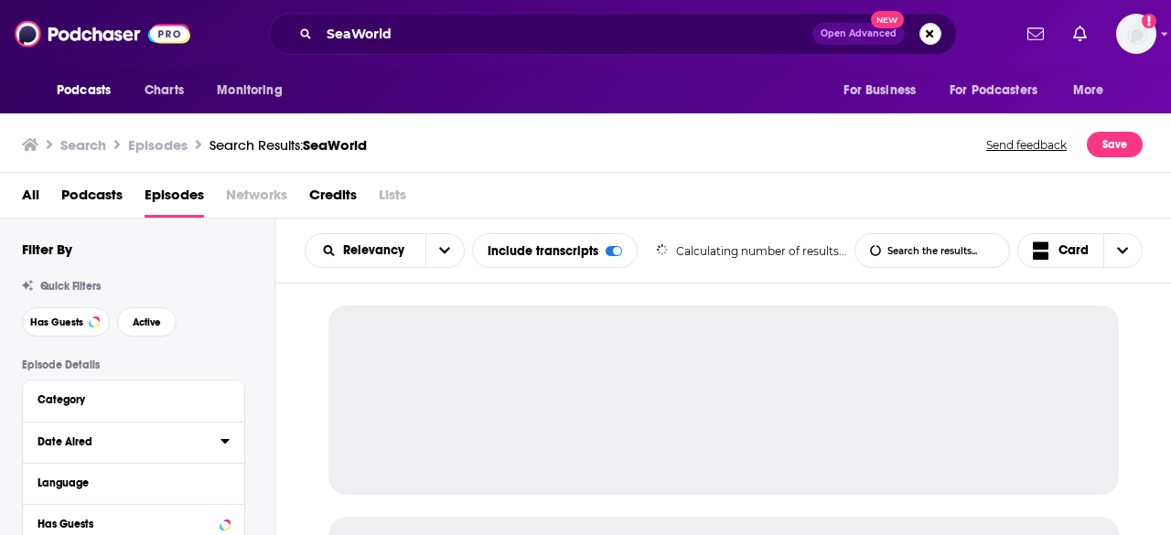
click at [223, 436] on icon at bounding box center [224, 441] width 9 height 15
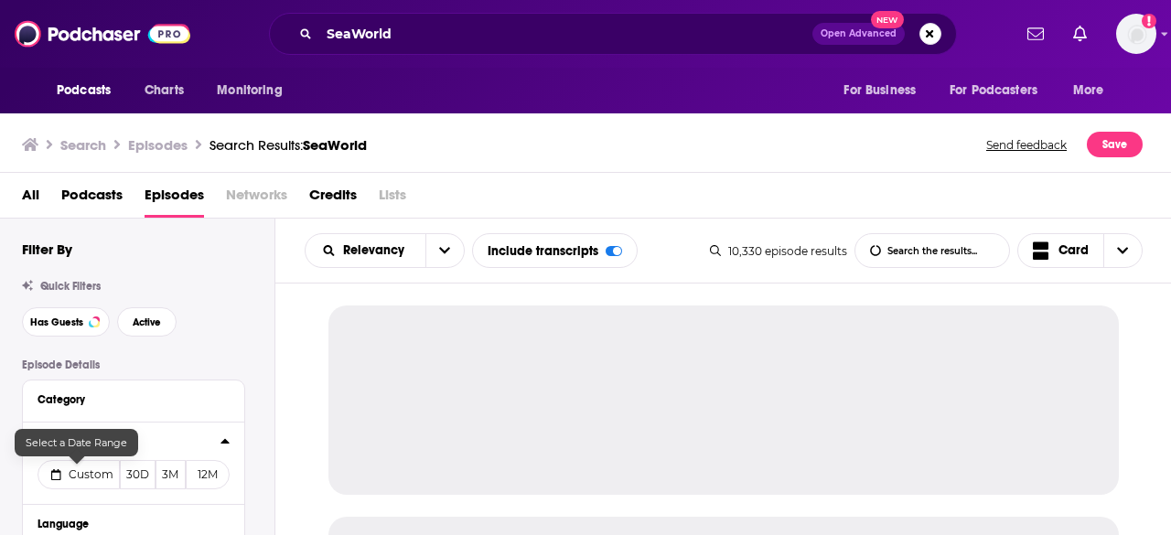
click at [109, 473] on span "Custom" at bounding box center [91, 474] width 45 height 14
select select "8"
select select "2025"
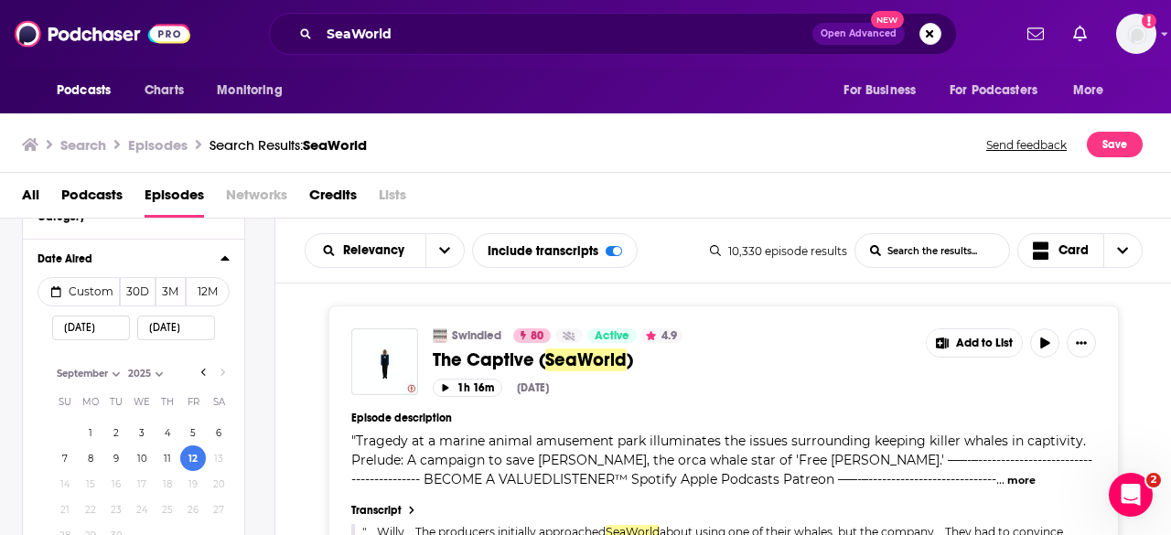
scroll to position [366, 0]
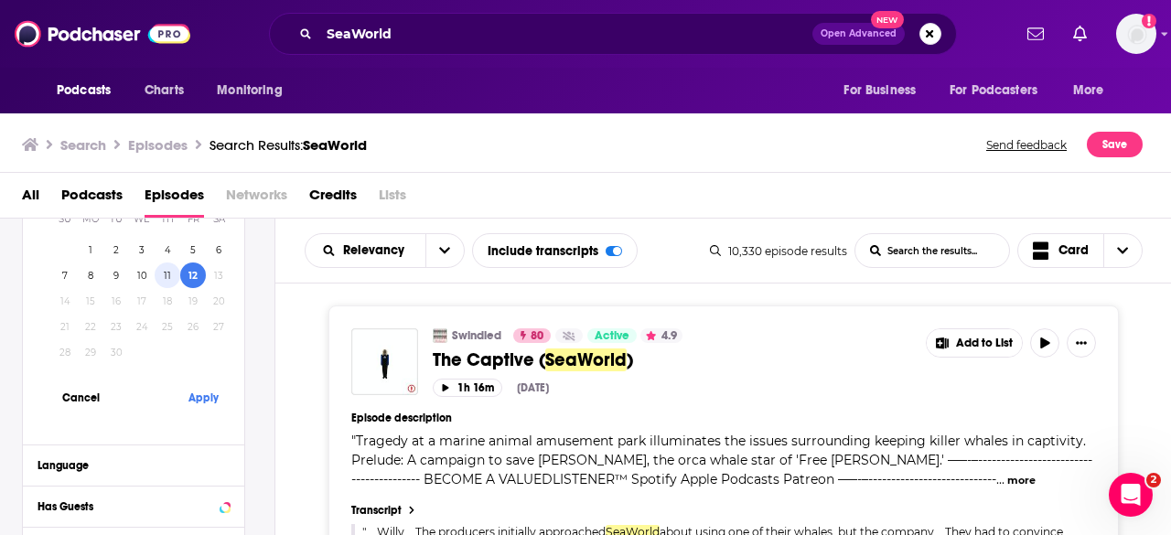
click at [170, 272] on button "11" at bounding box center [168, 276] width 26 height 26
type input "09/11/2025"
click at [194, 396] on button "Apply" at bounding box center [203, 398] width 55 height 34
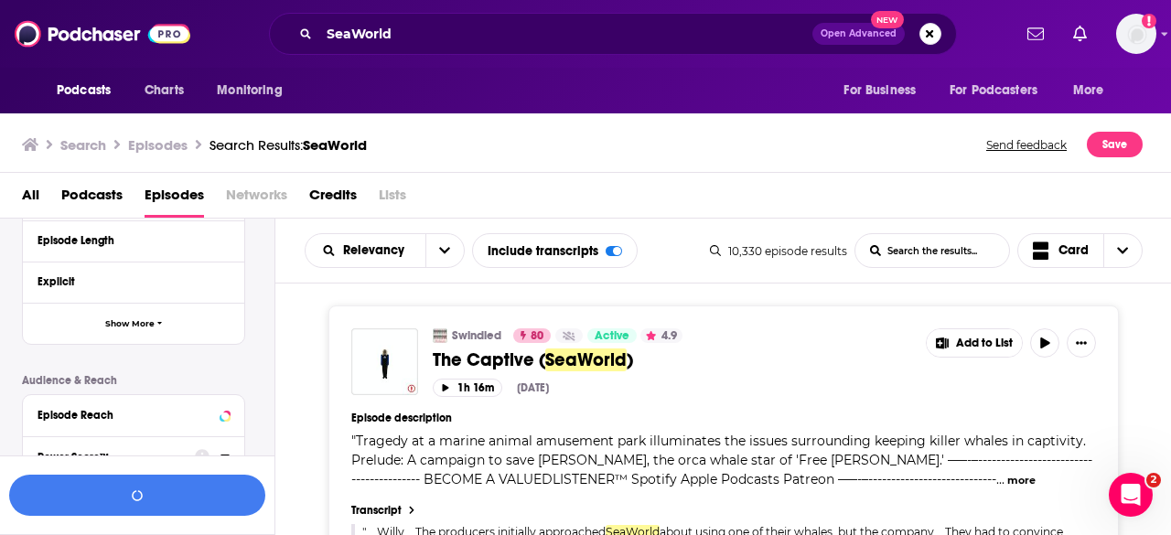
scroll to position [414, 0]
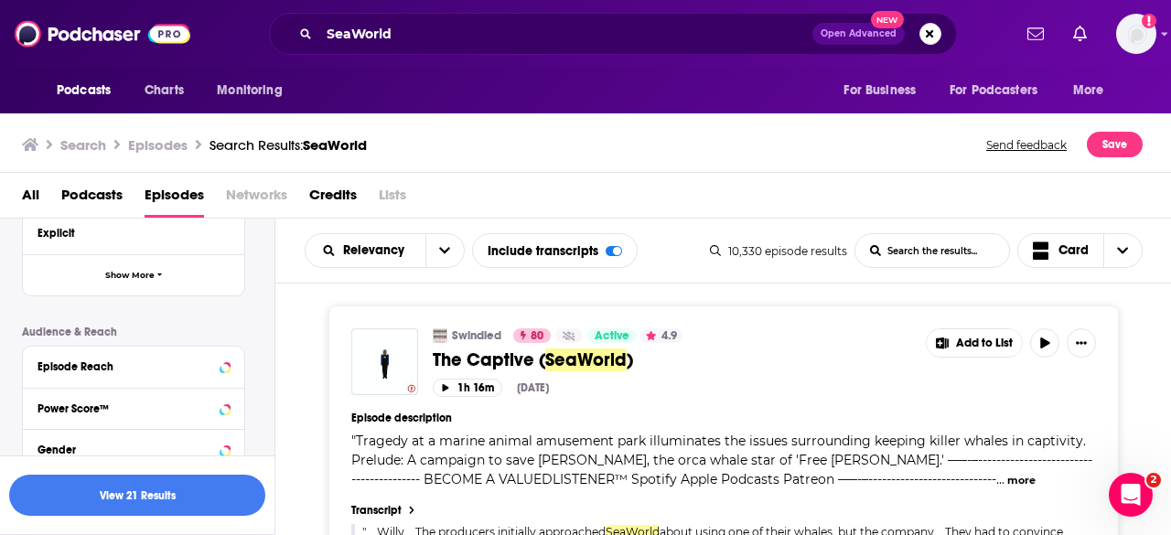
click at [256, 322] on div "Episode Details Category Date Aired Custom 30D 3M 12M Language Has Guests Episo…" at bounding box center [148, 248] width 252 height 609
click at [215, 503] on button "View 21 Results" at bounding box center [137, 495] width 256 height 41
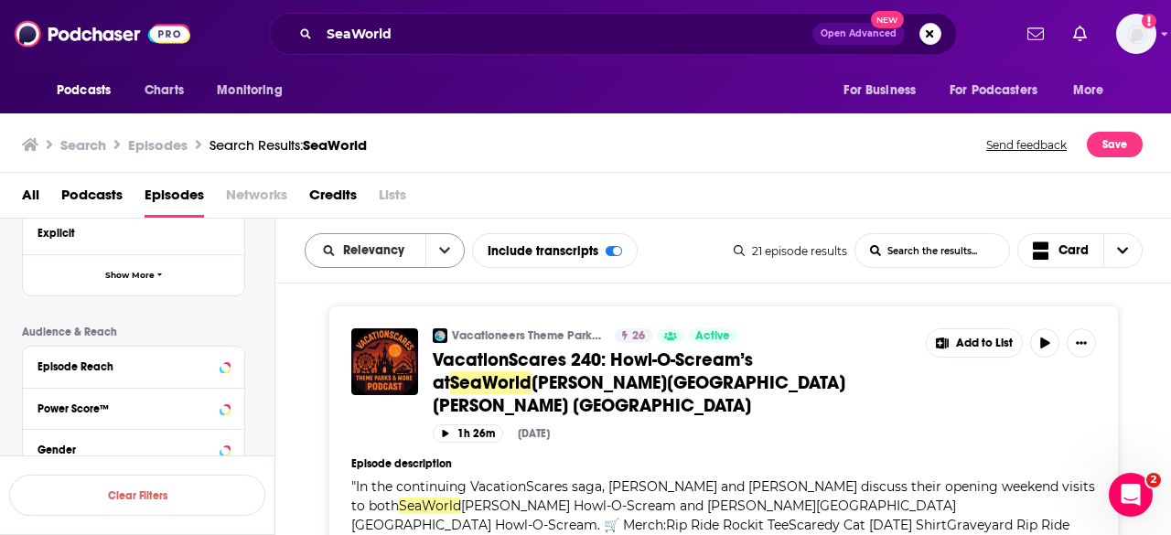
click at [439, 248] on icon "open menu" at bounding box center [444, 250] width 11 height 13
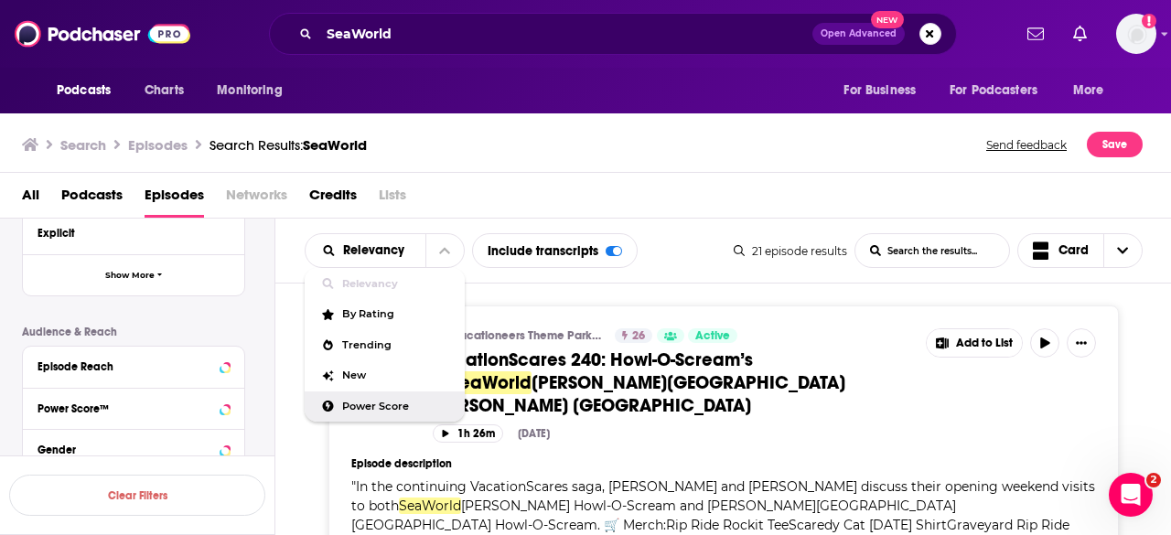
click at [395, 402] on span "Power Score" at bounding box center [396, 407] width 108 height 10
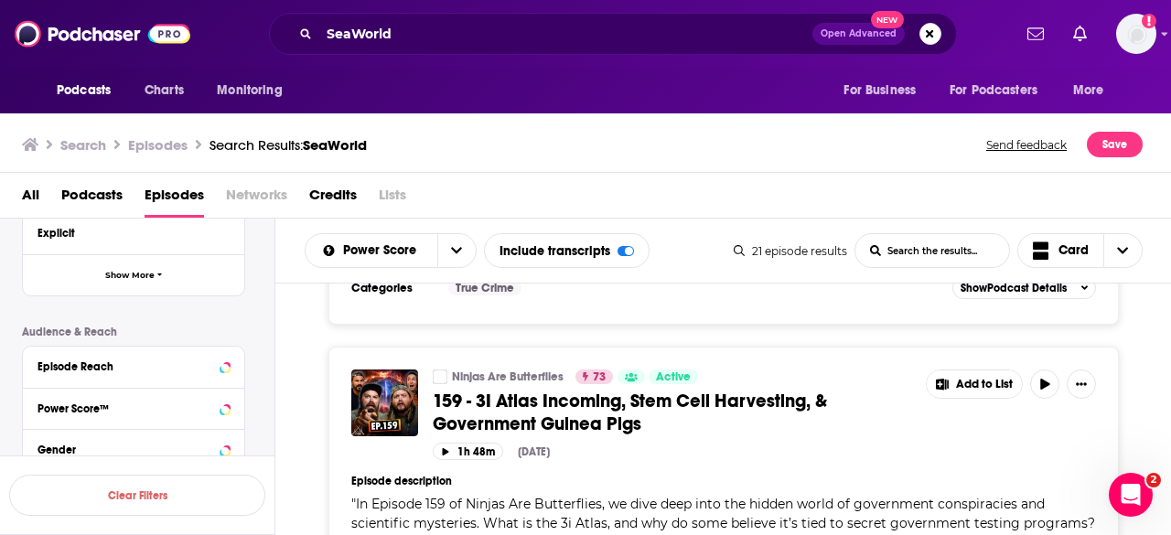
scroll to position [732, 0]
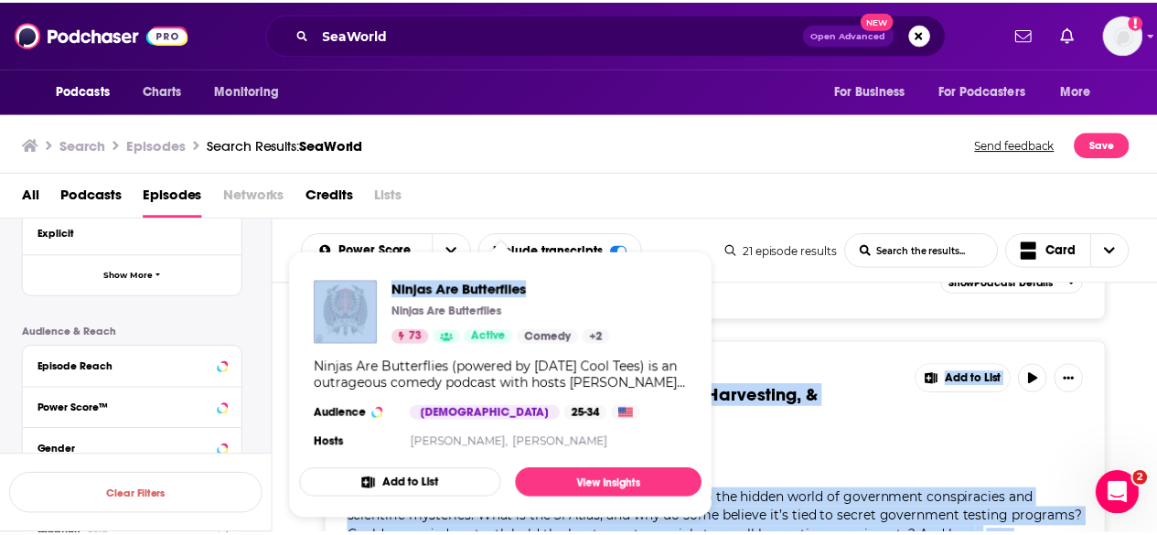
scroll to position [699, 0]
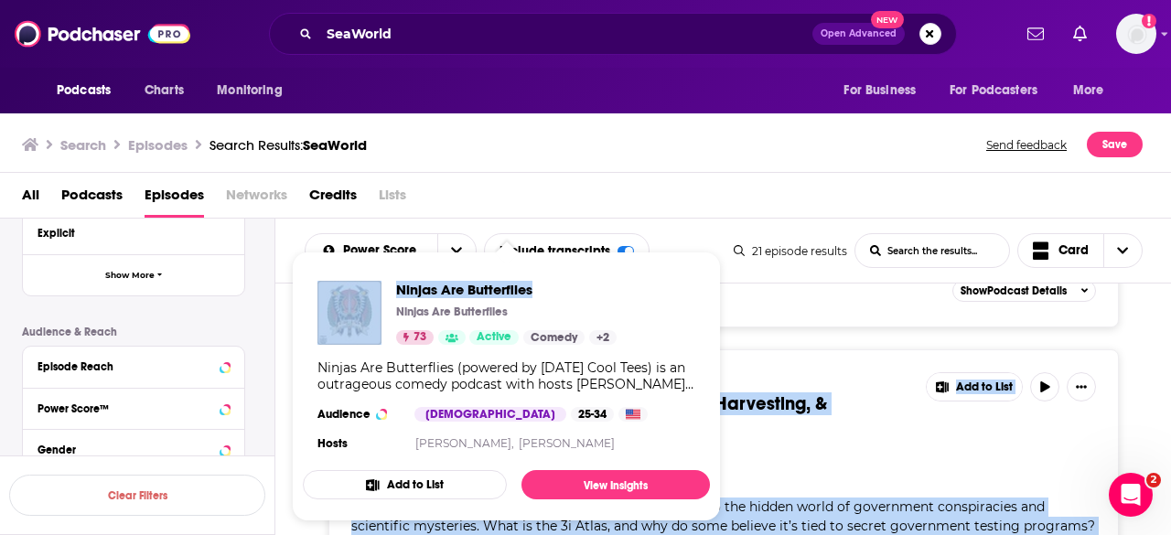
drag, startPoint x: 570, startPoint y: 303, endPoint x: 536, endPoint y: 294, distance: 35.1
click at [536, 294] on div "Podcasts Charts Monitoring SeaWorld Open Advanced New For Business For Podcaste…" at bounding box center [585, 267] width 1171 height 535
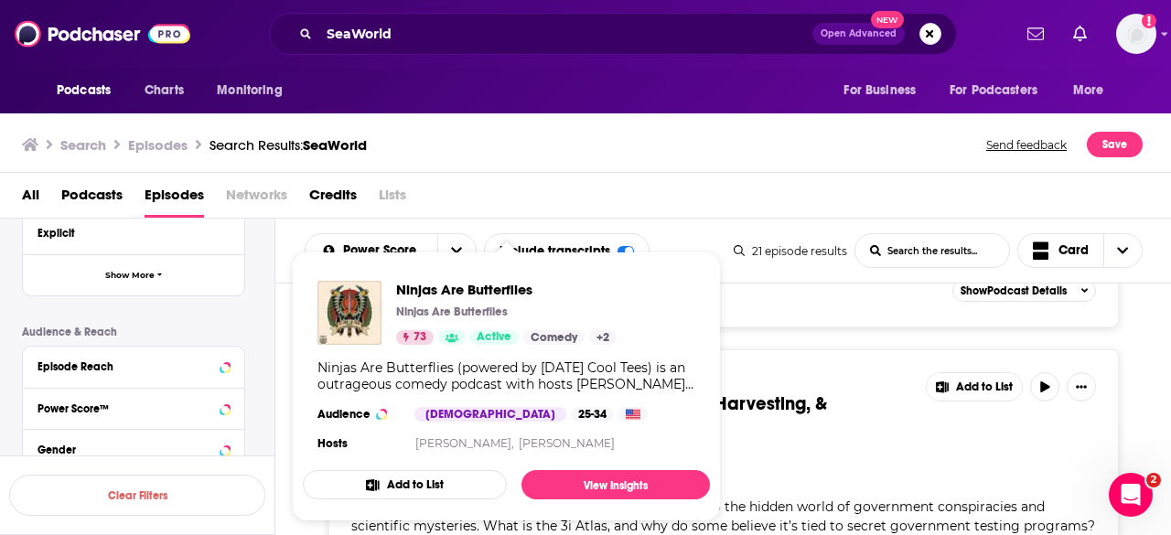
click at [778, 392] on span "159 - 3I Atlas Incoming, Stem Cell Harvesting, & Government Guinea Pigs" at bounding box center [630, 415] width 394 height 46
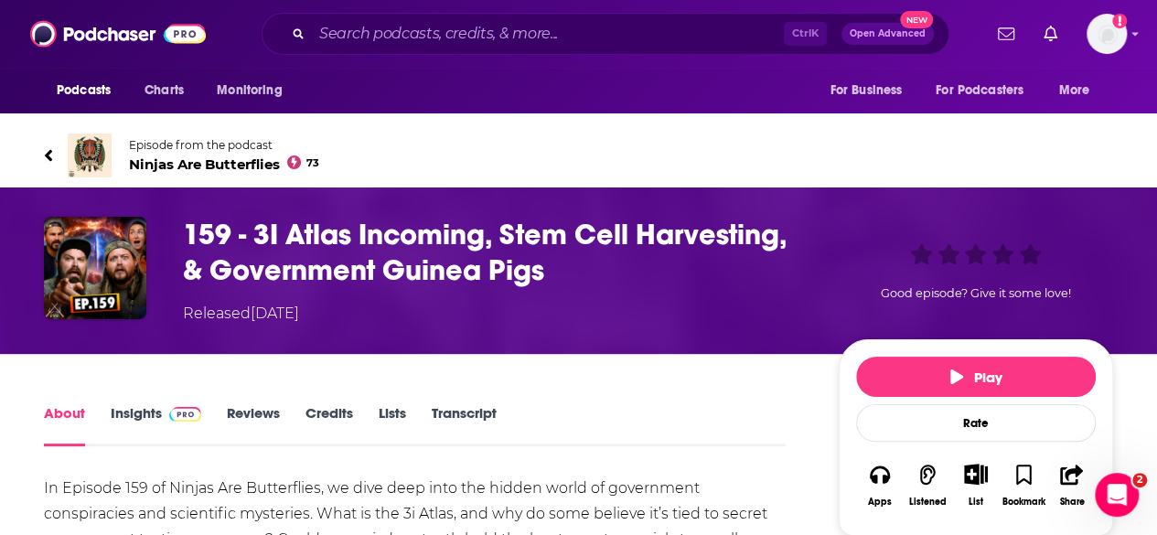
click at [265, 164] on span "Ninjas Are Butterflies 73" at bounding box center [224, 164] width 190 height 17
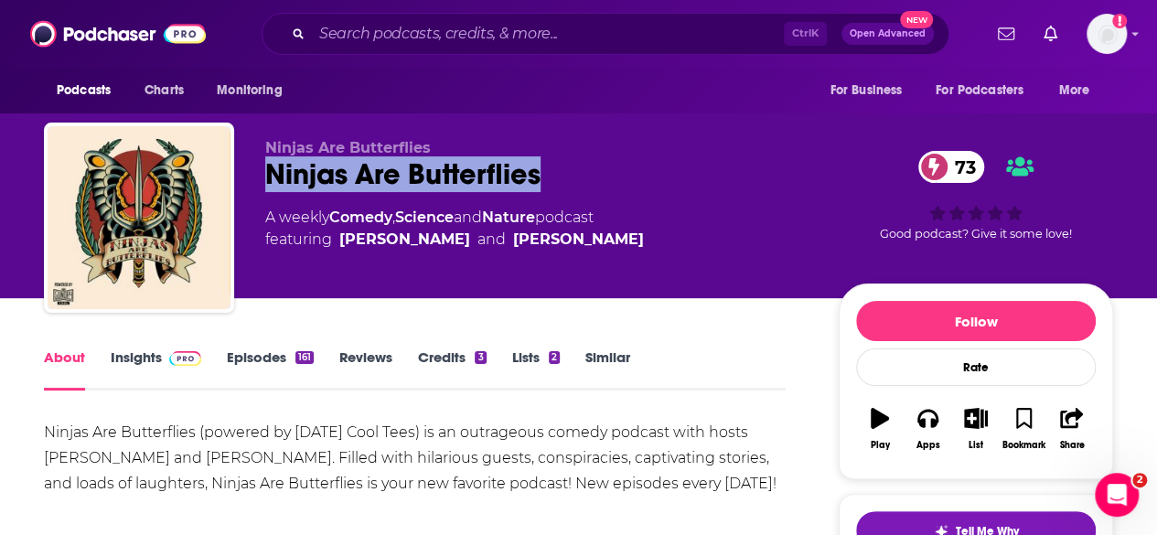
drag, startPoint x: 596, startPoint y: 178, endPoint x: 260, endPoint y: 186, distance: 336.7
click at [260, 186] on div "Ninjas Are Butterflies Ninjas Are Butterflies 73 A weekly Comedy , Science and …" at bounding box center [578, 222] width 1069 height 198
copy h1 "Ninjas Are Butterflies"
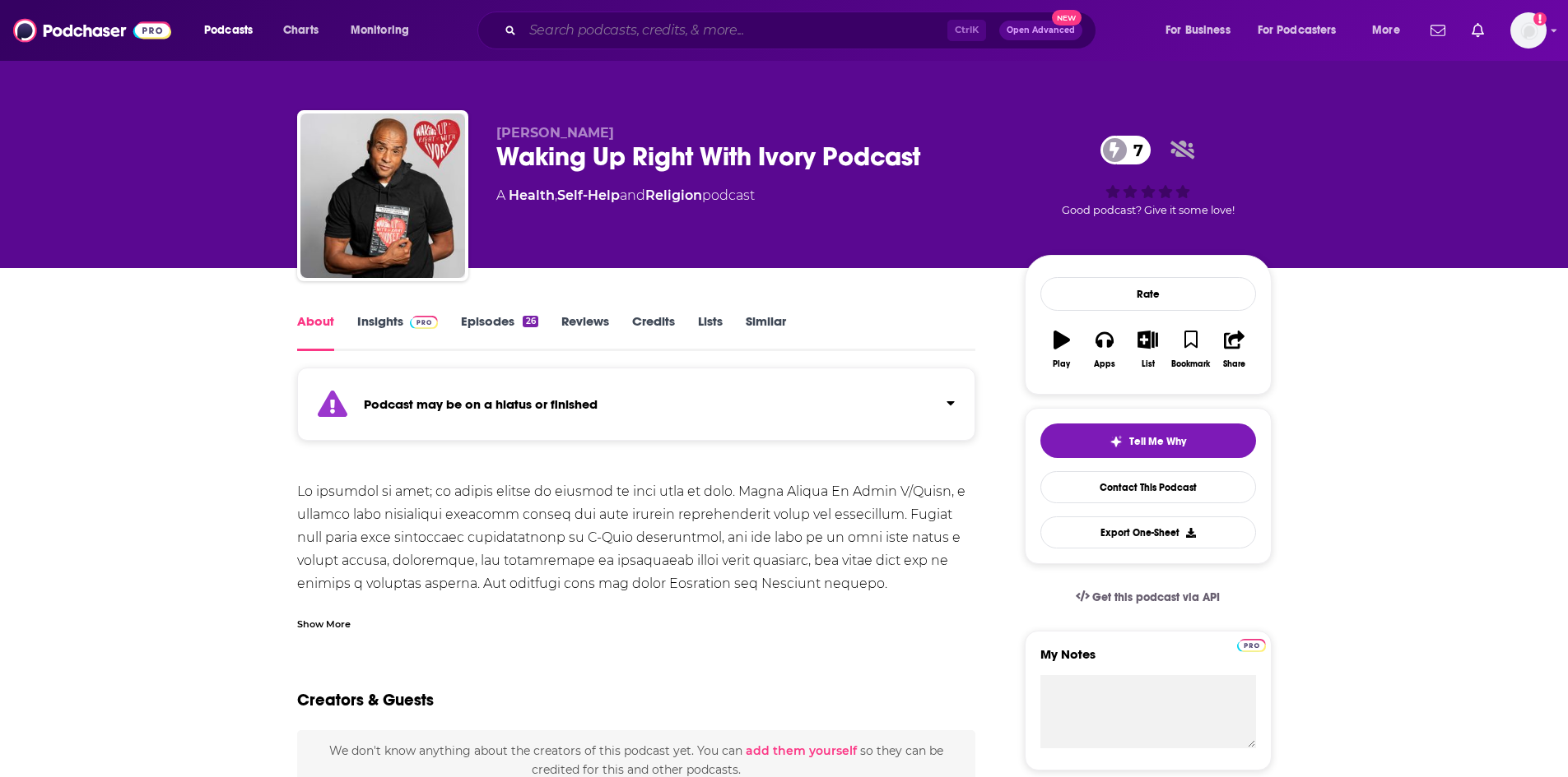
click at [637, 25] on input "Search podcasts, credits, & more..." at bounding box center [735, 30] width 425 height 26
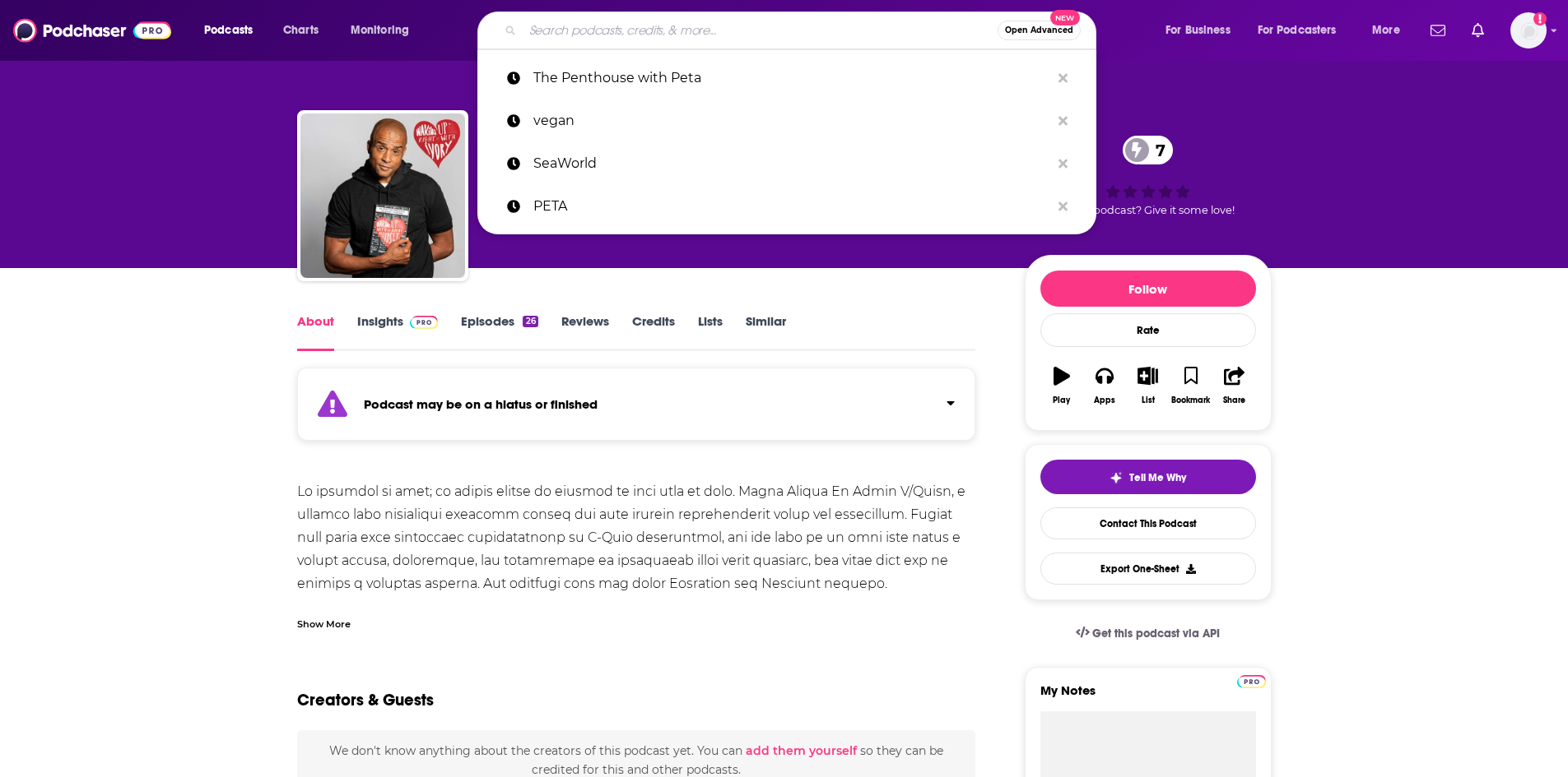
paste input "[PERSON_NAME]"
type input "[PERSON_NAME]"
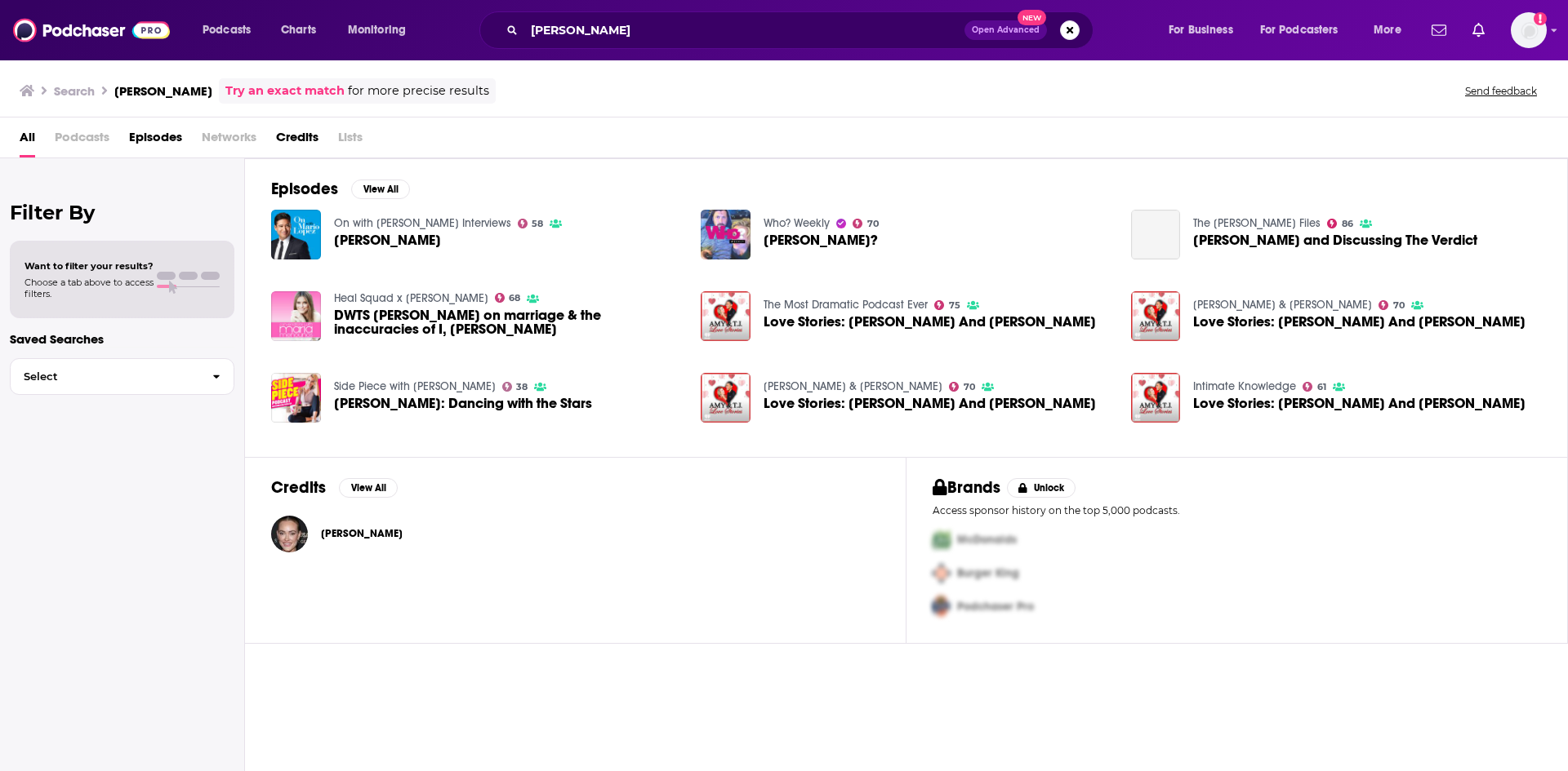
click at [350, 537] on span "[PERSON_NAME]" at bounding box center [362, 534] width 81 height 13
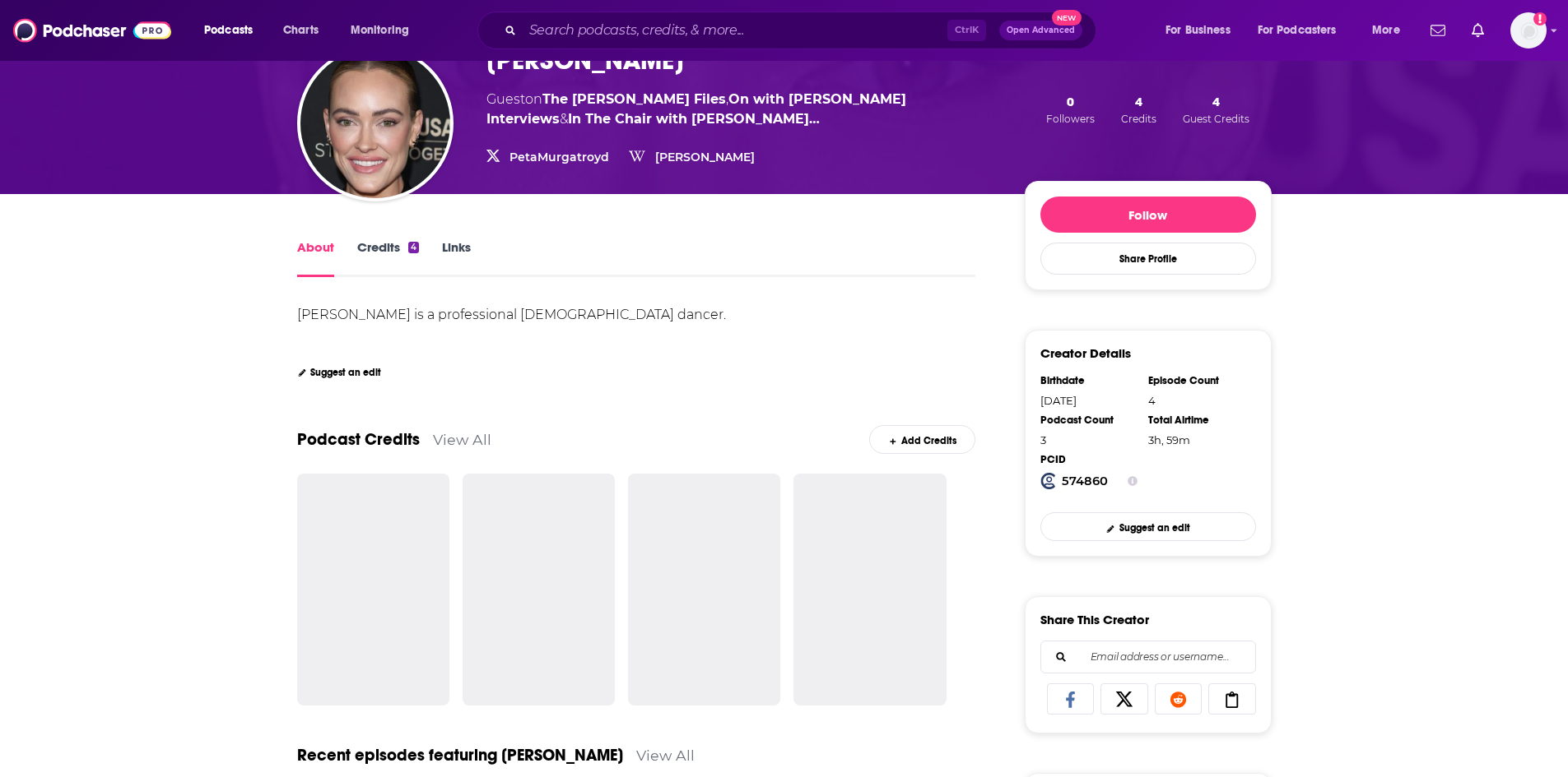
scroll to position [165, 0]
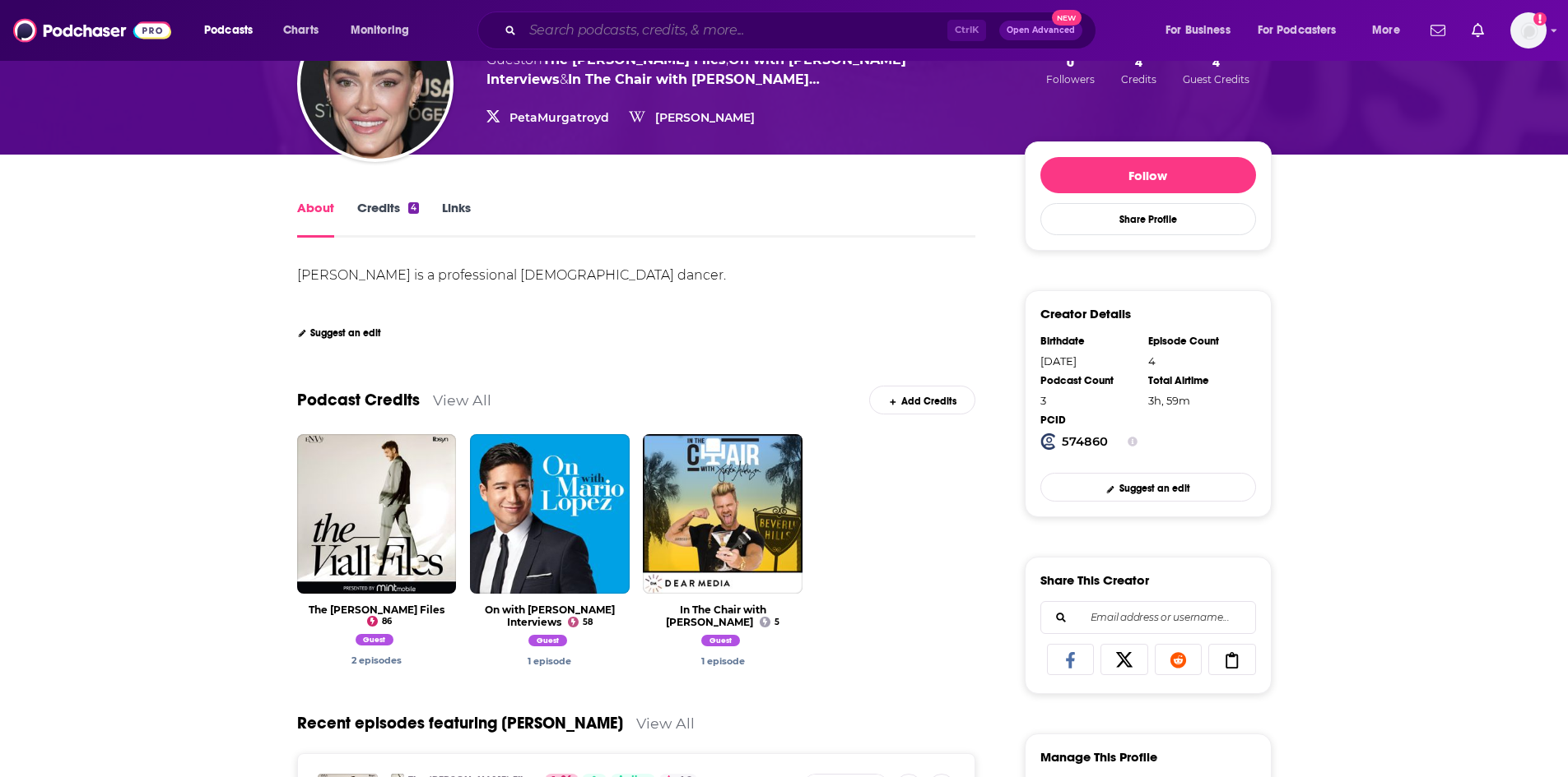
click at [628, 24] on input "Search podcasts, credits, & more..." at bounding box center [735, 30] width 425 height 26
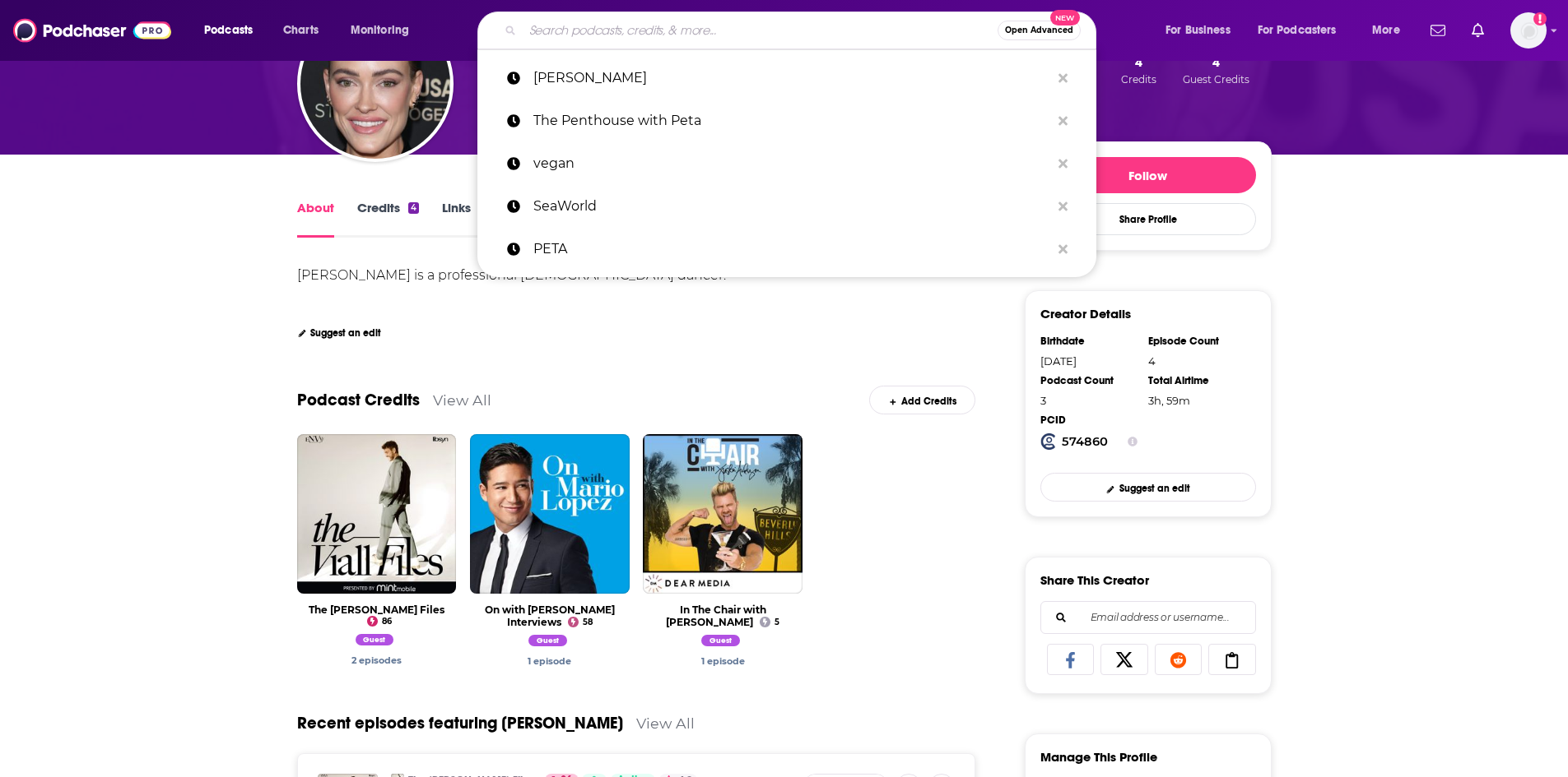
paste input "The Penthouse With Peta"
type input "The Penthouse With Peta"
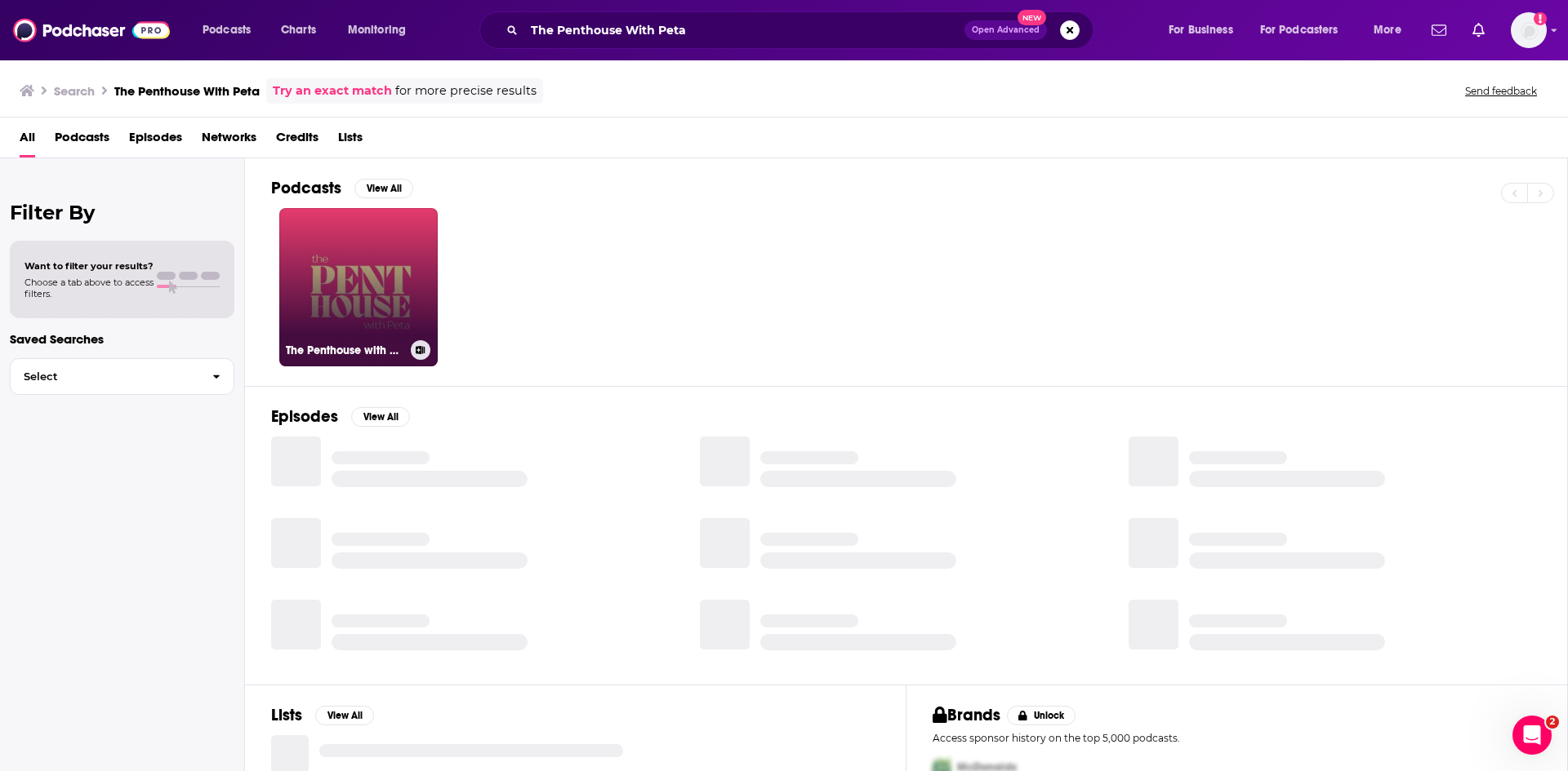
click at [338, 297] on link "The Penthouse with Peta" at bounding box center [358, 286] width 158 height 158
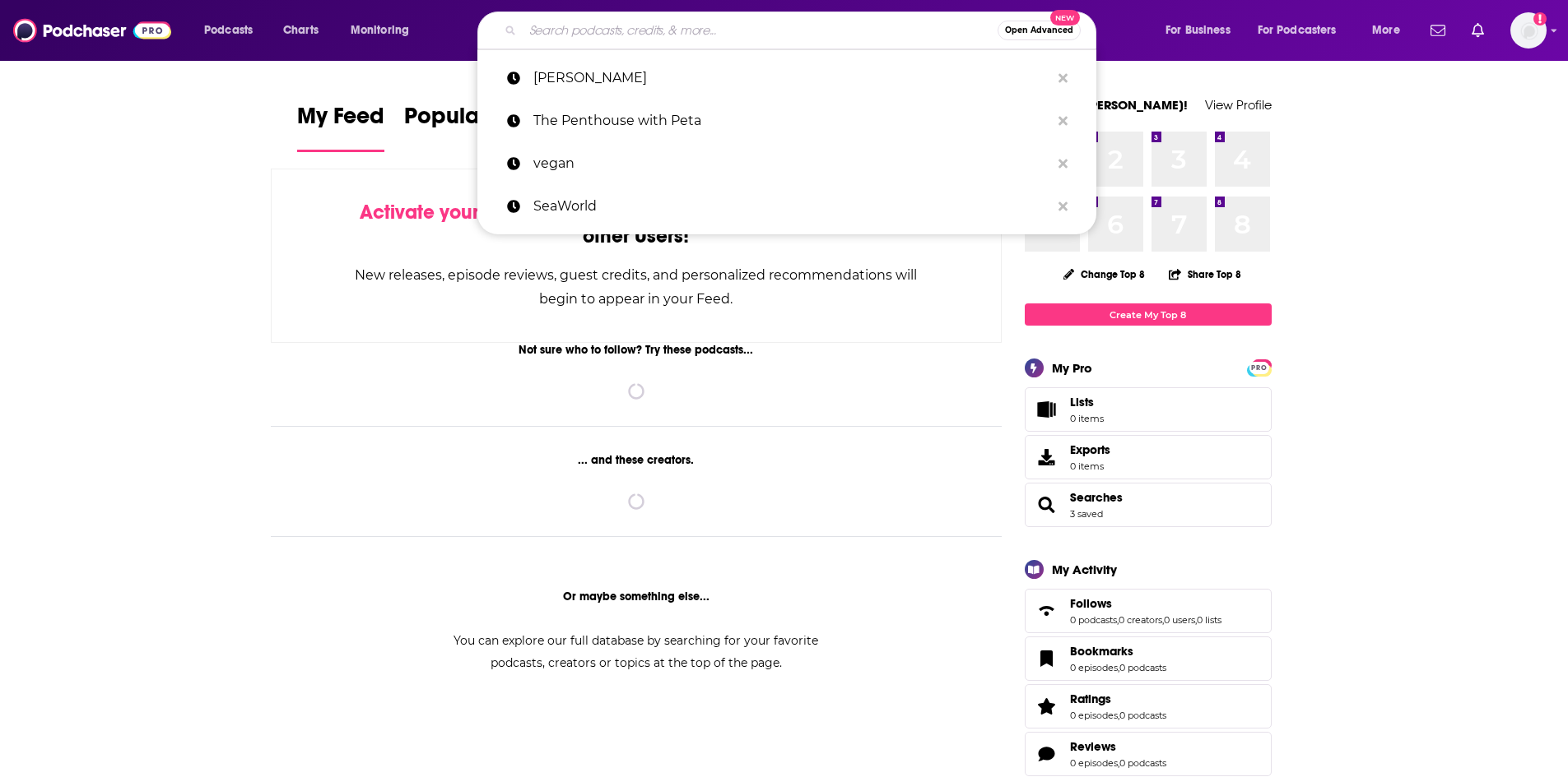
click at [587, 28] on input "Search podcasts, credits, & more..." at bounding box center [760, 30] width 475 height 26
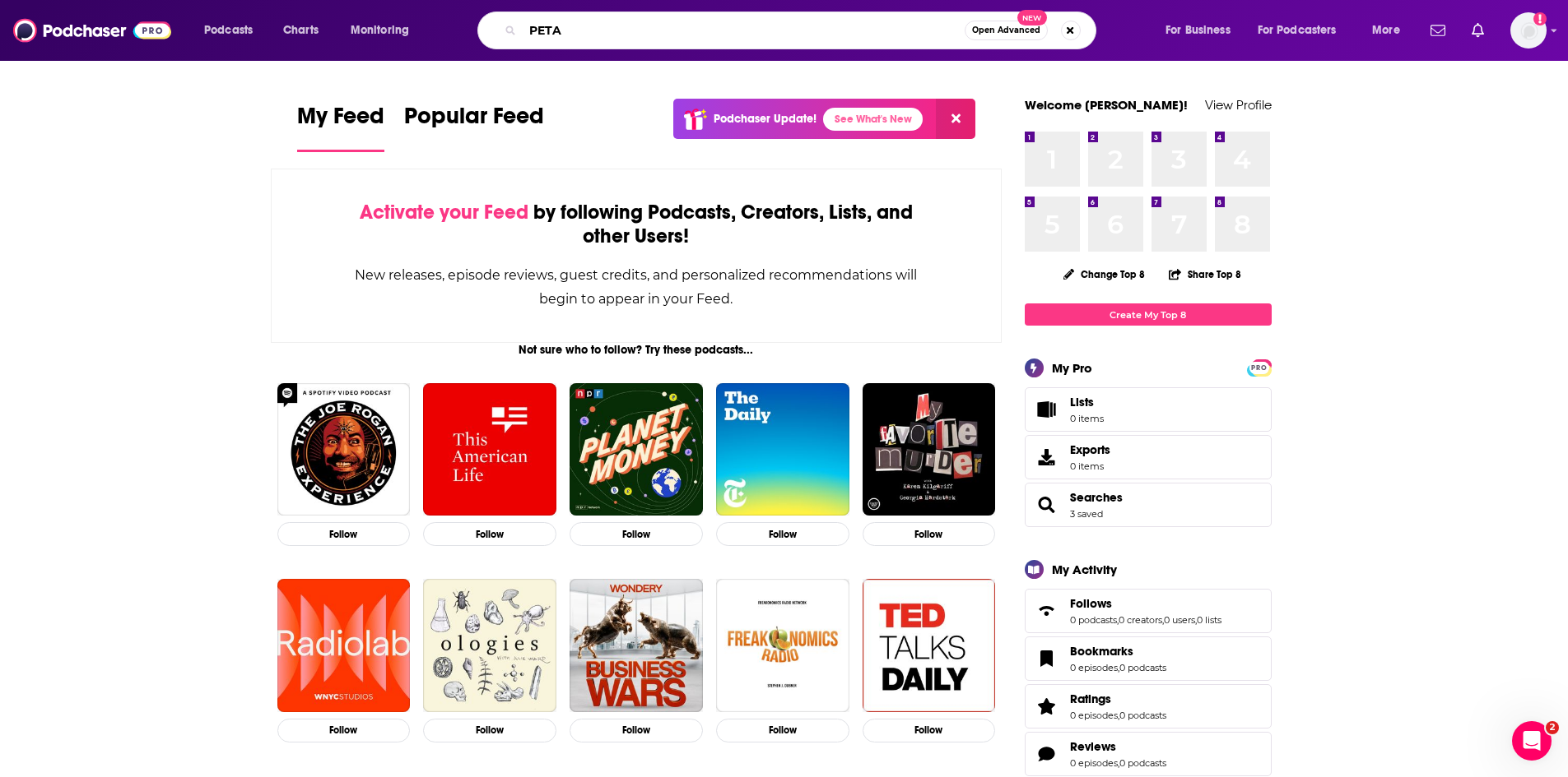
type input "PETA"
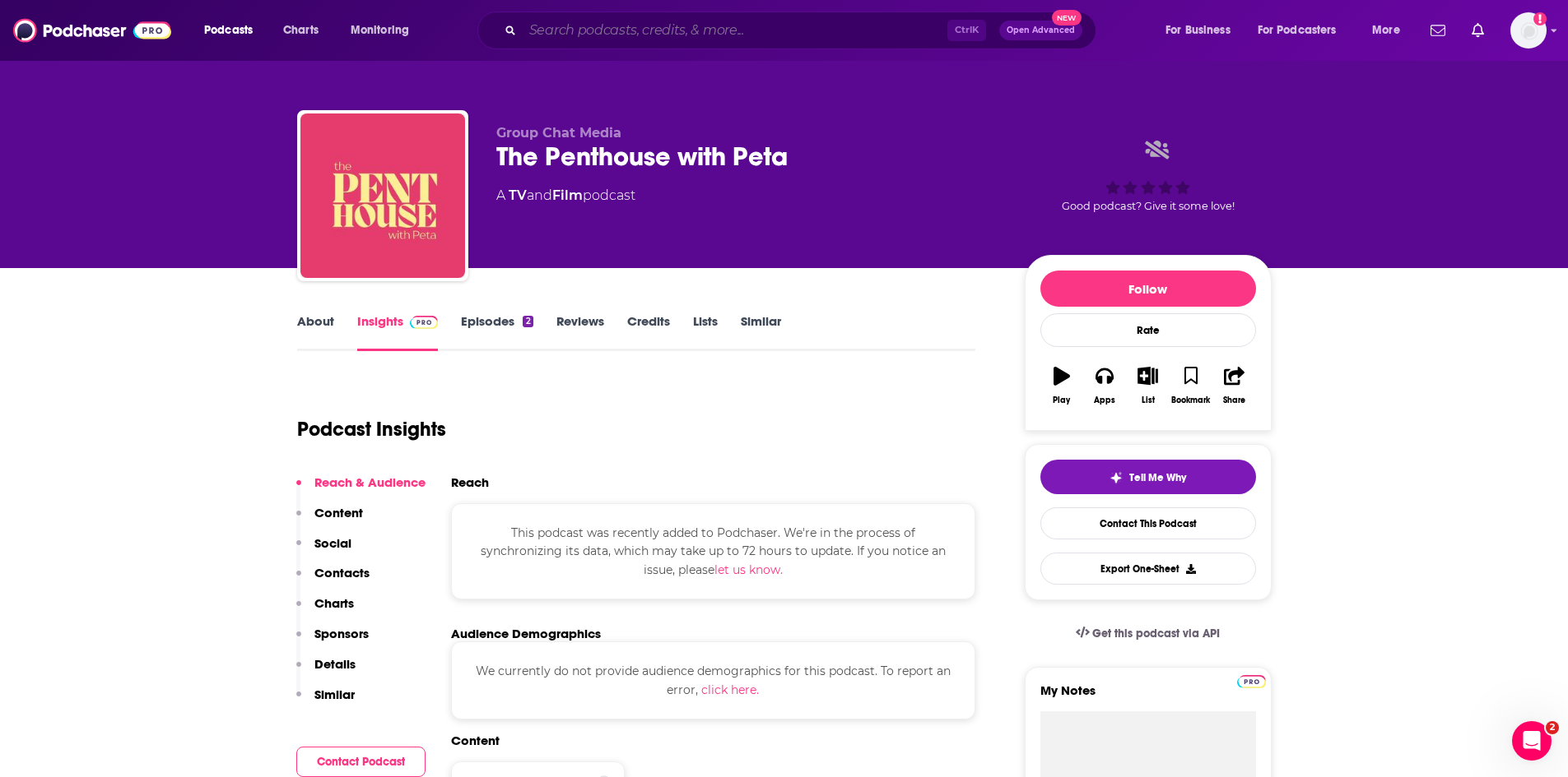
click at [598, 32] on input "Search podcasts, credits, & more..." at bounding box center [735, 30] width 425 height 26
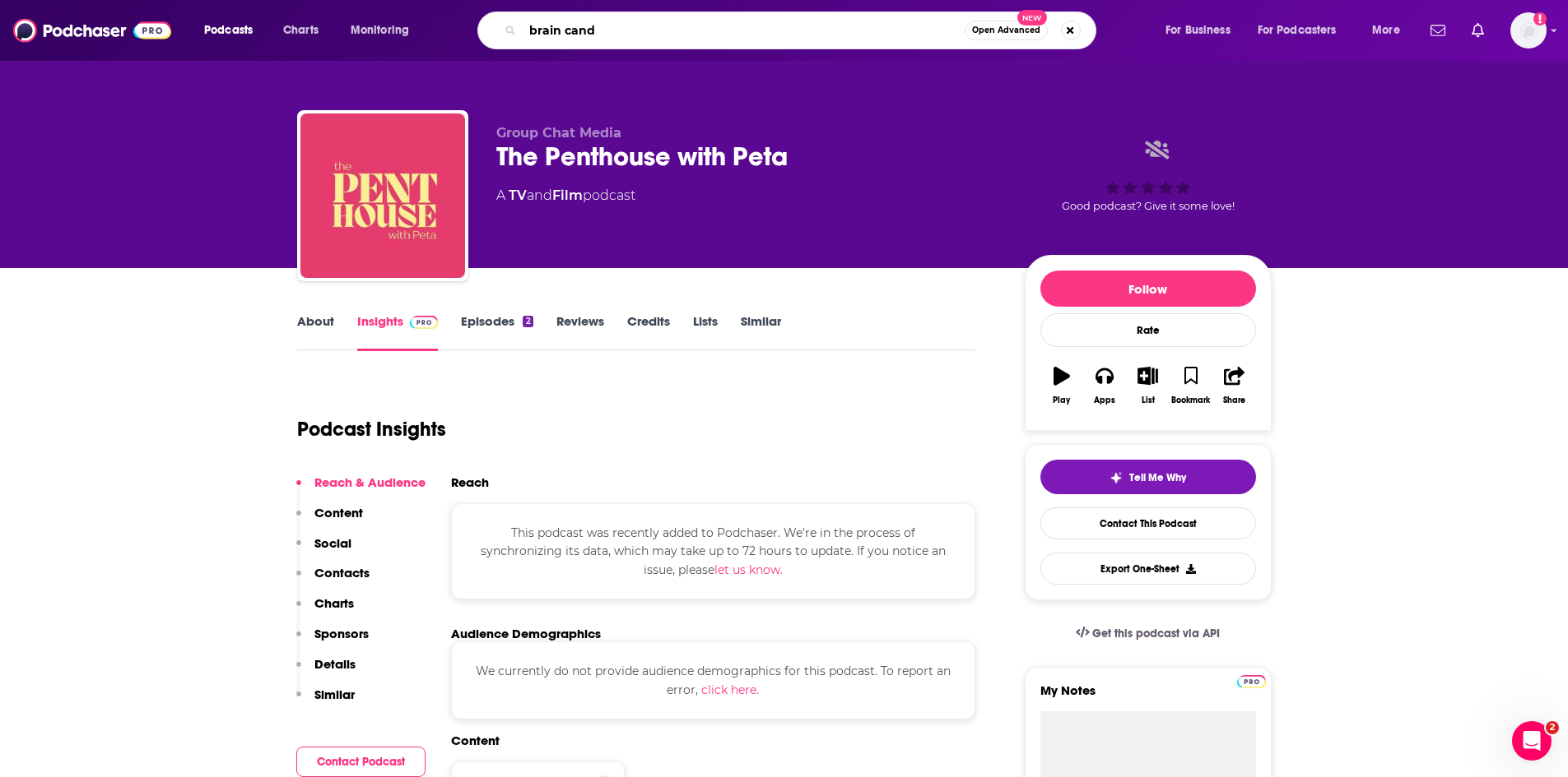
type input "brain candy"
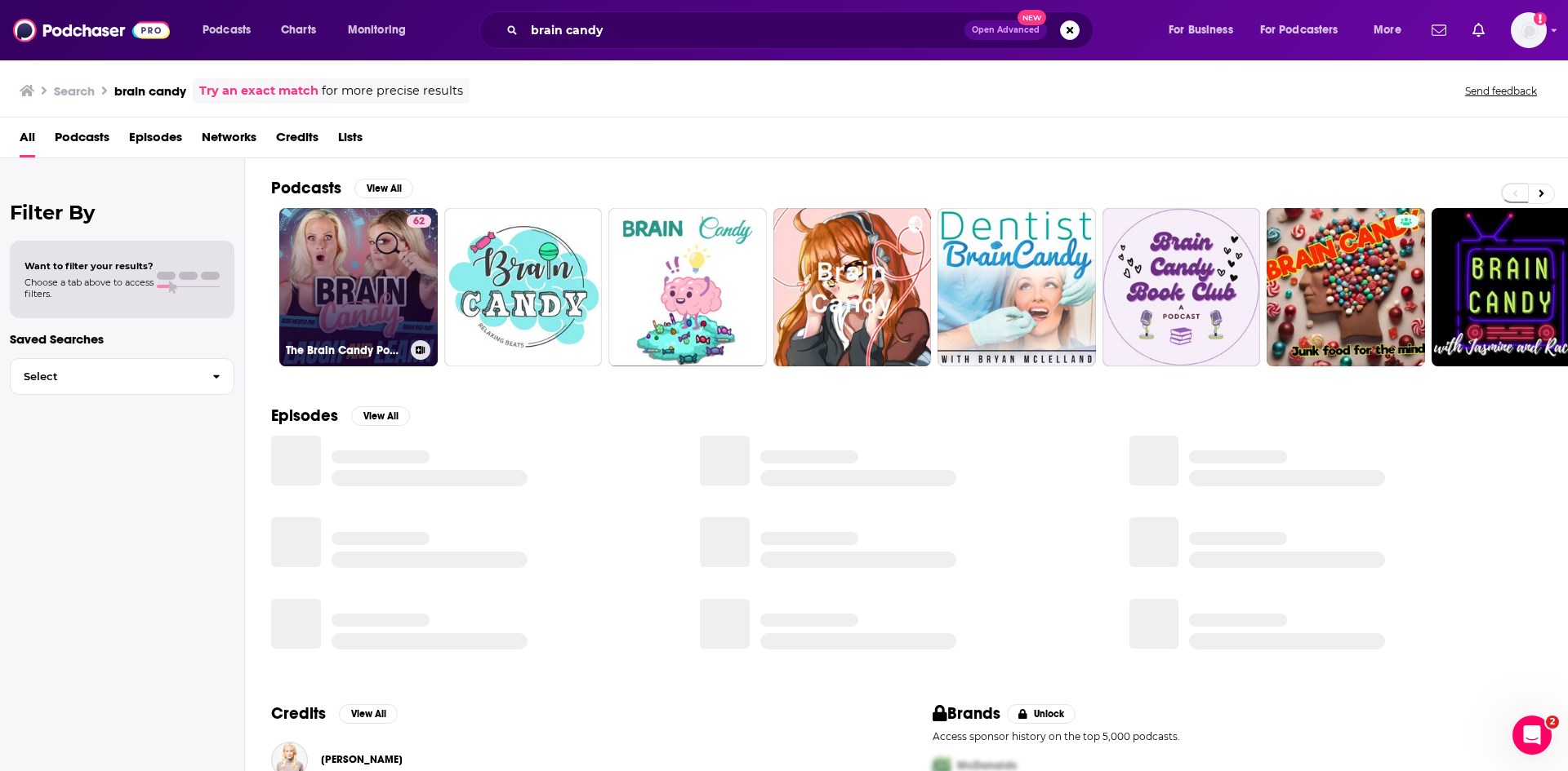
click at [379, 272] on link "62 The Brain Candy Podcast" at bounding box center [358, 286] width 158 height 158
